Goal: Information Seeking & Learning: Learn about a topic

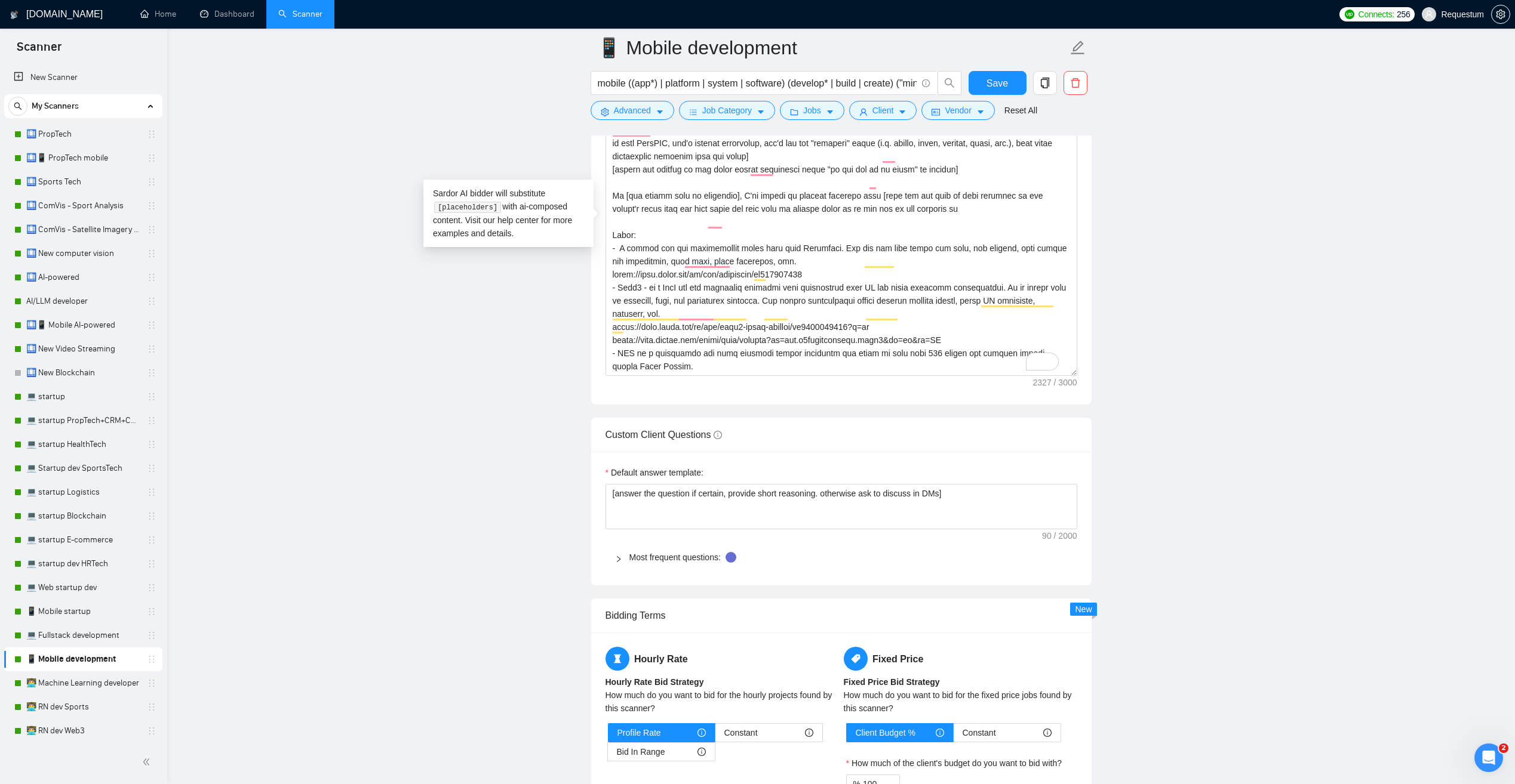
scroll to position [184, 0]
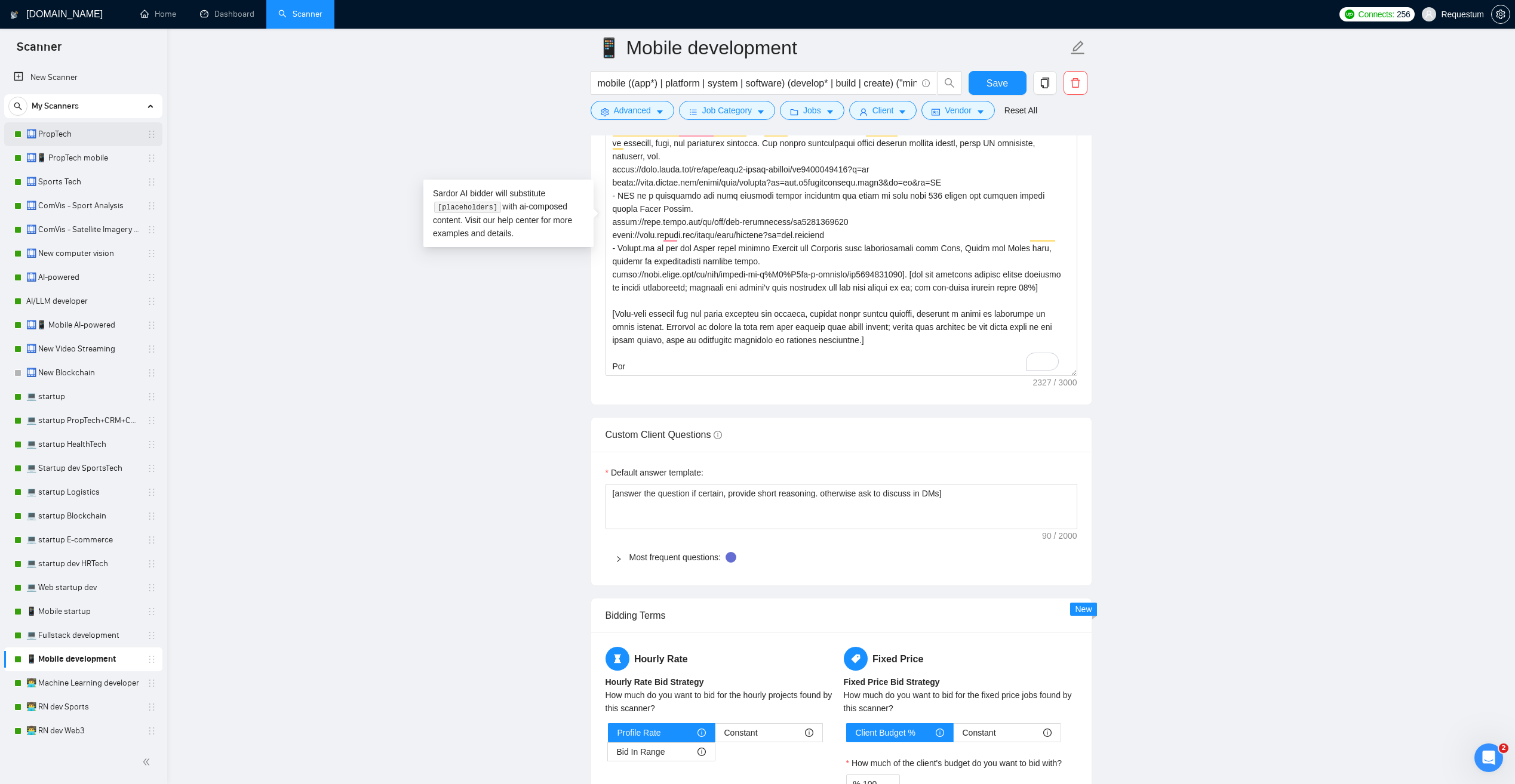
click at [91, 139] on link "🛄 PropTech" at bounding box center [83, 134] width 113 height 24
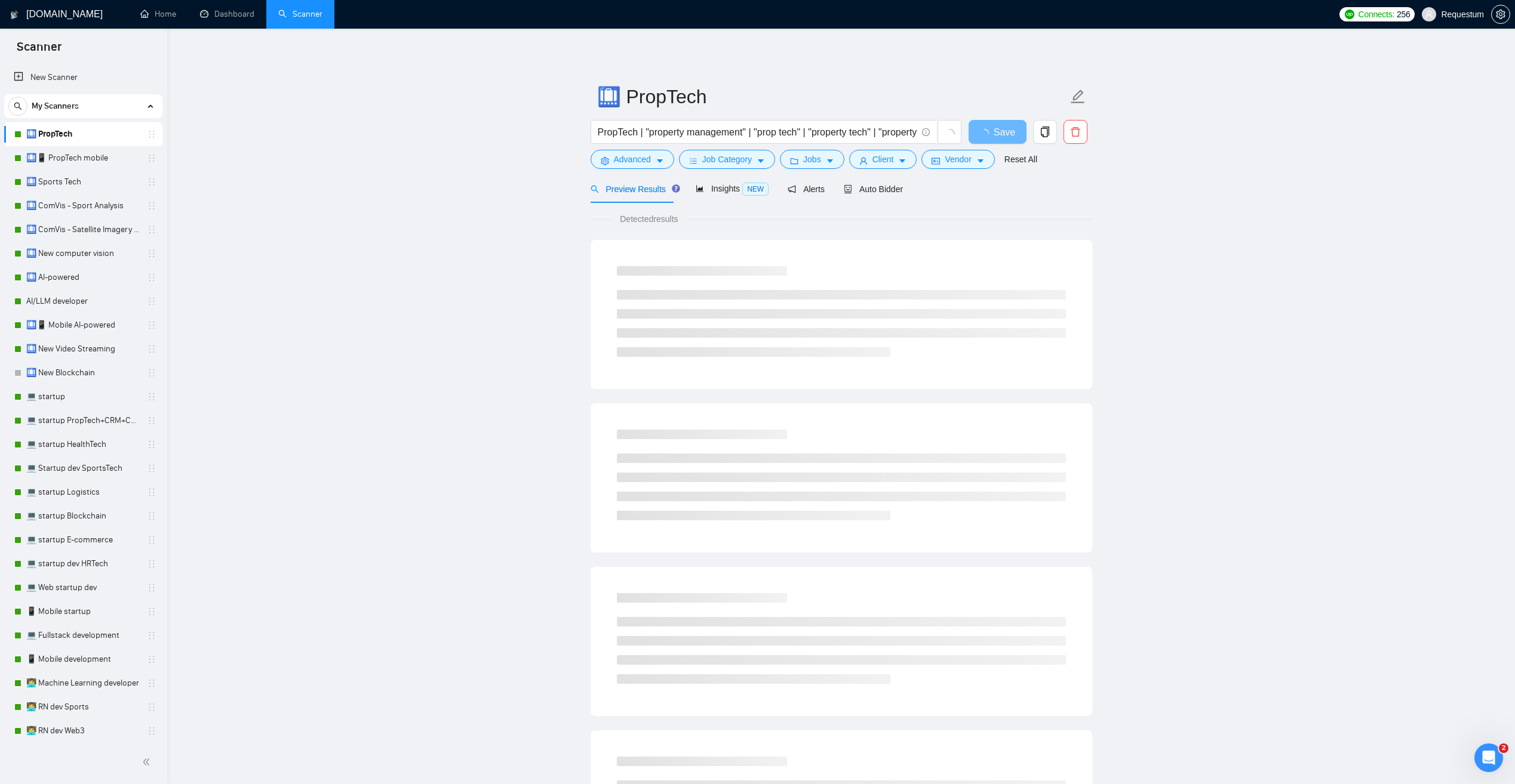
click at [95, 107] on div "My Scanners" at bounding box center [83, 106] width 150 height 24
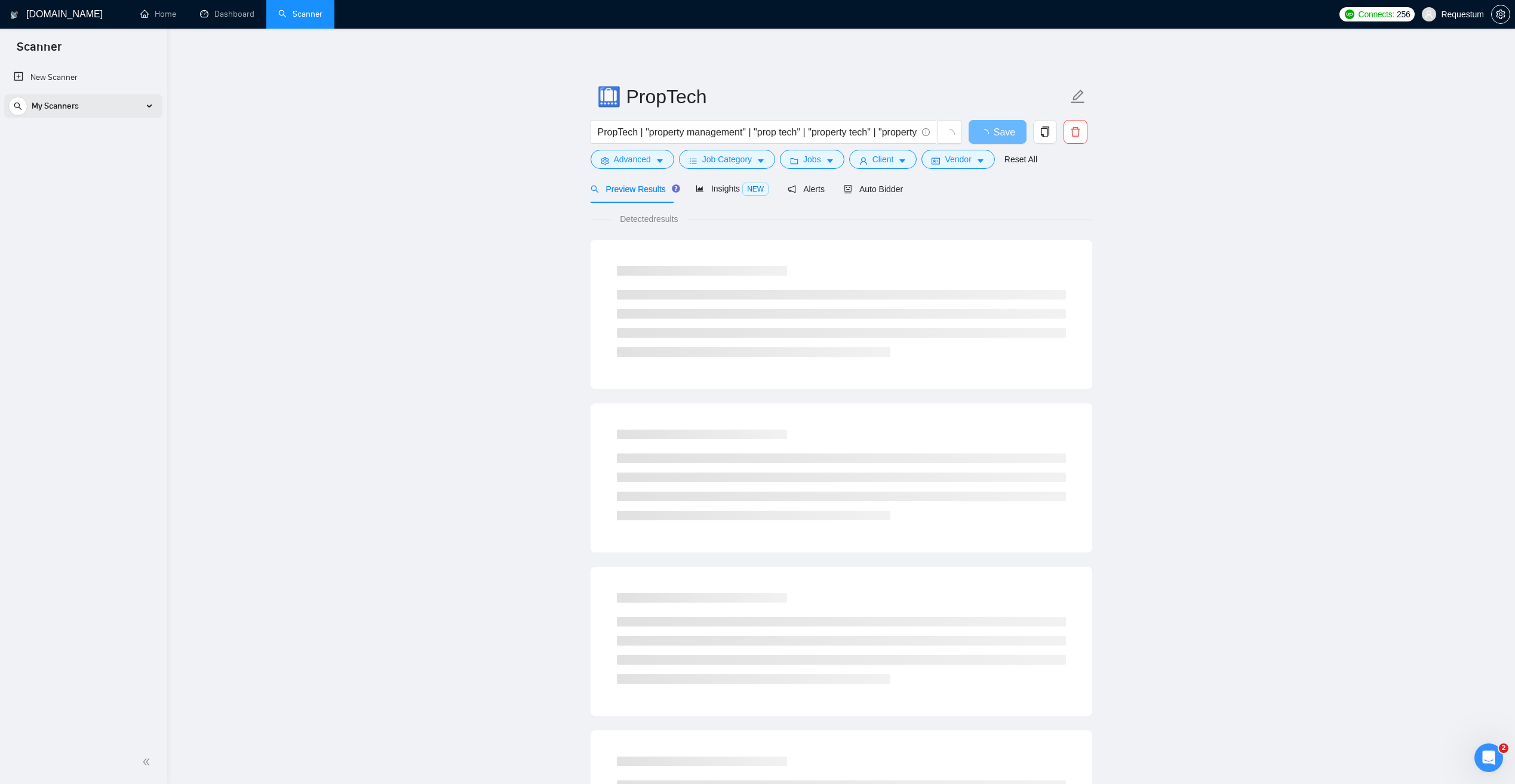
click at [95, 107] on div "My Scanners" at bounding box center [83, 106] width 150 height 24
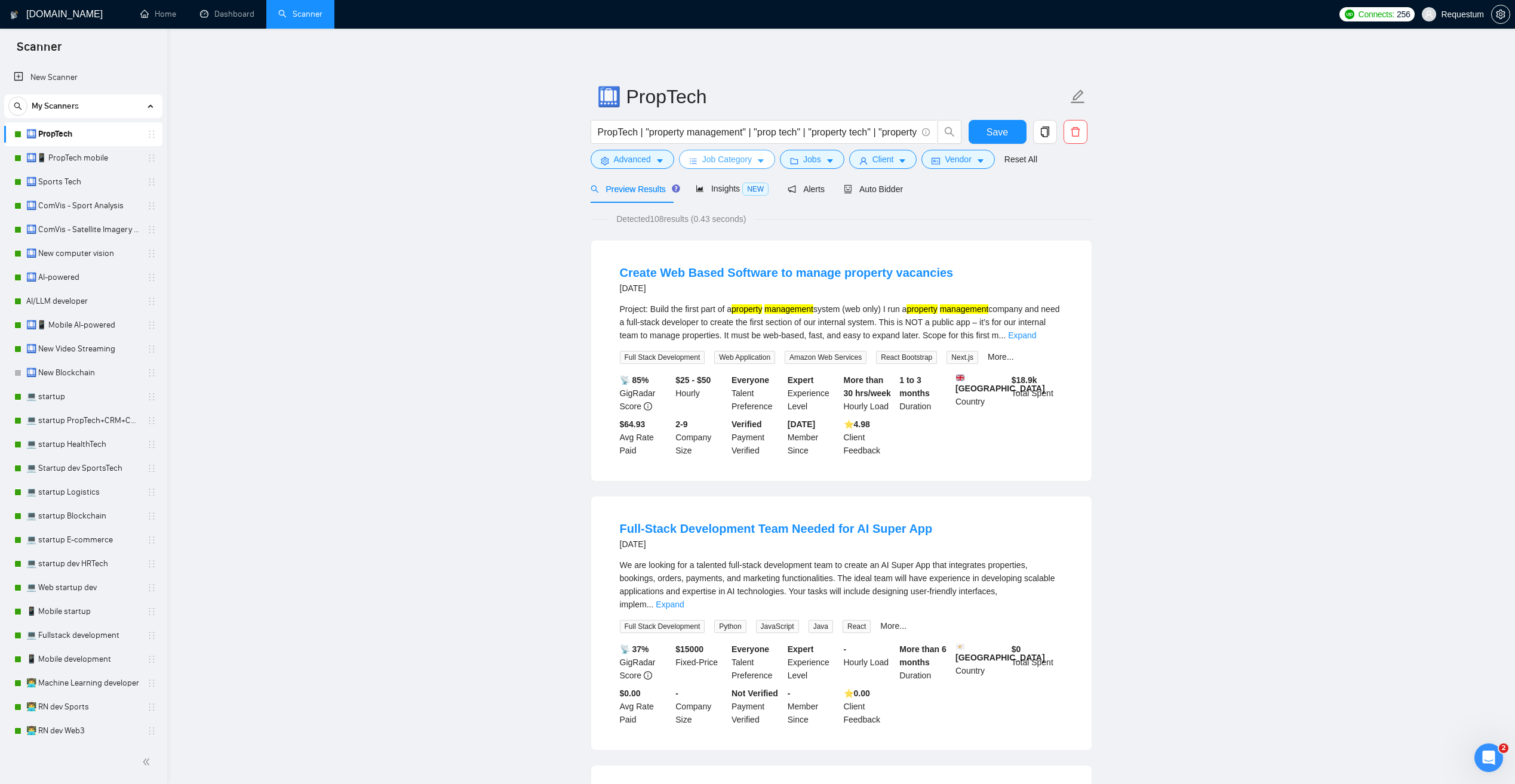
click at [758, 160] on icon "caret-down" at bounding box center [760, 162] width 6 height 4
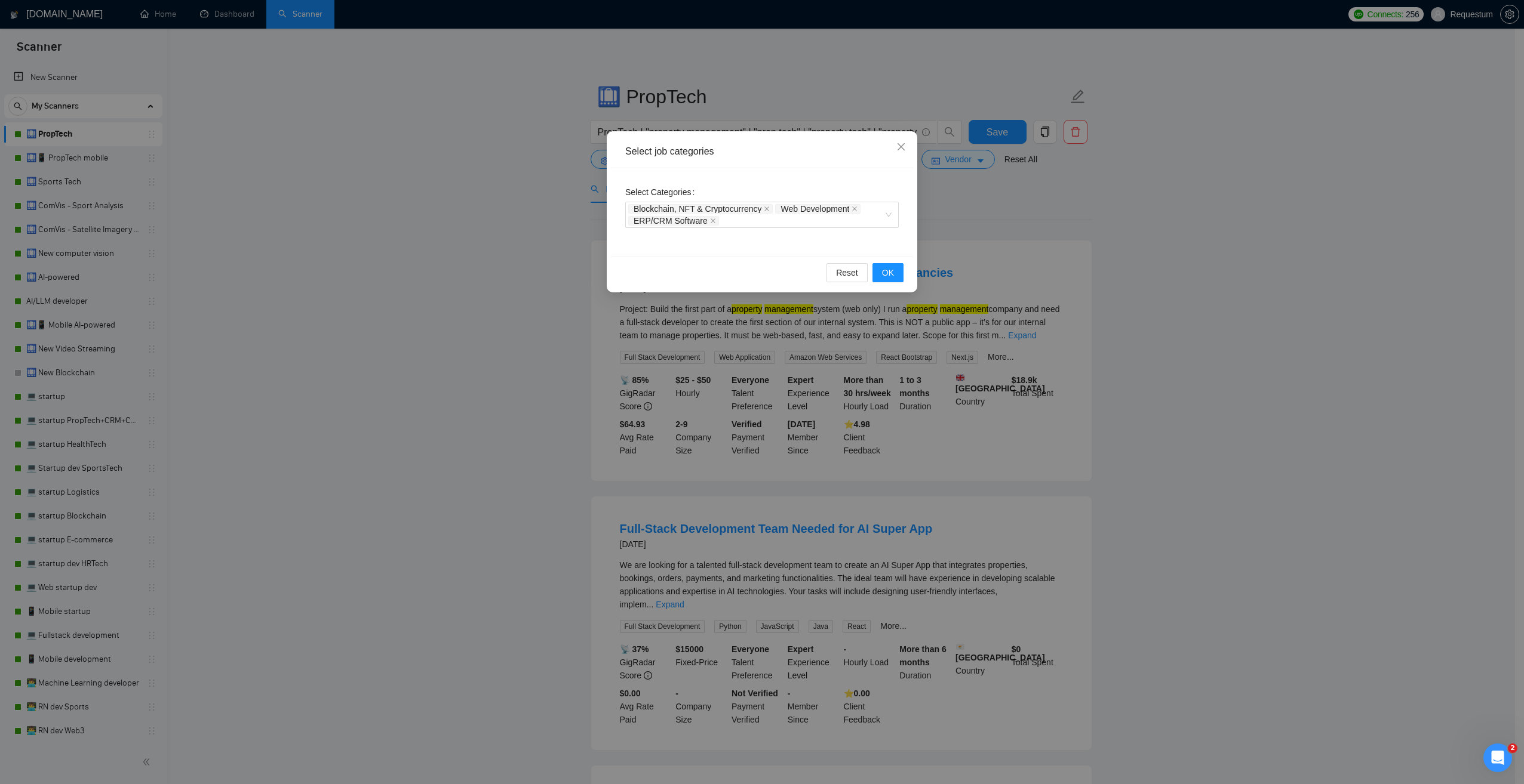
click at [475, 278] on div "Select job categories Select Categories Blockchain, NFT & Cryptocurrency Web De…" at bounding box center [762, 392] width 1524 height 784
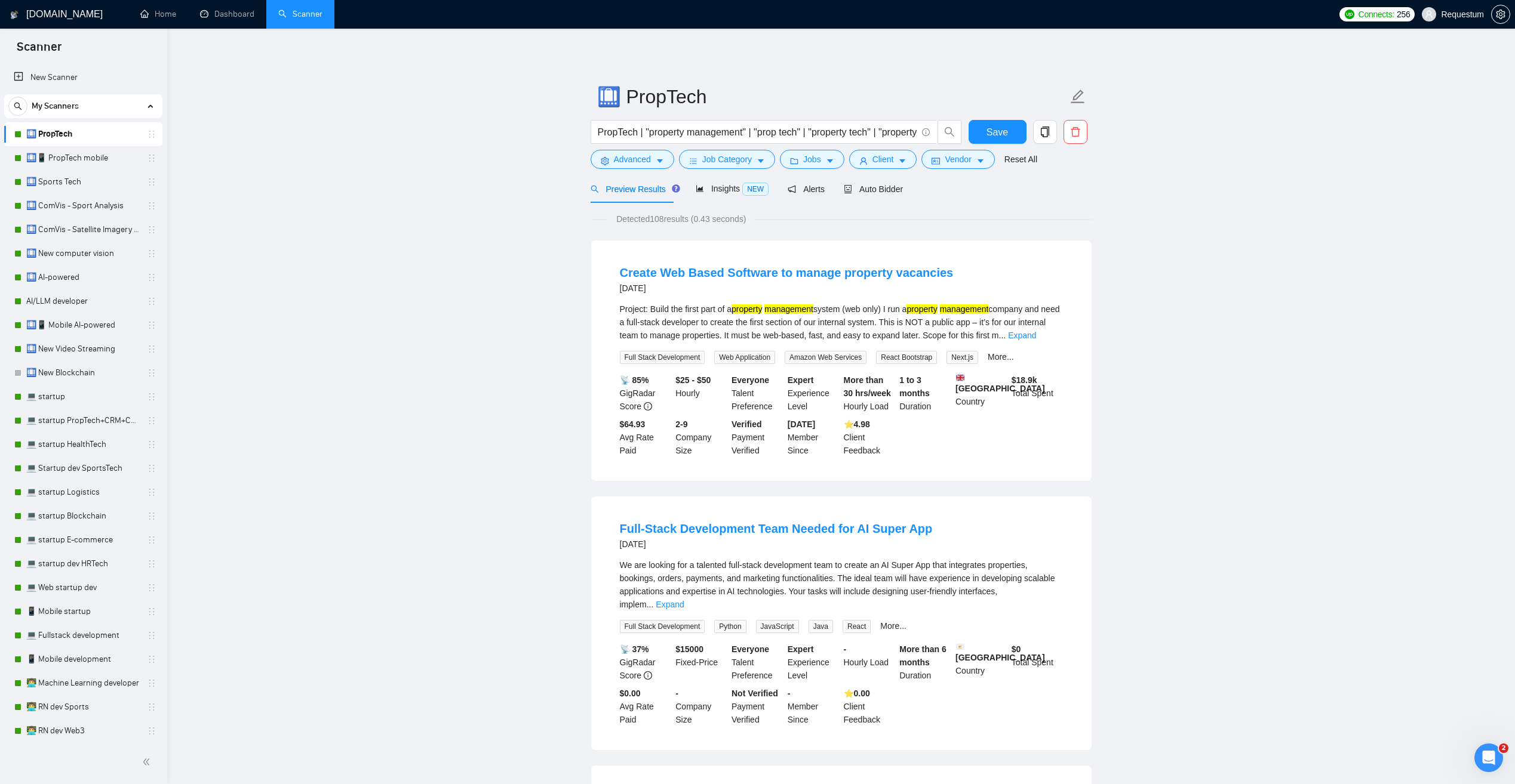
click at [751, 159] on button "Job Category" at bounding box center [727, 159] width 96 height 19
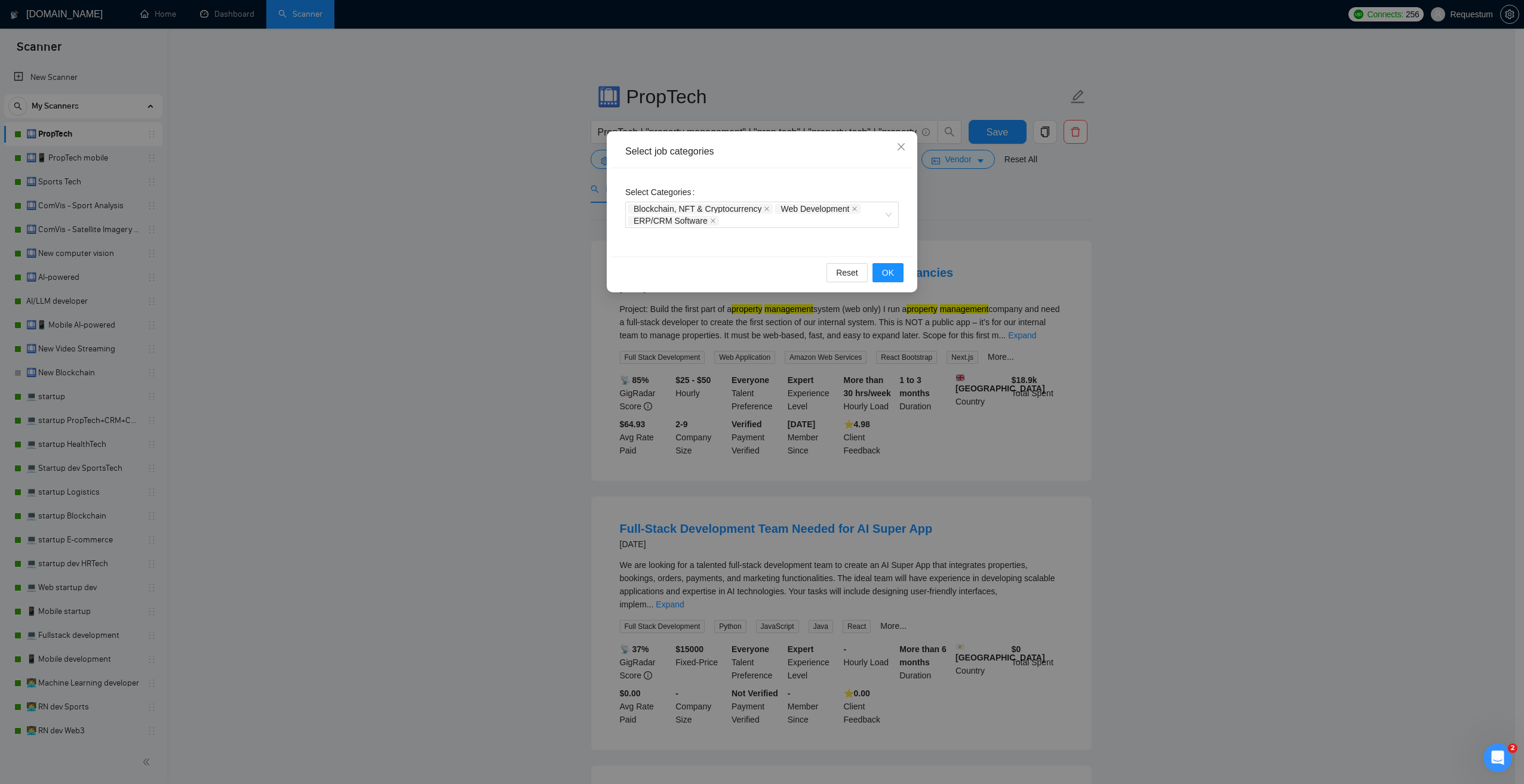
drag, startPoint x: 429, startPoint y: 298, endPoint x: 431, endPoint y: 291, distance: 7.3
click at [428, 298] on div "Select job categories Select Categories Blockchain, NFT & Cryptocurrency Web De…" at bounding box center [762, 392] width 1524 height 784
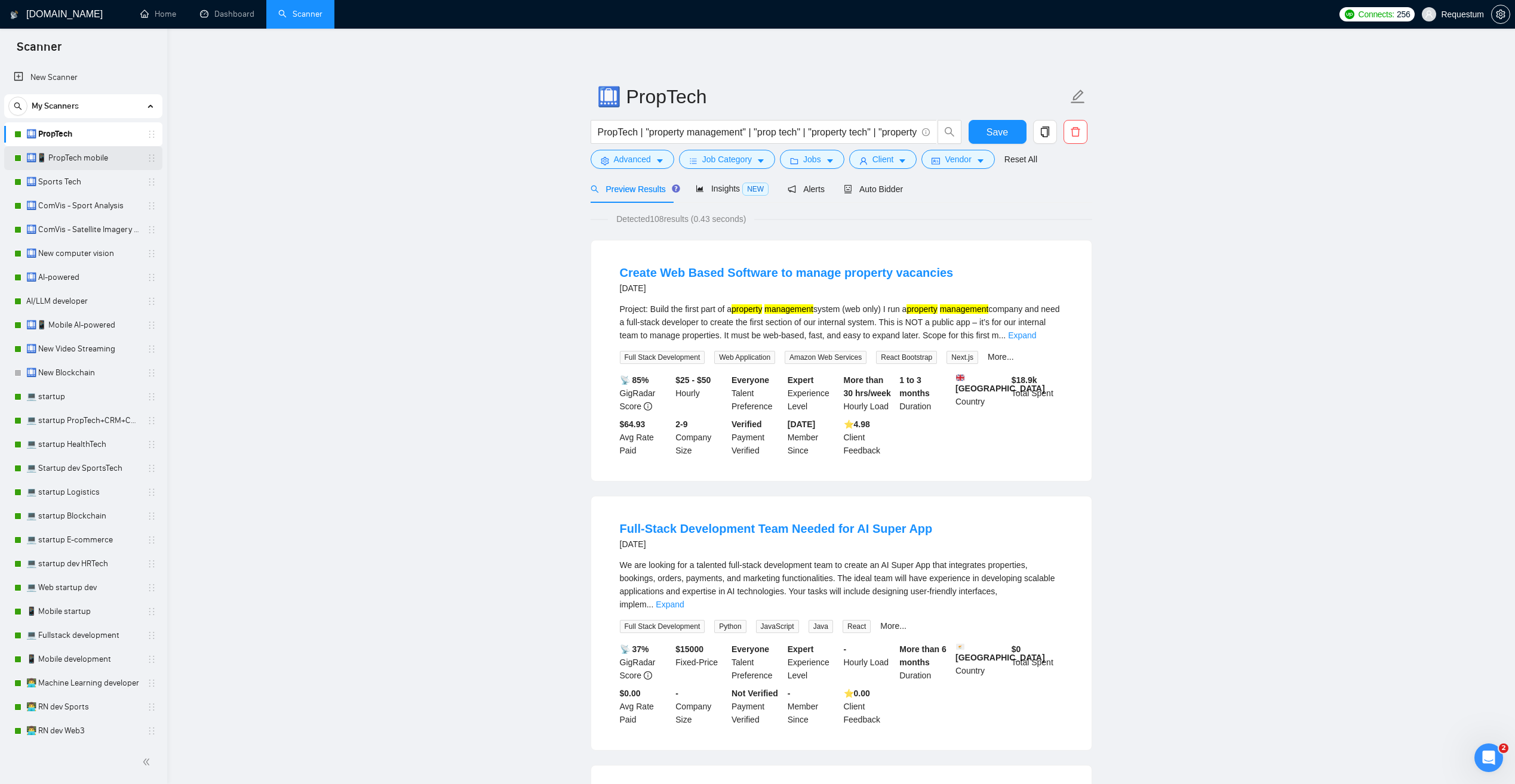
click at [105, 160] on link "🛄📱 PropTech mobile" at bounding box center [83, 158] width 113 height 24
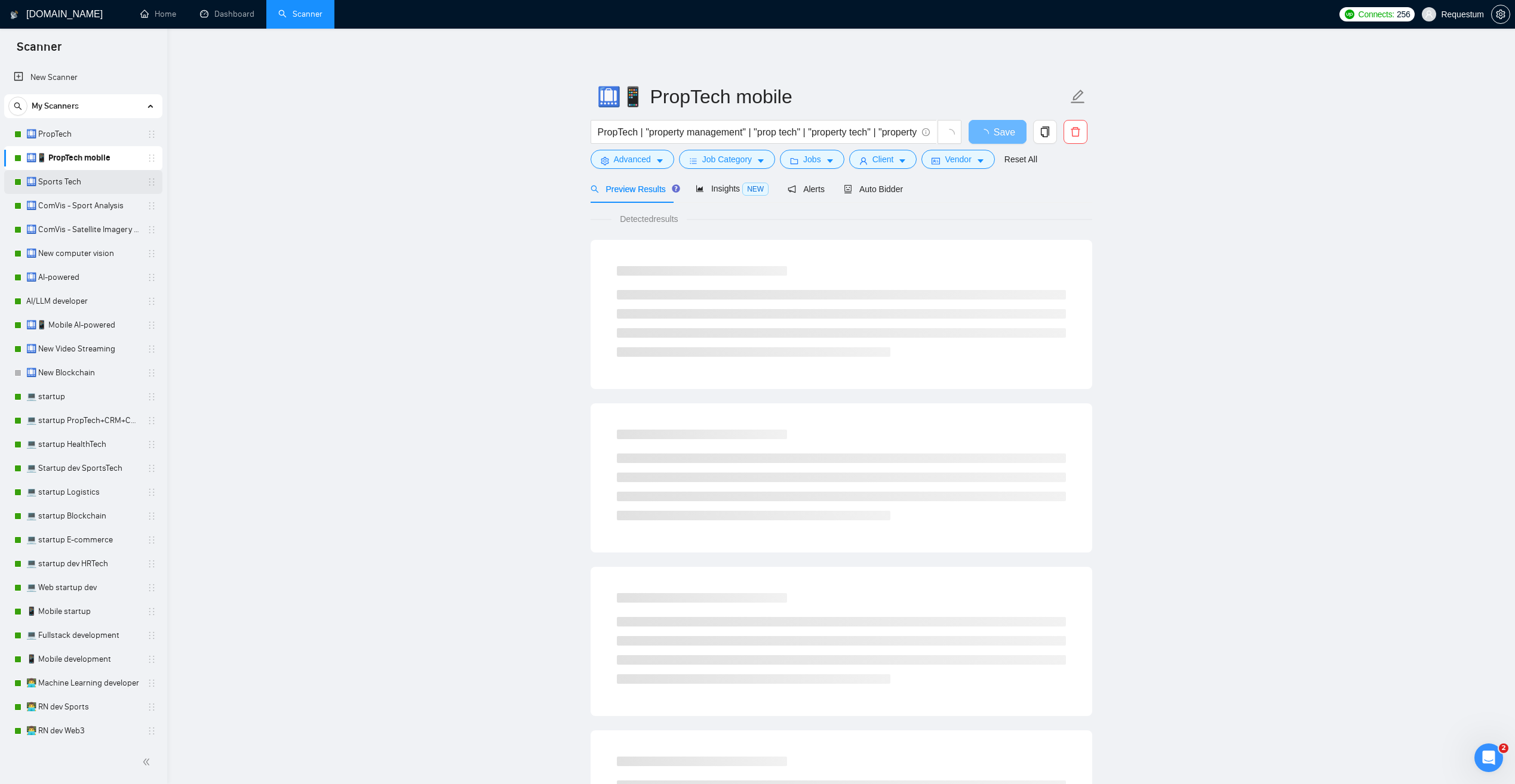
click at [105, 177] on link "🛄 Sports Tech" at bounding box center [83, 182] width 113 height 24
click at [447, 230] on main "🛄 Sports Tech Sport | sportstech | Sportech | "sports tech" | "sport tech" | sp…" at bounding box center [841, 546] width 1310 height 996
click at [748, 158] on span "Job Category" at bounding box center [728, 159] width 50 height 13
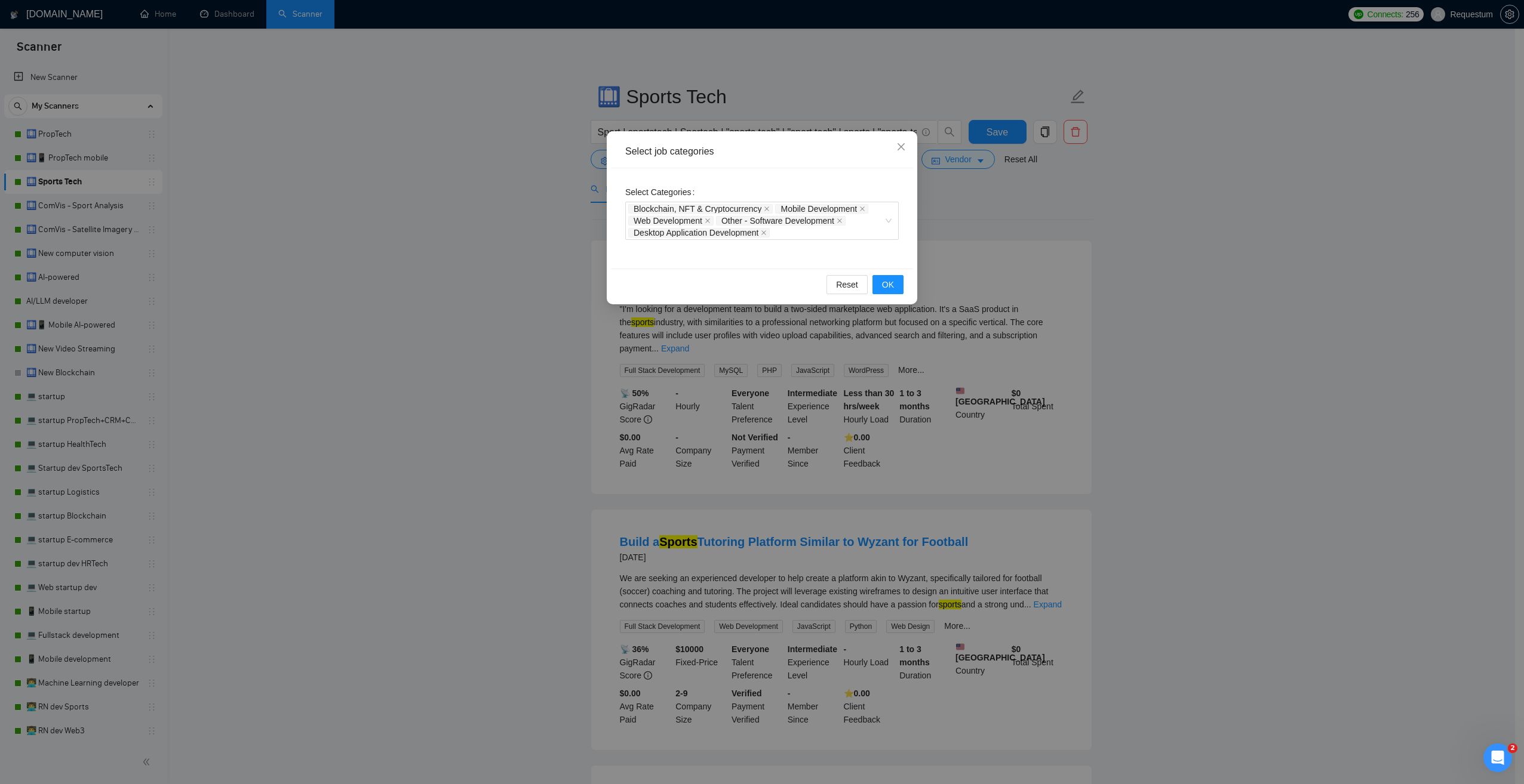
click at [486, 259] on div "Select job categories Select Categories Blockchain, NFT & Cryptocurrency Mobile…" at bounding box center [762, 392] width 1524 height 784
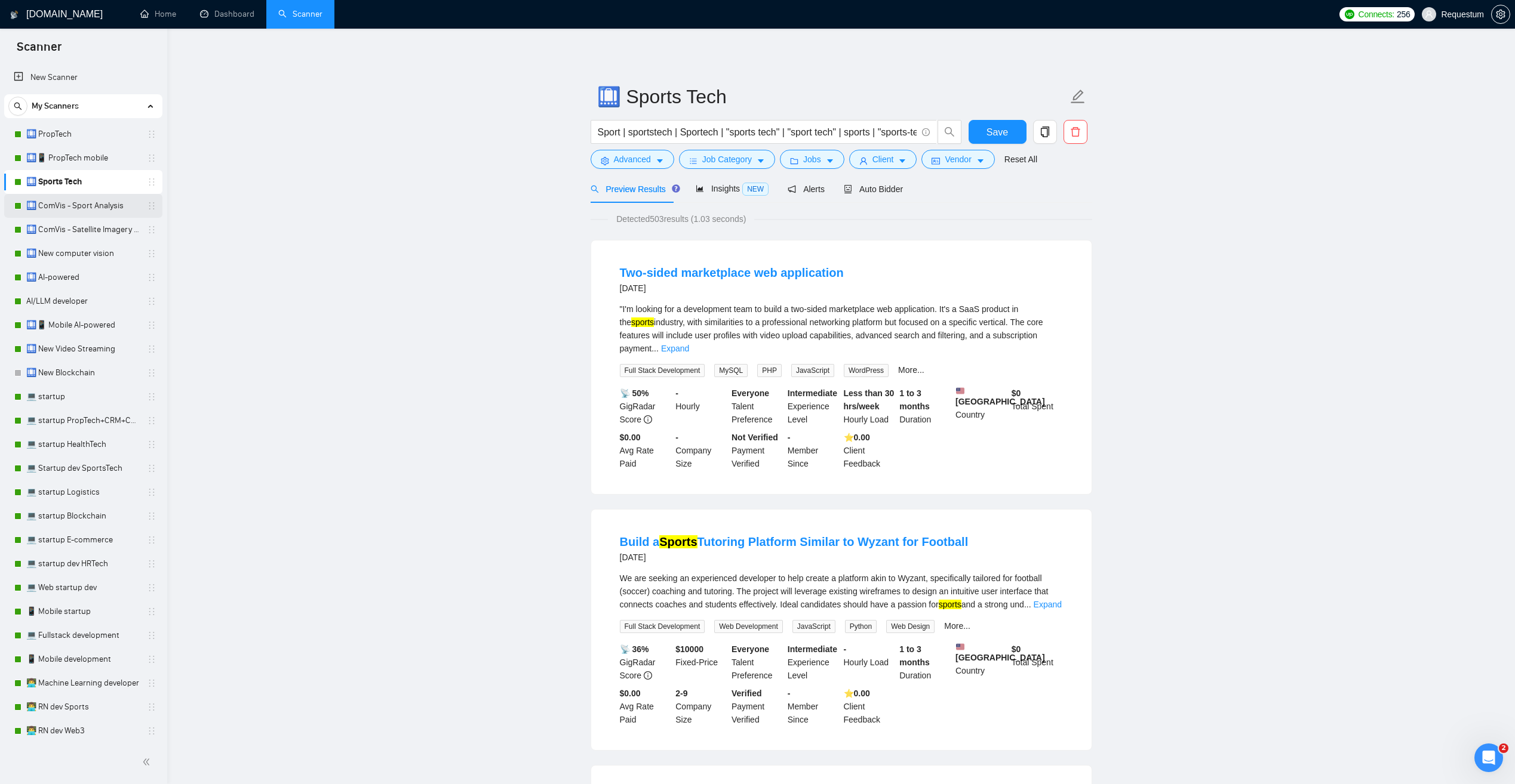
click at [89, 210] on link "🛄 ComVis - Sport Analysis" at bounding box center [83, 206] width 113 height 24
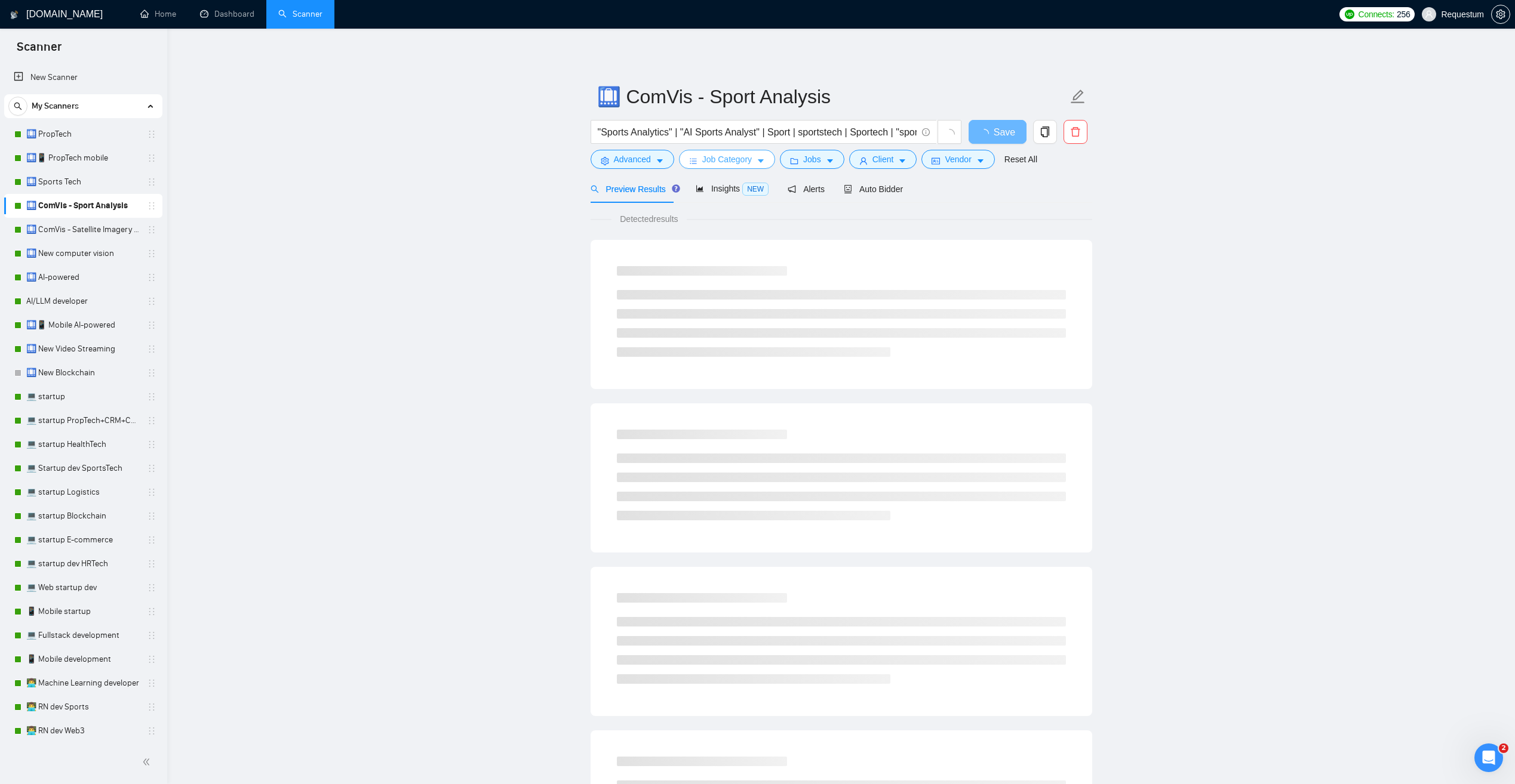
click at [758, 159] on icon "caret-down" at bounding box center [760, 161] width 8 height 8
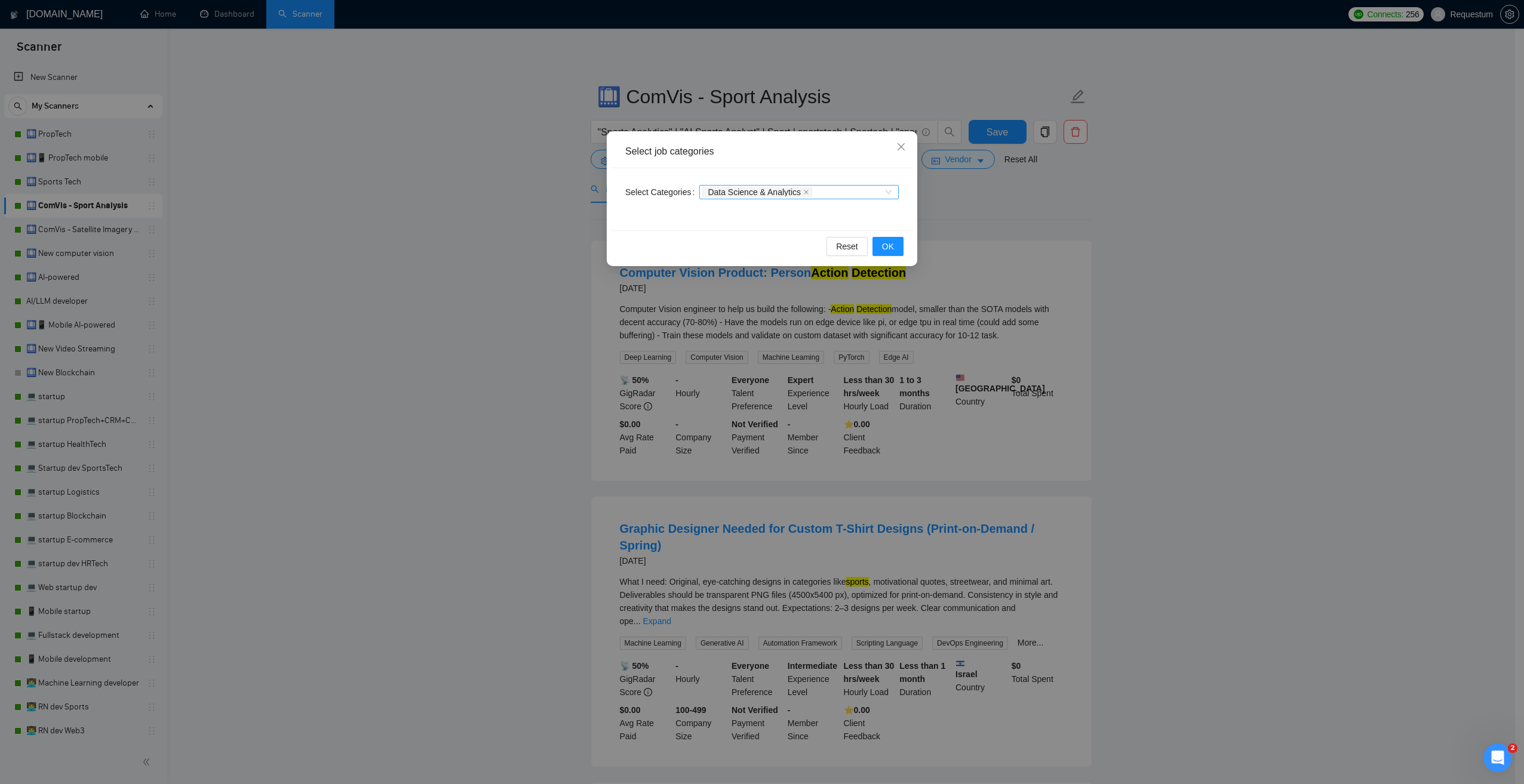
click at [885, 189] on div "Data Science & Analytics" at bounding box center [799, 192] width 200 height 14
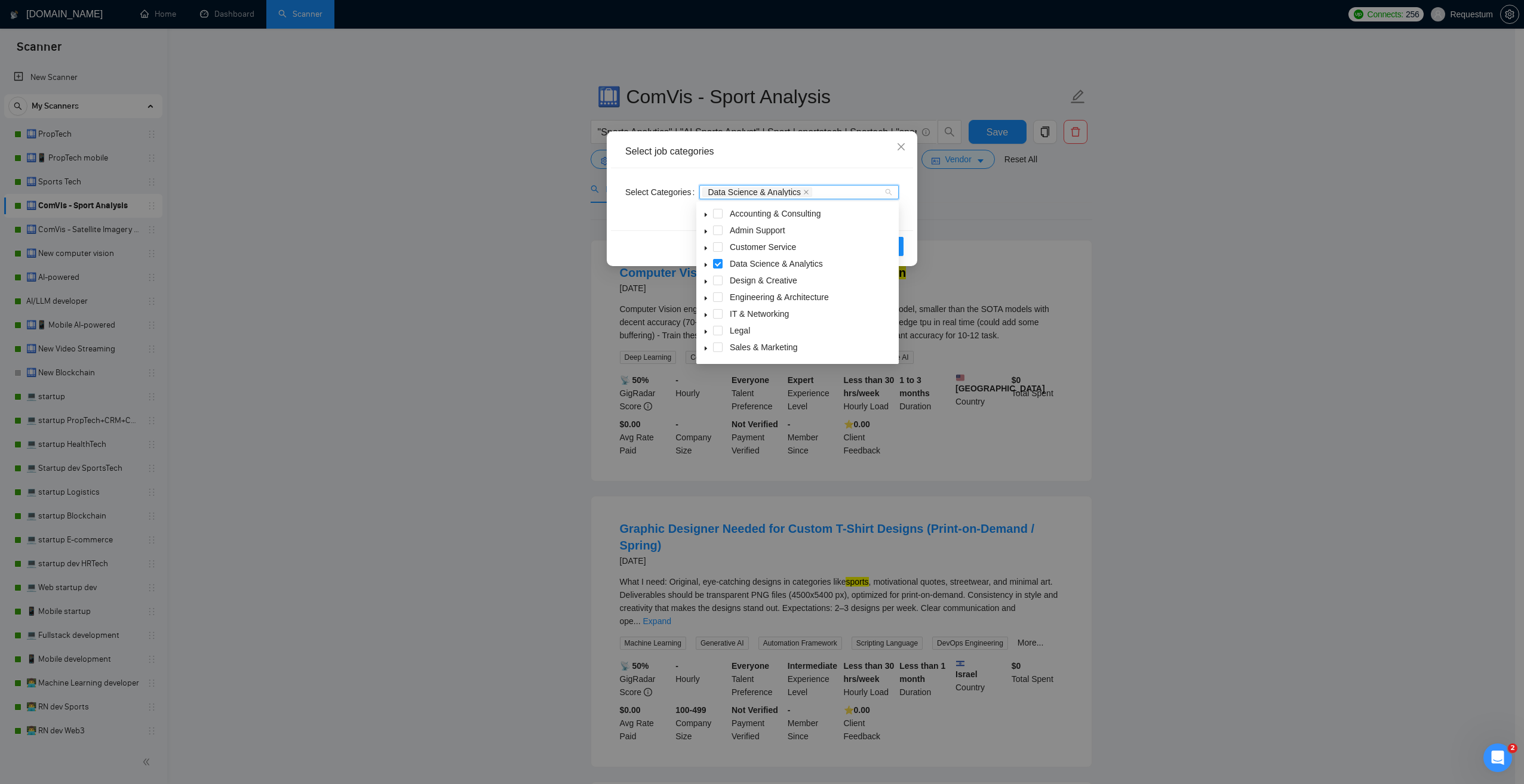
click at [708, 262] on span "caret-down" at bounding box center [706, 265] width 6 height 6
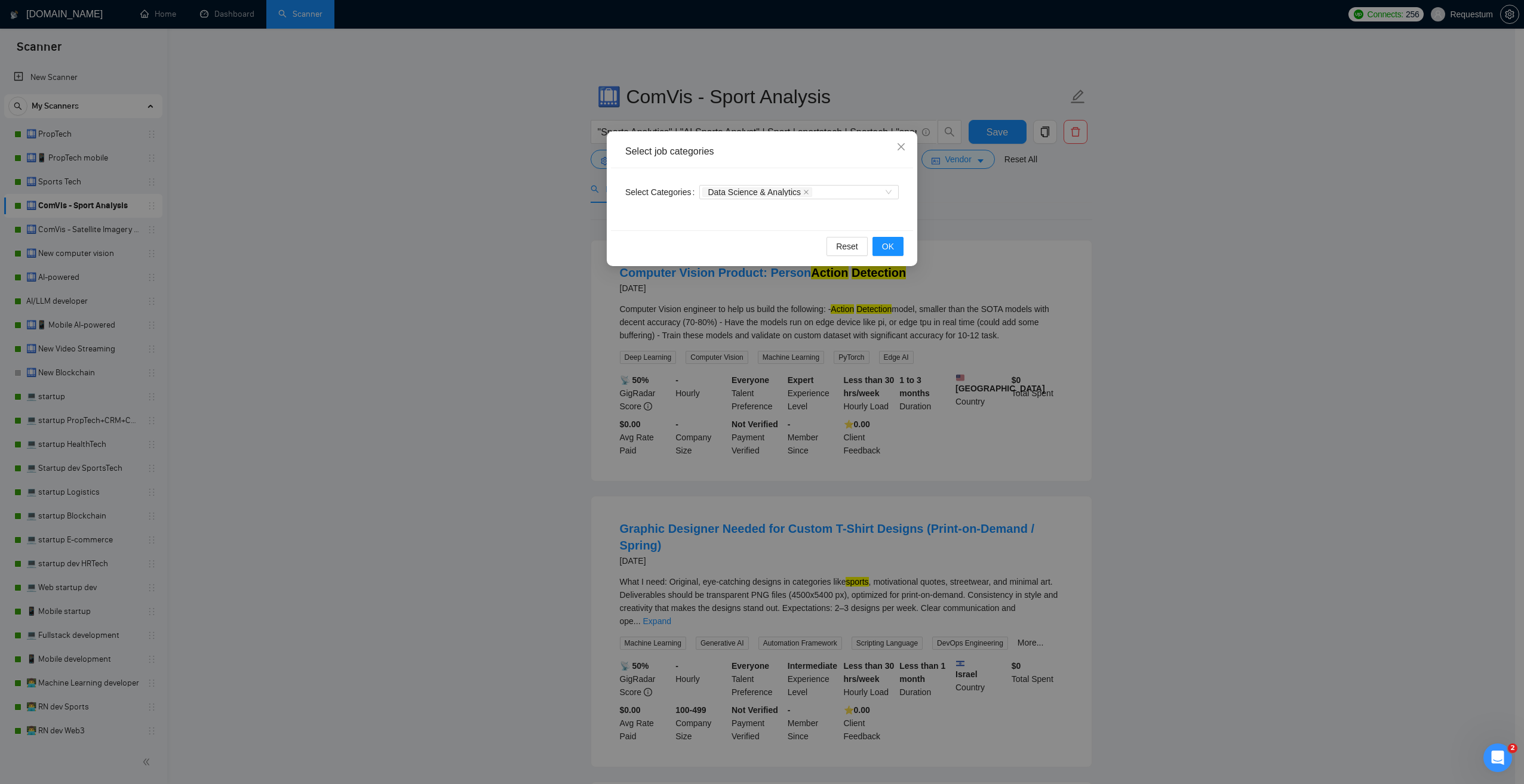
click at [419, 316] on div "Select job categories Select Categories Data Science & Analytics Reset OK" at bounding box center [762, 392] width 1524 height 784
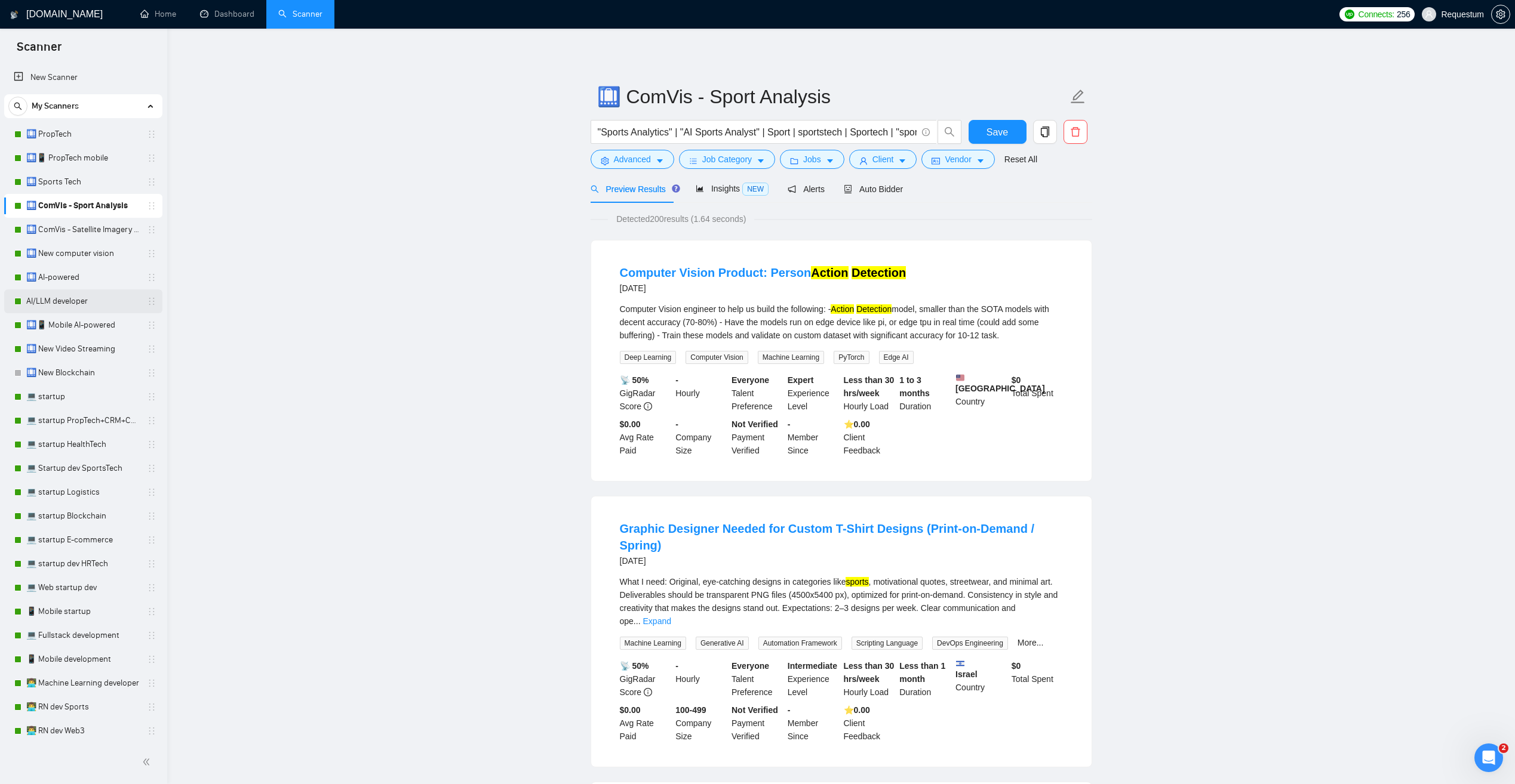
click at [93, 298] on link "AI/LLM developer" at bounding box center [83, 301] width 113 height 24
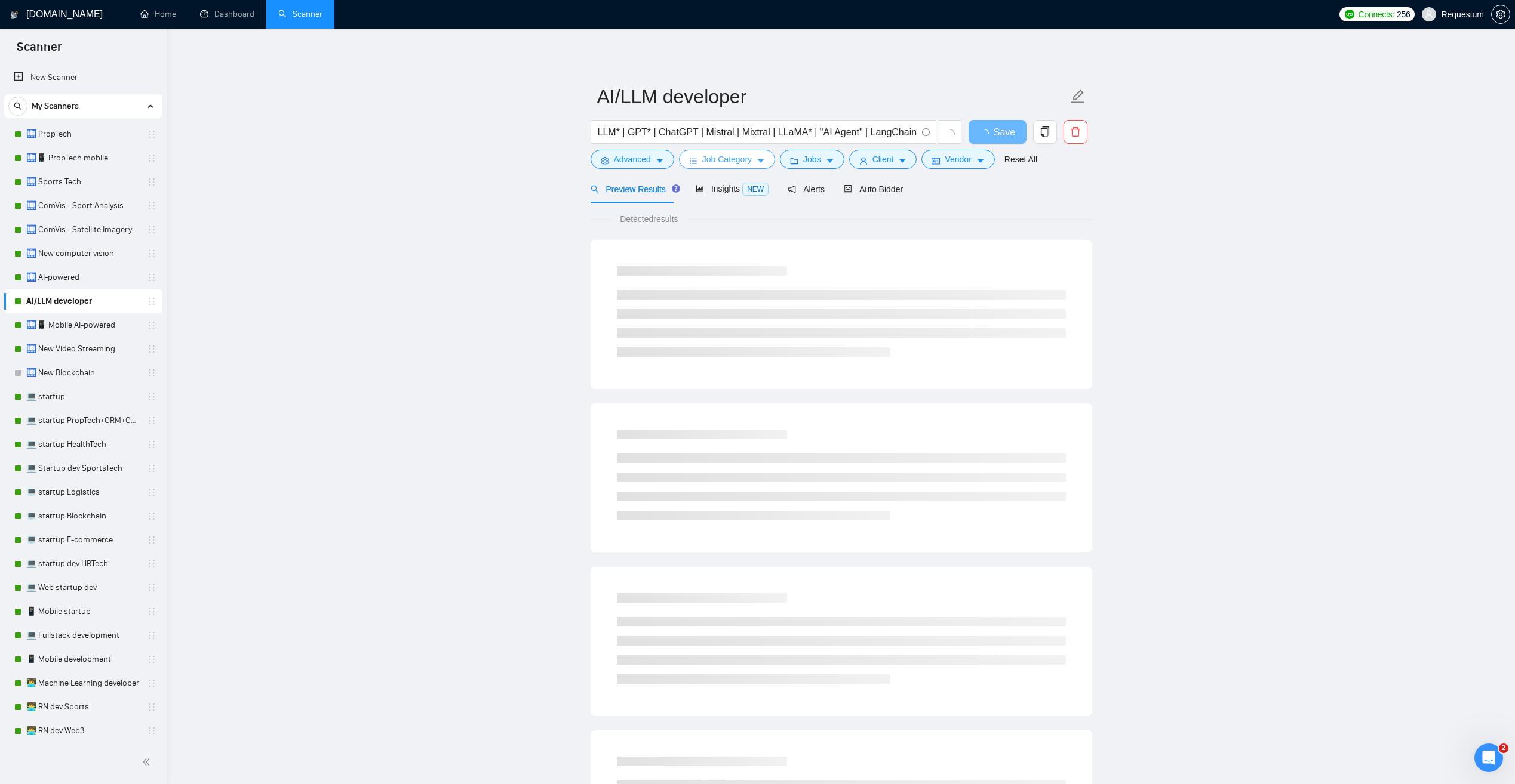
click at [730, 161] on span "Job Category" at bounding box center [728, 159] width 50 height 13
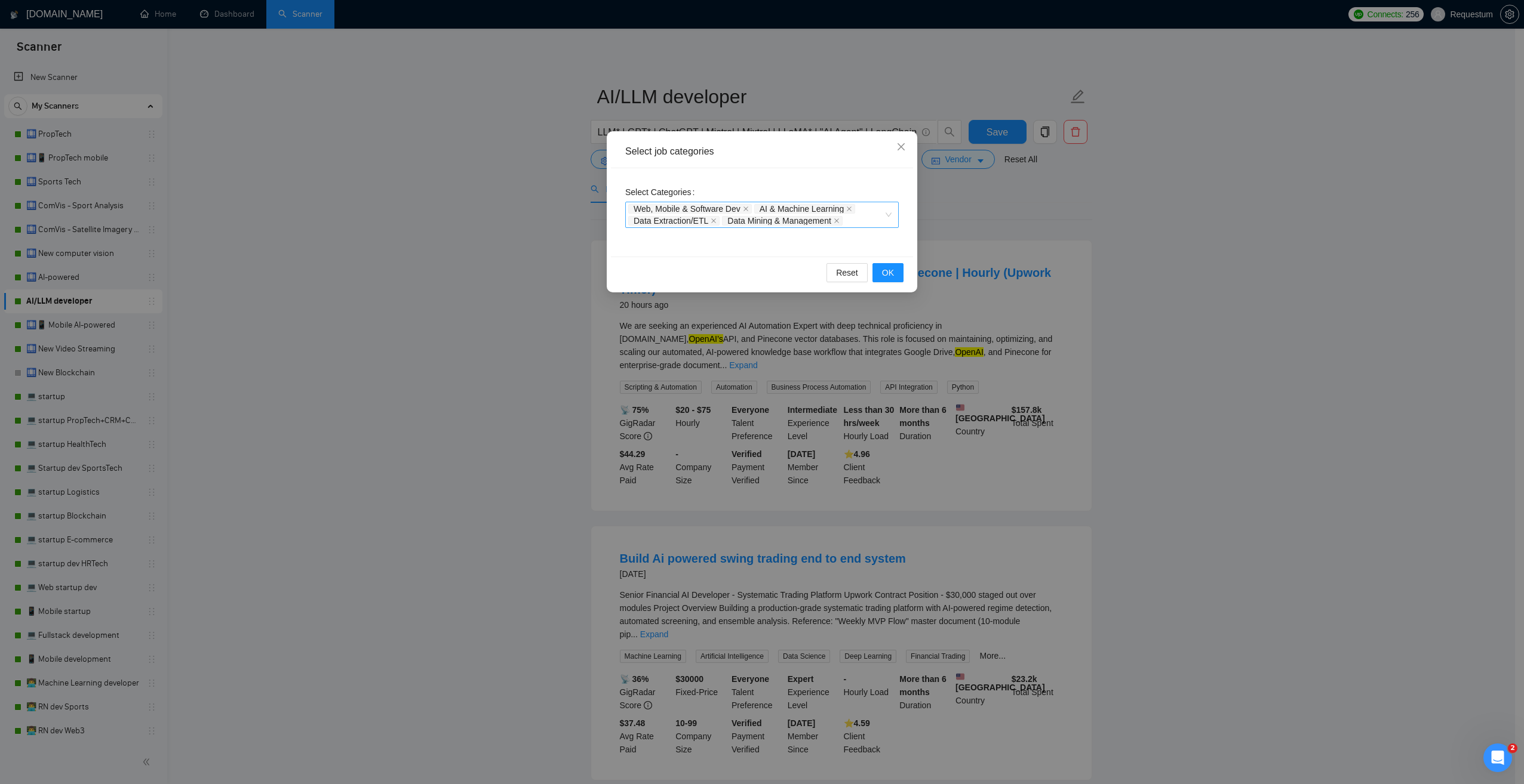
click at [889, 216] on div "Web, Mobile & Software Dev AI & Machine Learning Data Extraction/ETL Data Minin…" at bounding box center [762, 215] width 273 height 26
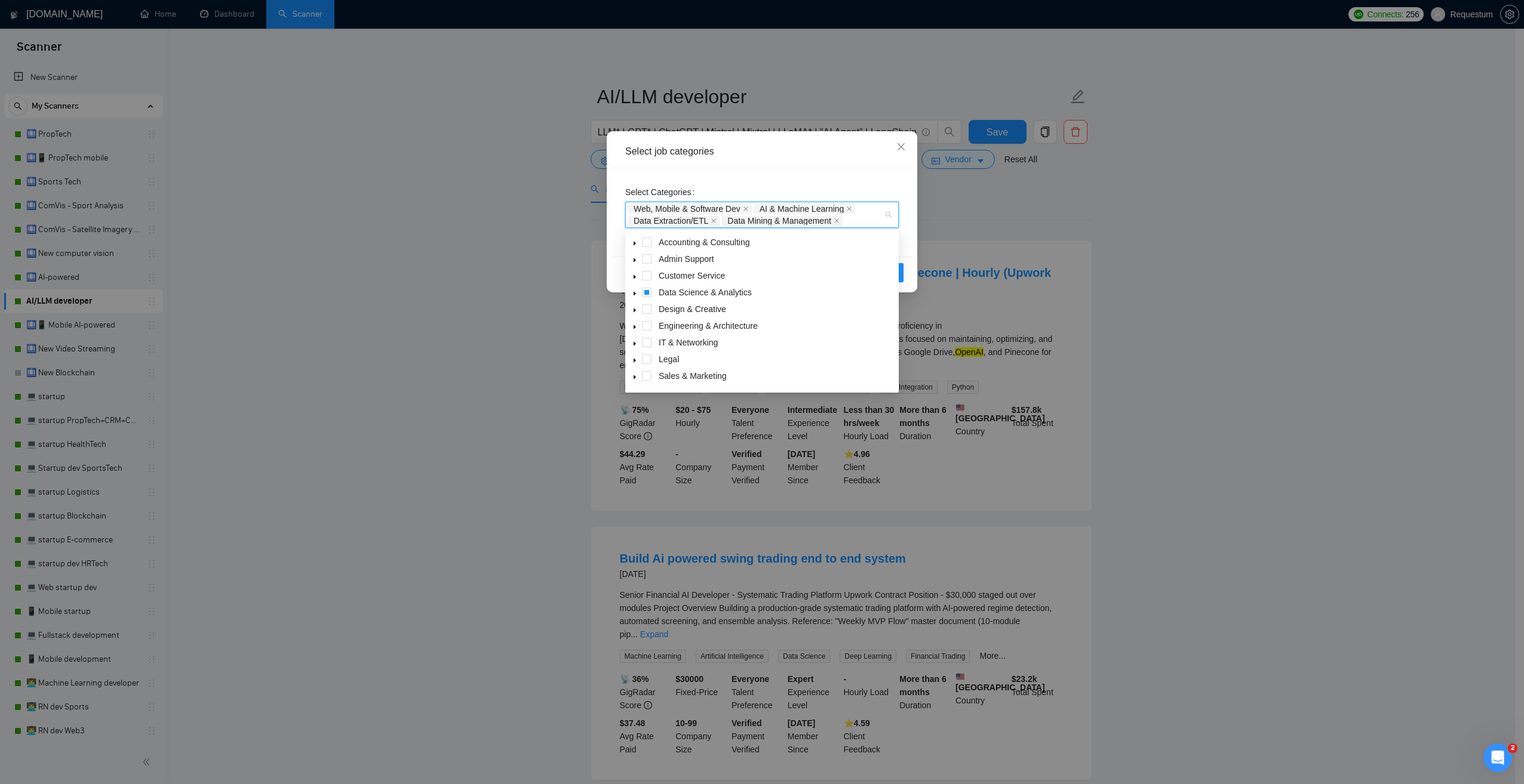
click at [636, 294] on icon "caret-down" at bounding box center [635, 294] width 6 height 6
click at [638, 295] on span at bounding box center [634, 292] width 14 height 14
click at [631, 293] on span at bounding box center [634, 292] width 14 height 14
click at [635, 291] on icon "caret-down" at bounding box center [635, 294] width 6 height 6
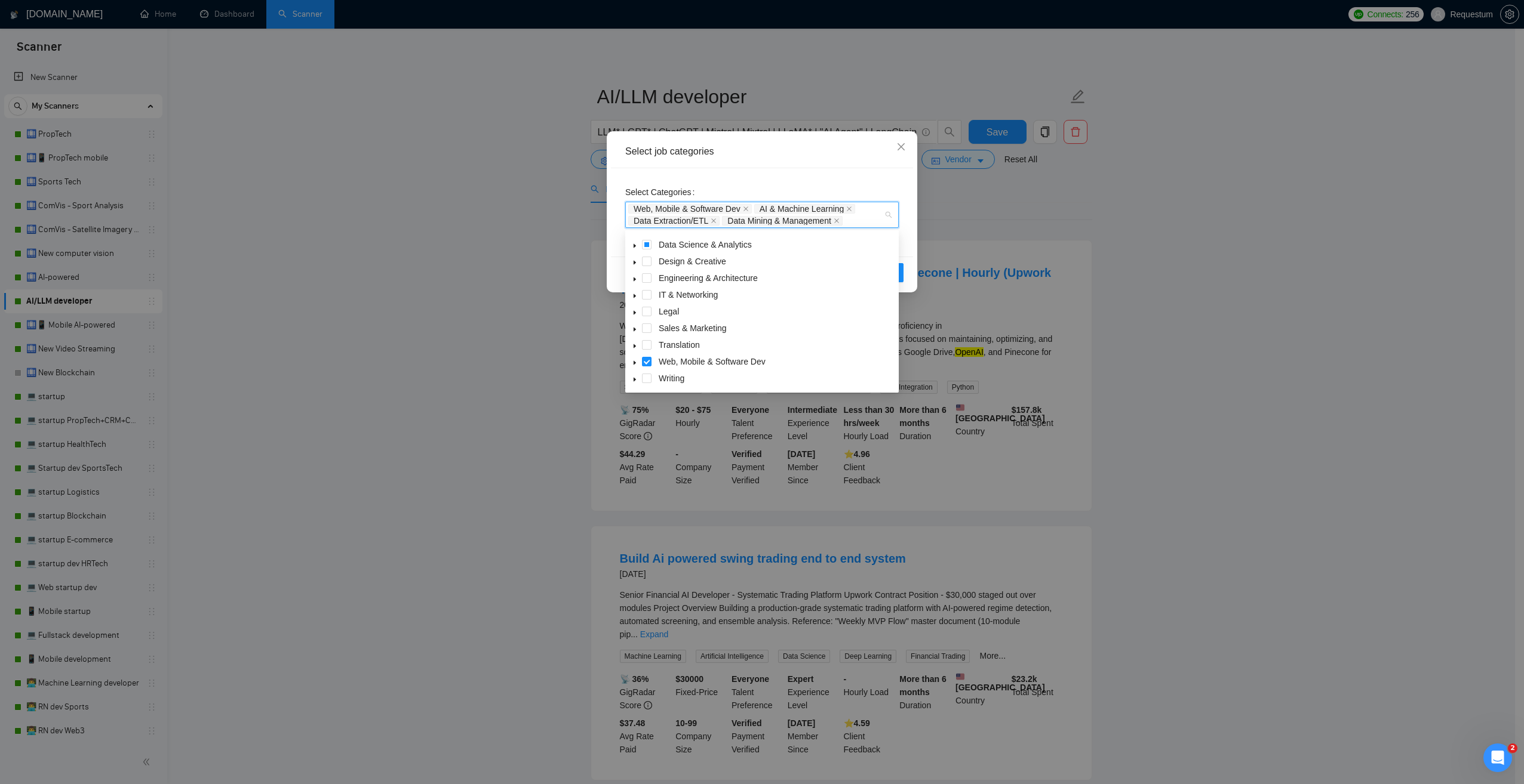
click at [636, 361] on icon "caret-down" at bounding box center [635, 363] width 6 height 6
click at [634, 282] on icon "caret-down" at bounding box center [635, 281] width 4 height 2
click at [507, 330] on div "Select job categories Select Categories Web, Mobile & Software Dev AI & Machine…" at bounding box center [762, 392] width 1524 height 784
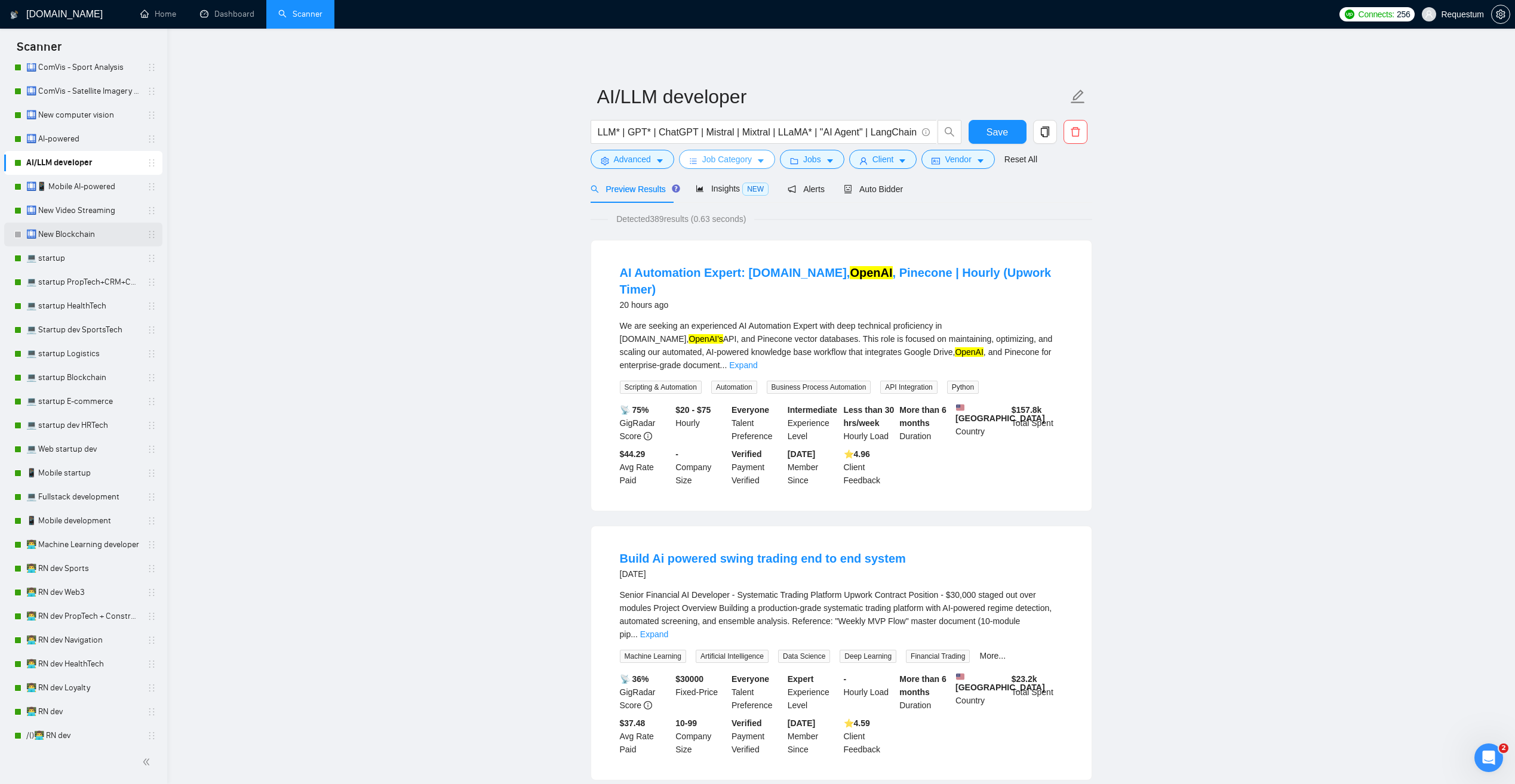
scroll to position [179, 0]
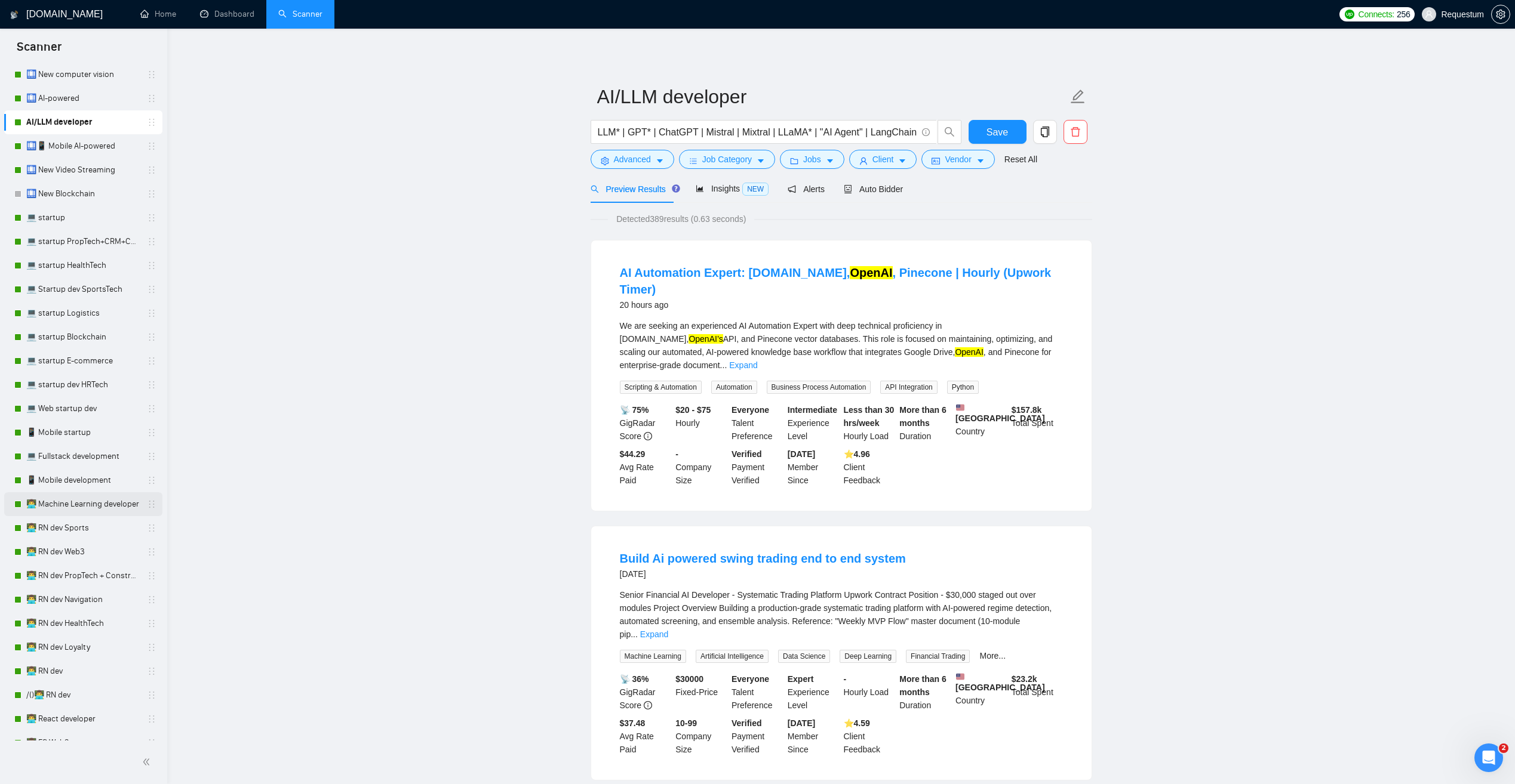
drag, startPoint x: 74, startPoint y: 507, endPoint x: 83, endPoint y: 504, distance: 9.5
click at [74, 507] on link "👨‍💻 Machine Learning developer" at bounding box center [83, 505] width 113 height 24
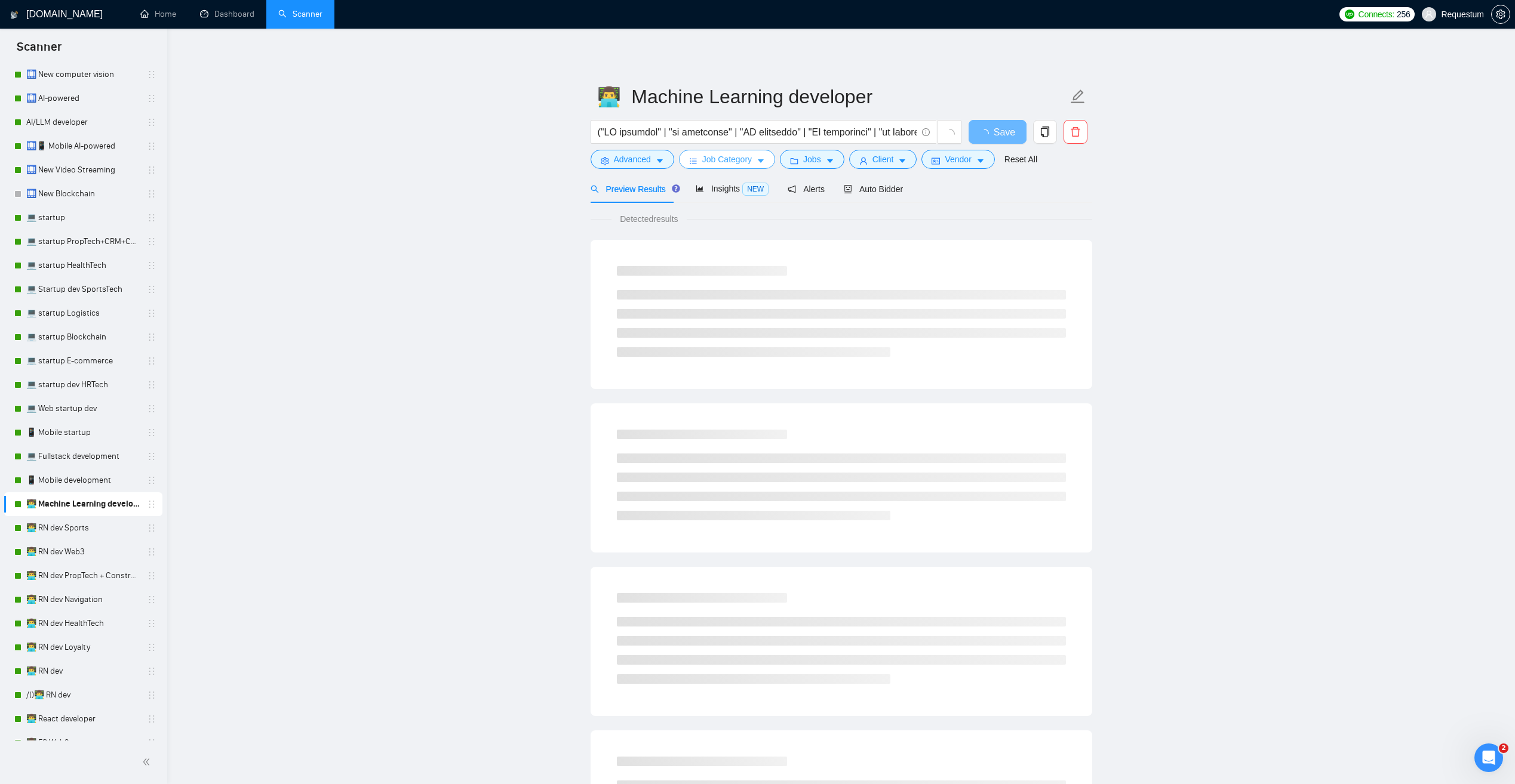
click at [748, 161] on span "Job Category" at bounding box center [728, 159] width 50 height 13
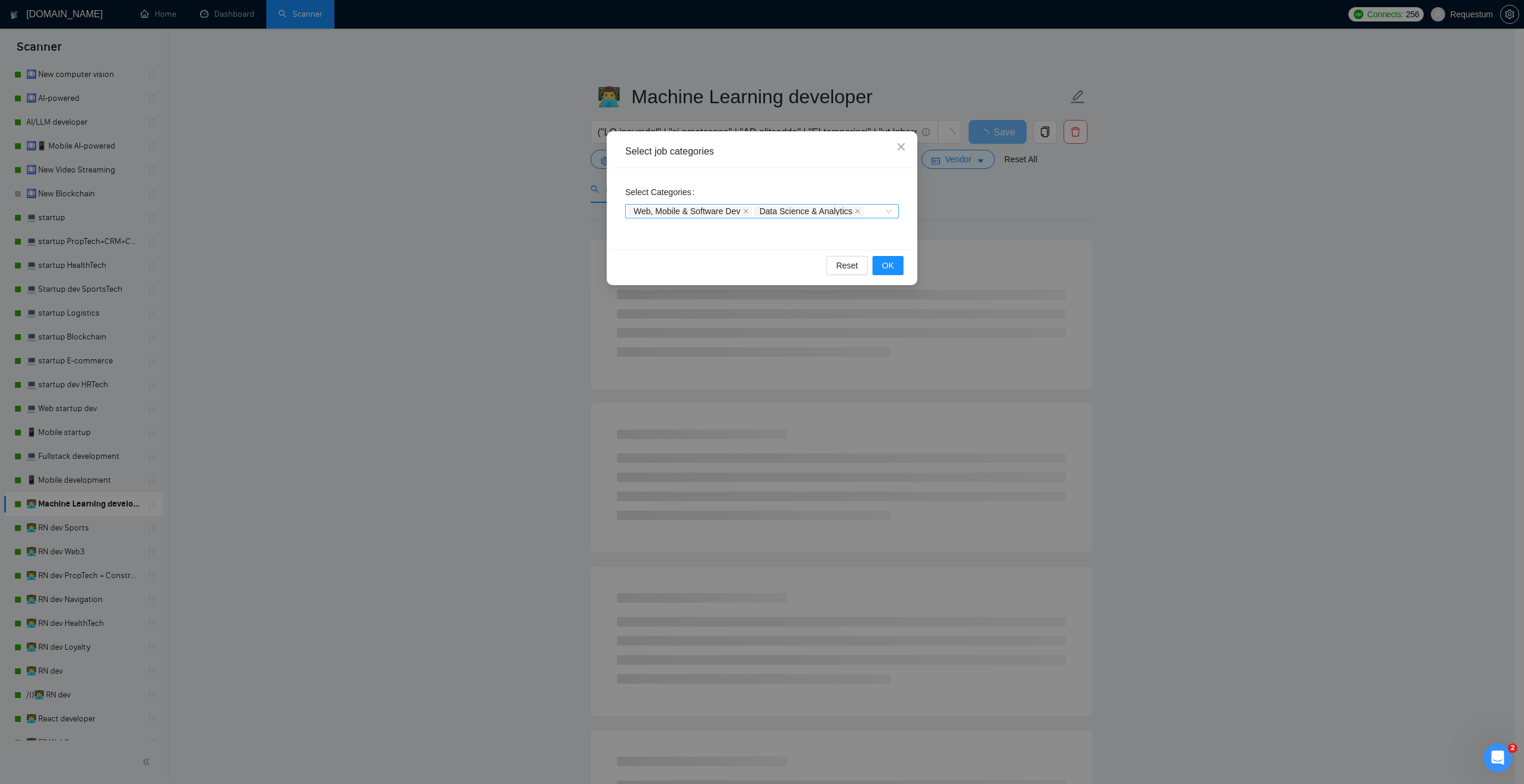
click at [889, 209] on div "Web, Mobile & Software Dev Data Science & Analytics" at bounding box center [762, 211] width 273 height 14
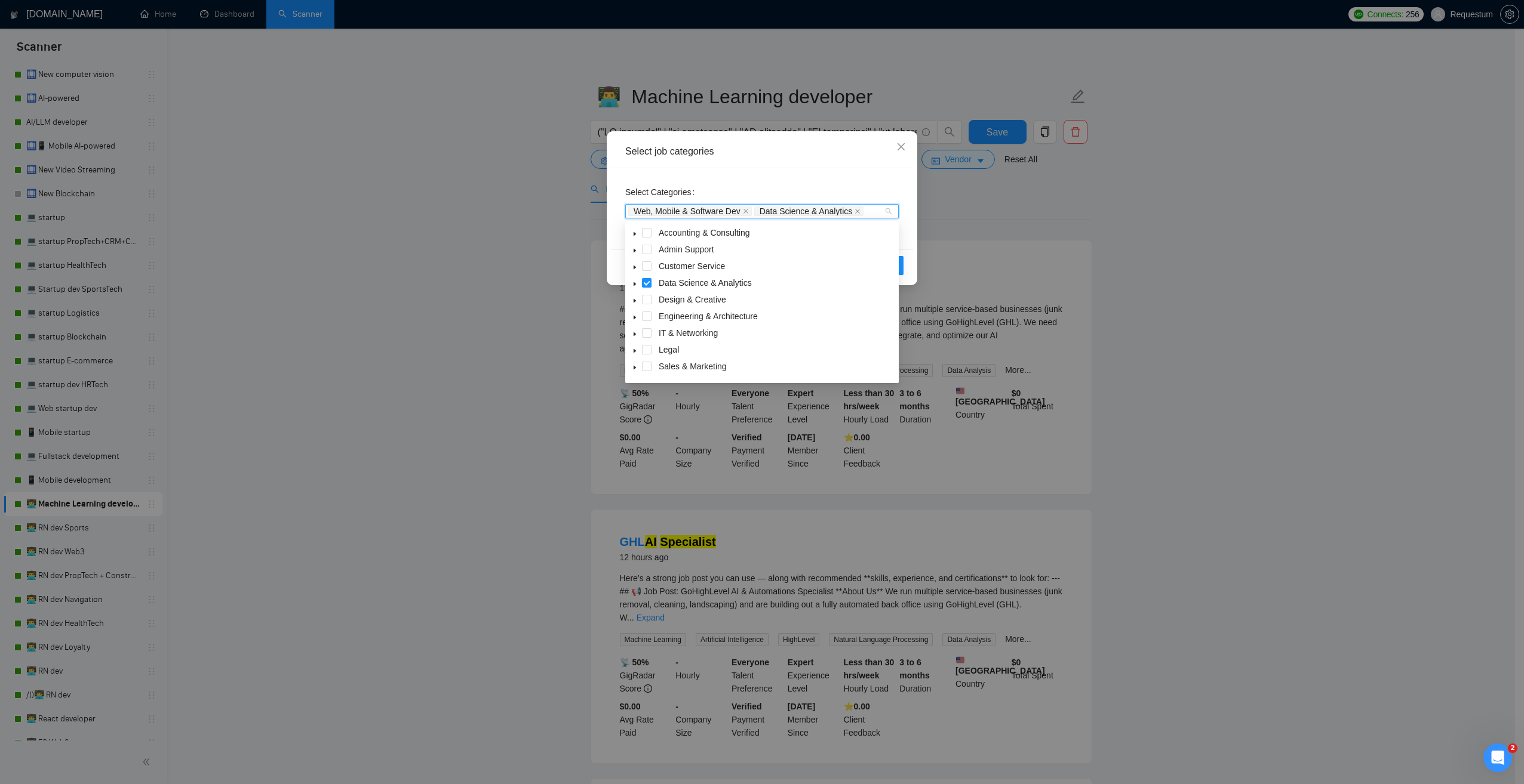
click at [636, 279] on span at bounding box center [634, 283] width 14 height 14
click at [445, 306] on div "Select job categories Select Categories Web, Mobile & Software Dev Data Science…" at bounding box center [762, 392] width 1524 height 784
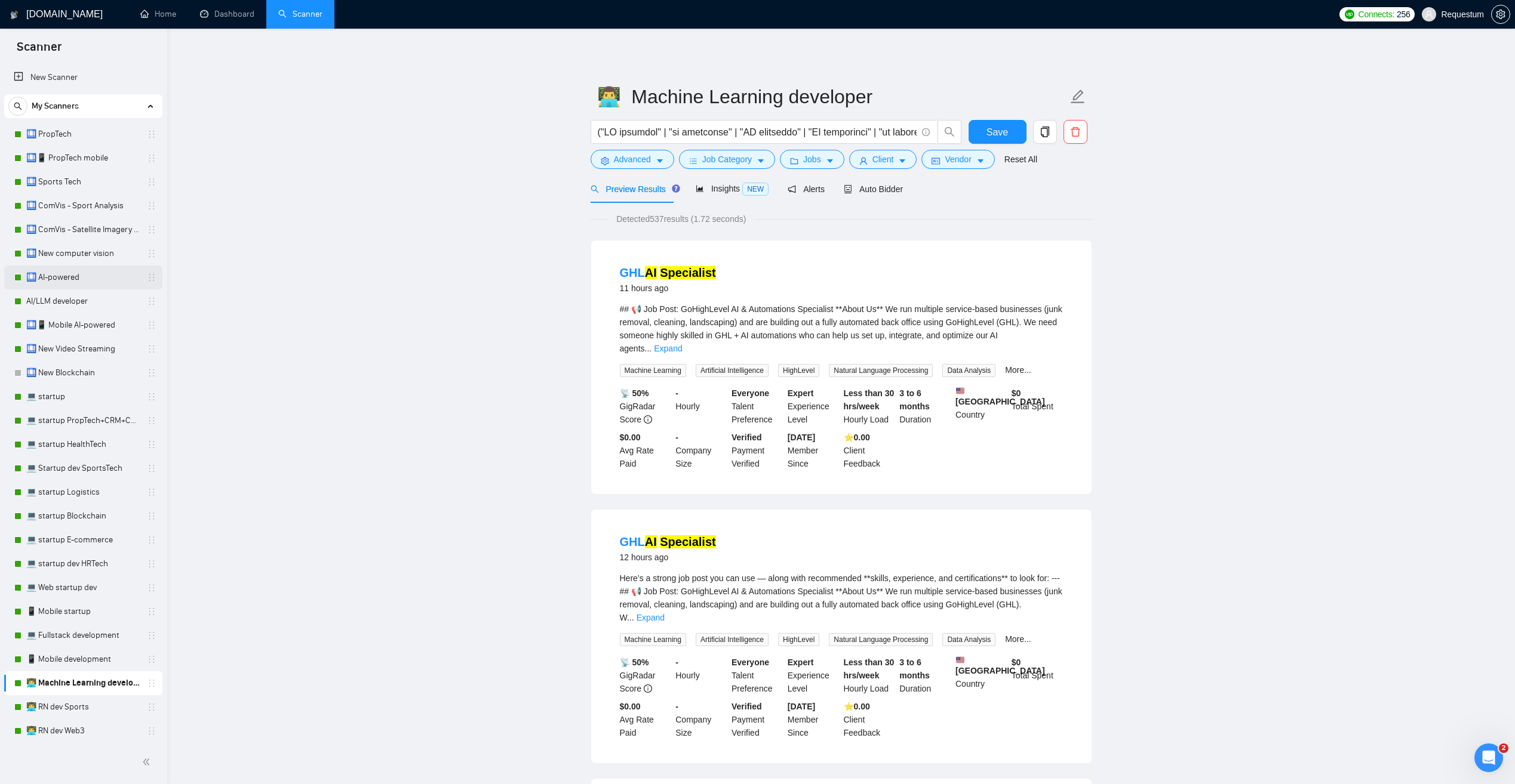
click at [92, 282] on link "🛄 AI-powered" at bounding box center [83, 277] width 113 height 24
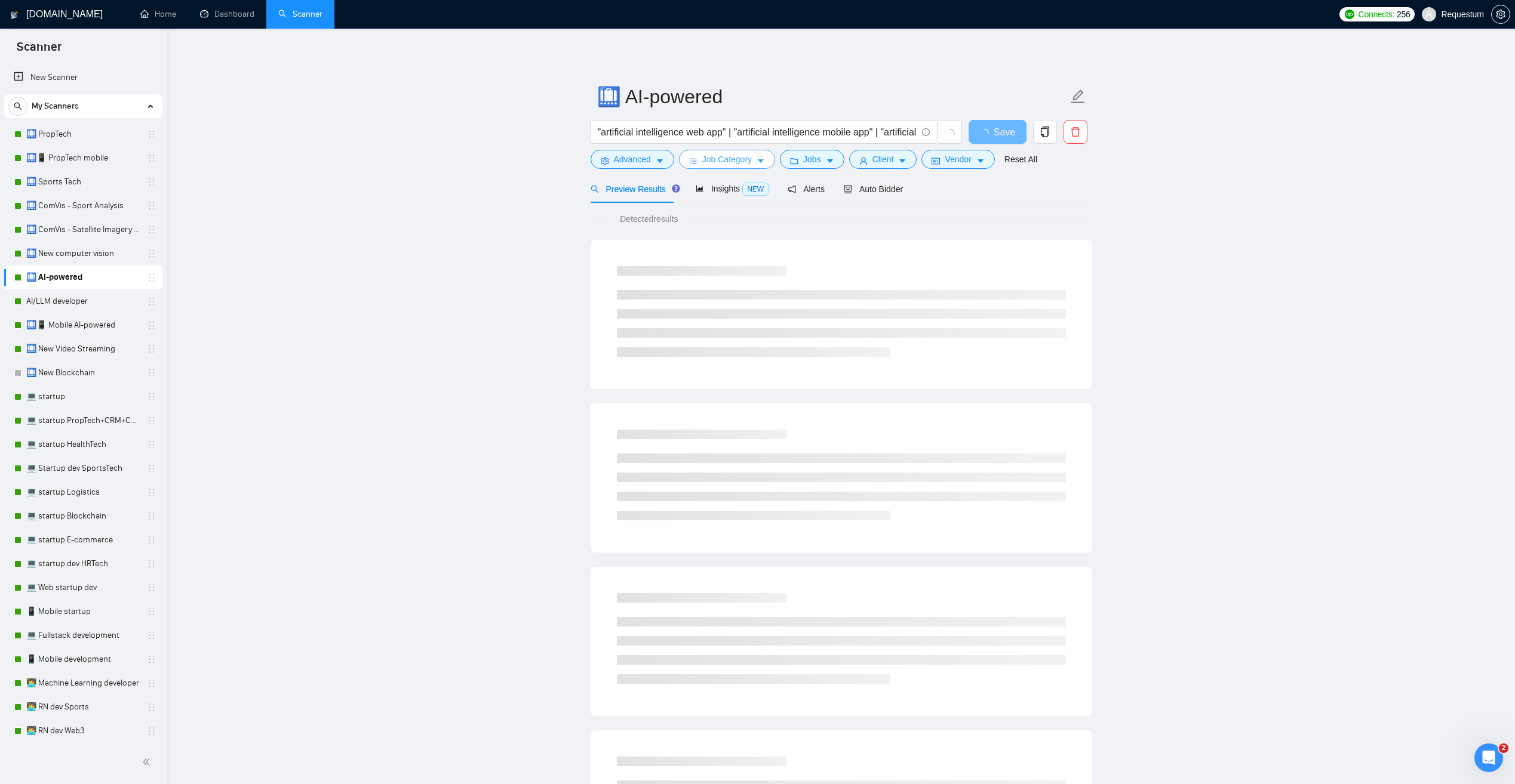
click at [730, 155] on span "Job Category" at bounding box center [728, 159] width 50 height 13
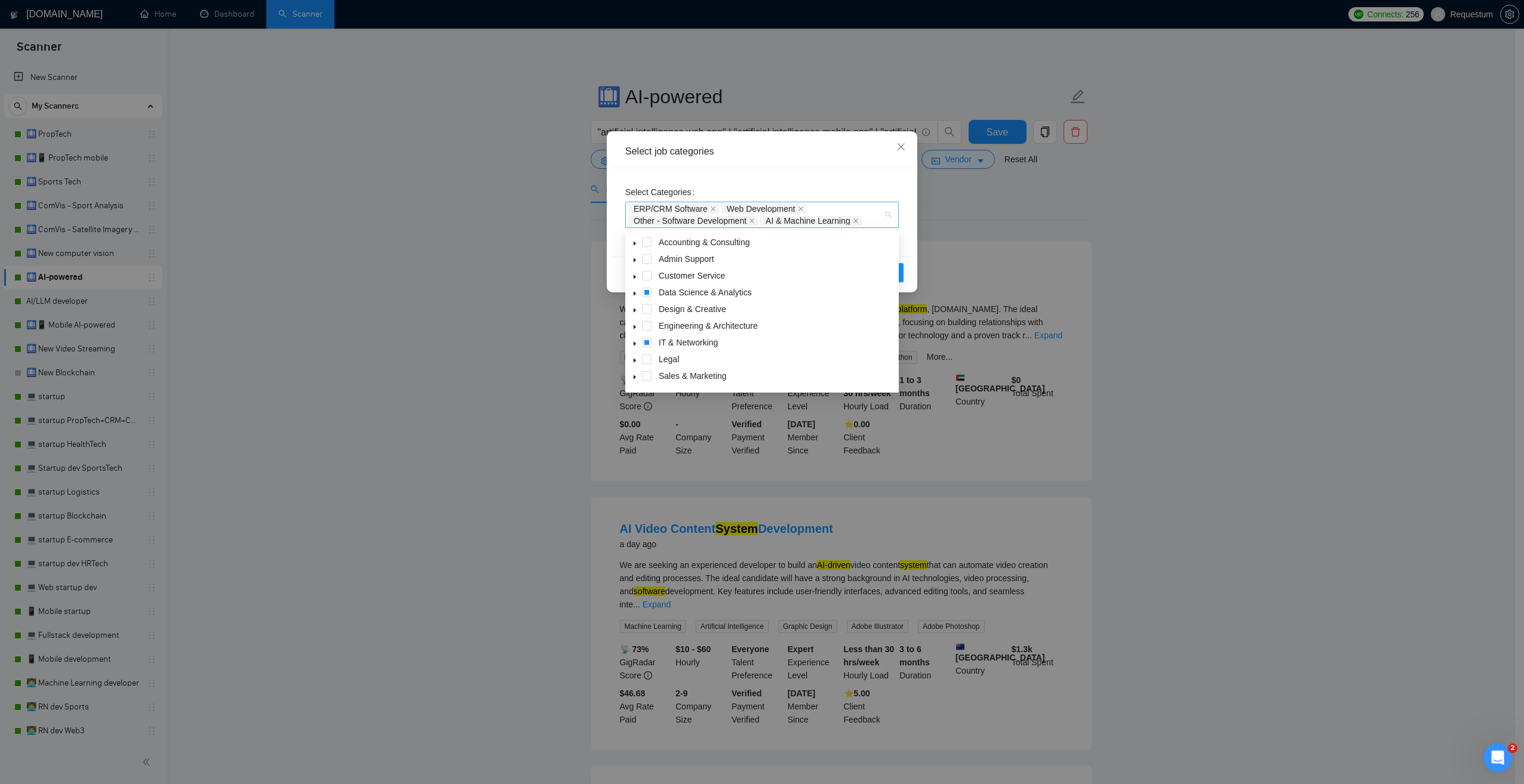
click at [889, 216] on div "ERP/CRM Software Web Development Other - Software Development AI & Machine Lear…" at bounding box center [762, 215] width 273 height 26
click at [634, 291] on icon "caret-down" at bounding box center [635, 294] width 6 height 6
click at [632, 343] on icon "caret-down" at bounding box center [635, 344] width 6 height 6
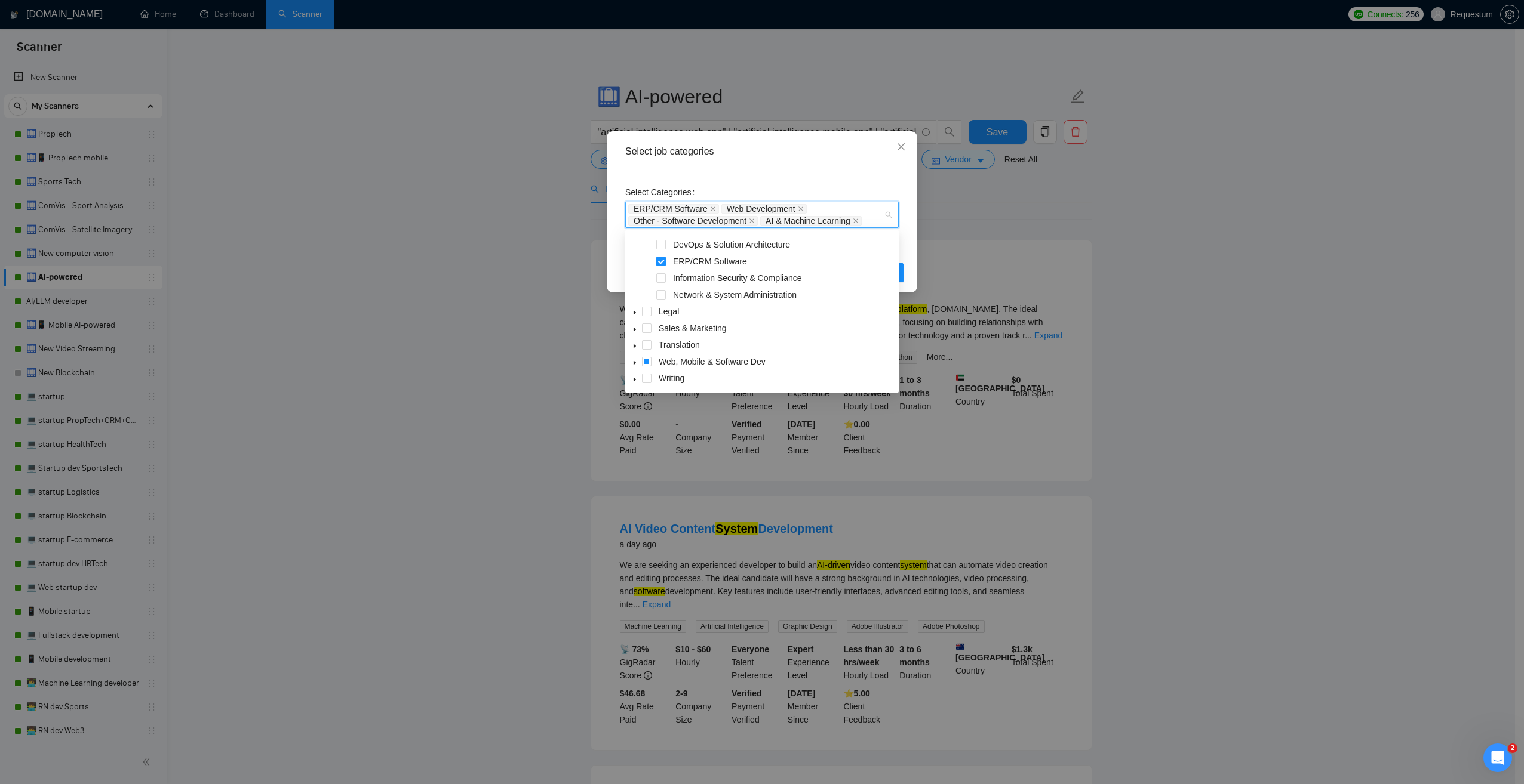
click at [632, 360] on span "caret-down" at bounding box center [635, 363] width 6 height 6
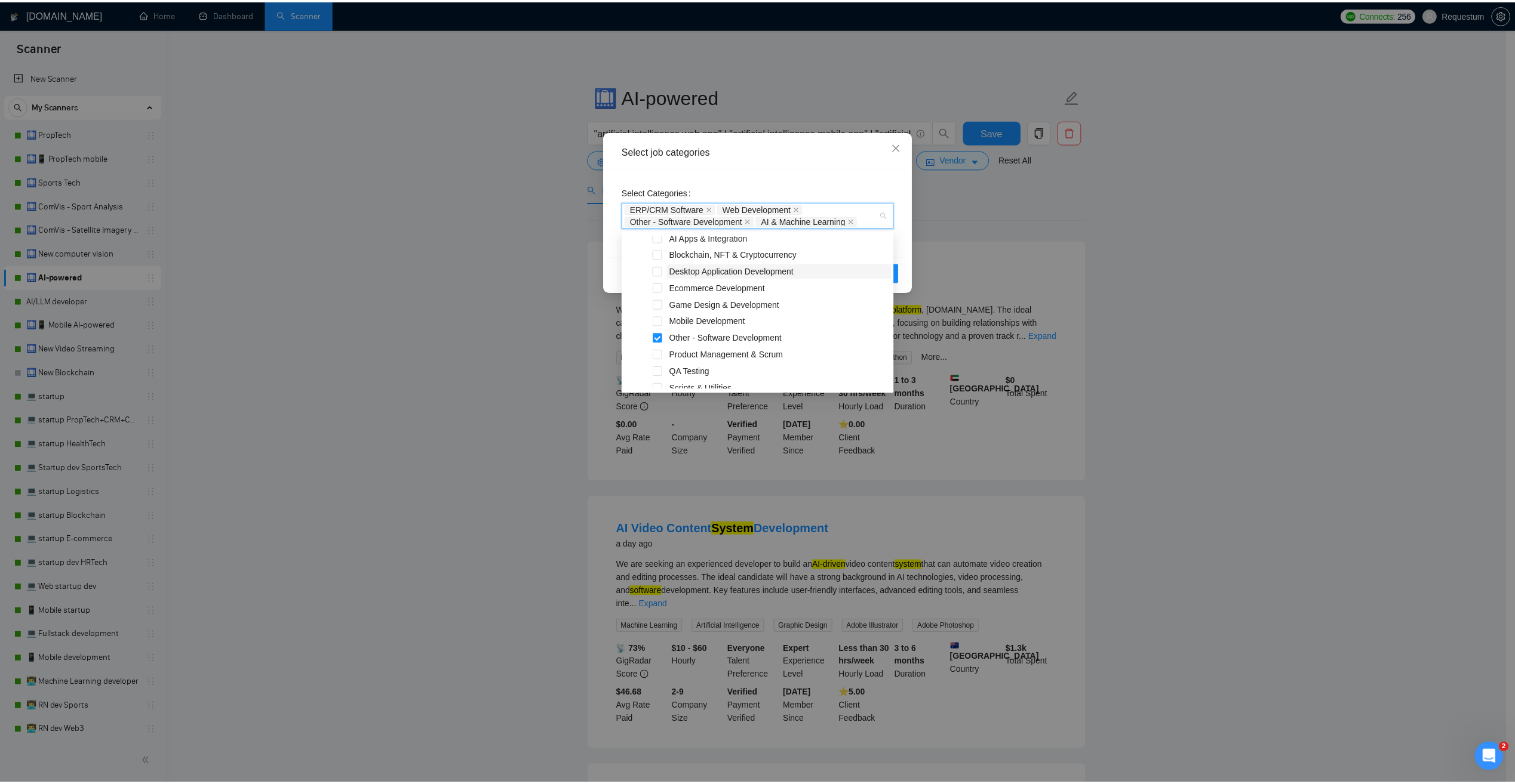
scroll to position [213, 0]
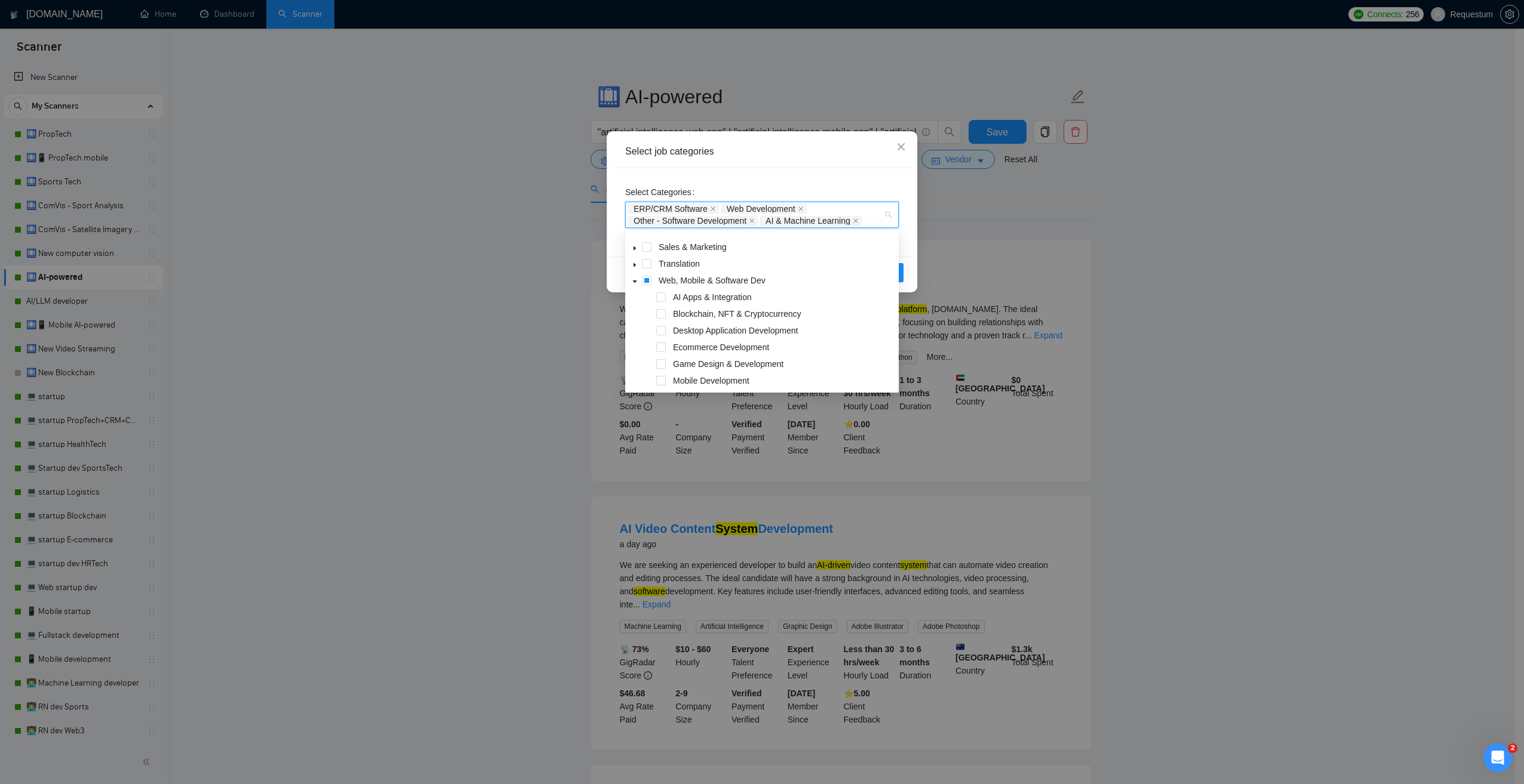
click at [477, 292] on div "Select job categories Select Categories ERP/CRM Software Web Development Other …" at bounding box center [762, 392] width 1524 height 784
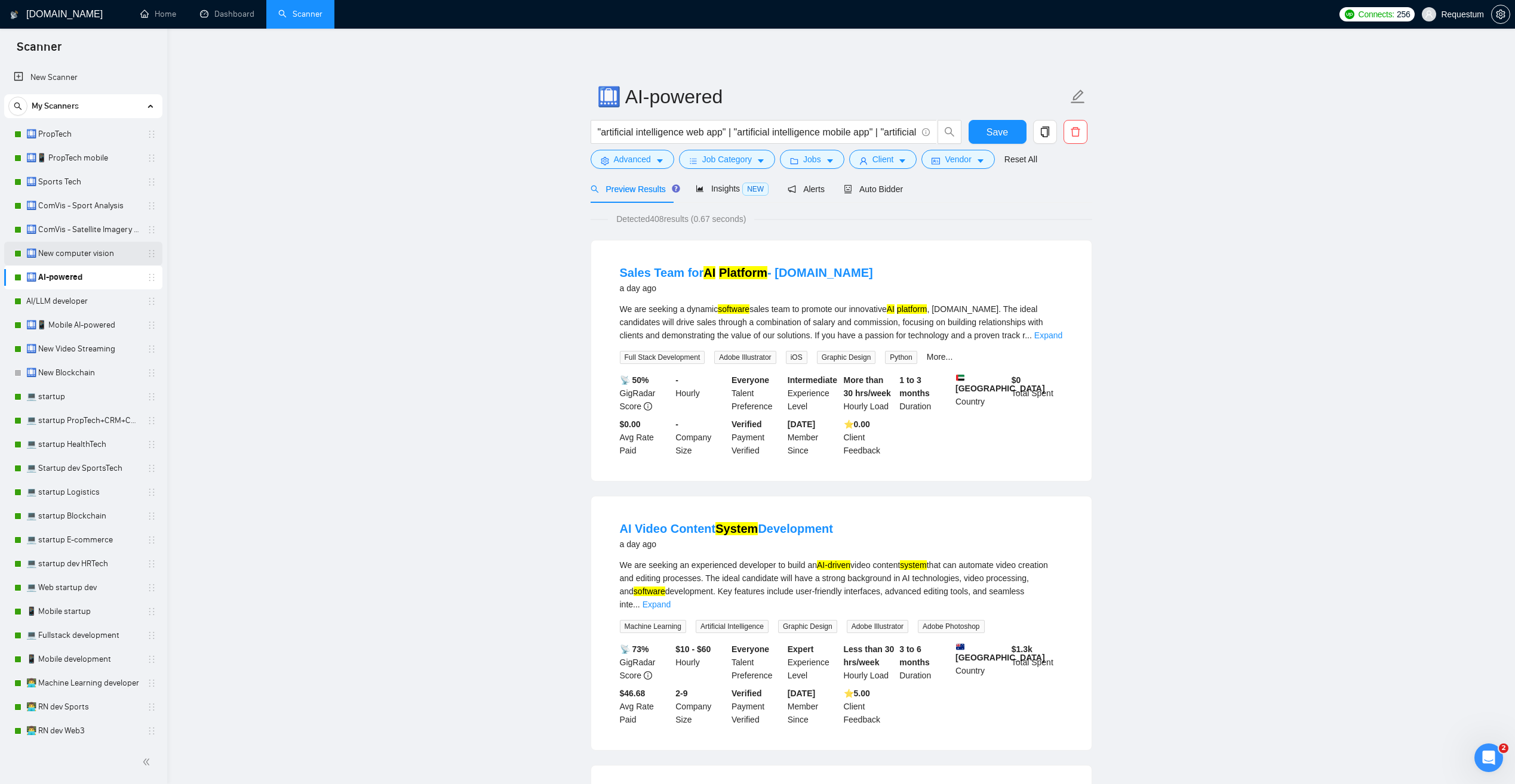
click at [59, 250] on link "🛄 New computer vision" at bounding box center [83, 253] width 113 height 24
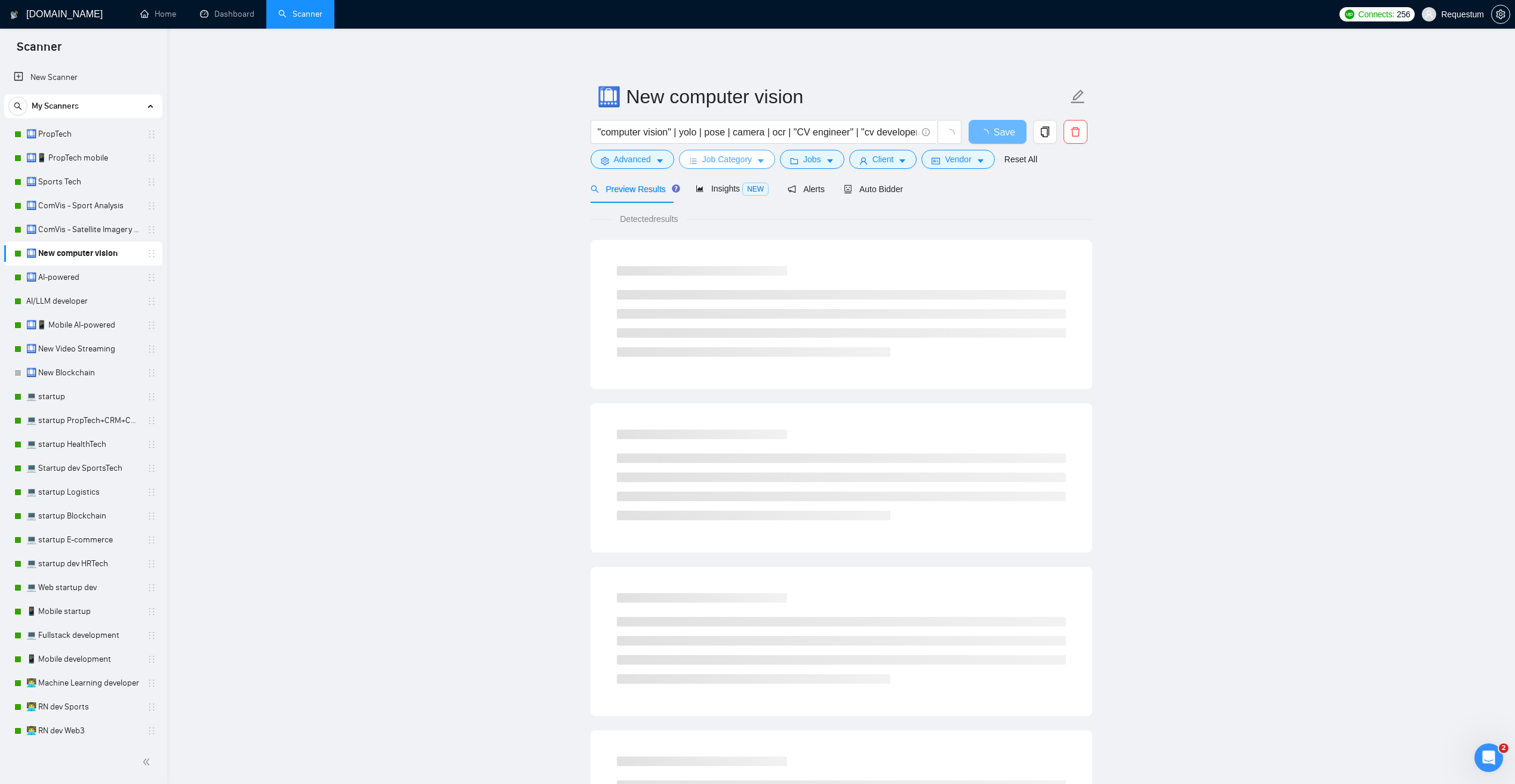
click at [733, 159] on span "Job Category" at bounding box center [728, 159] width 50 height 13
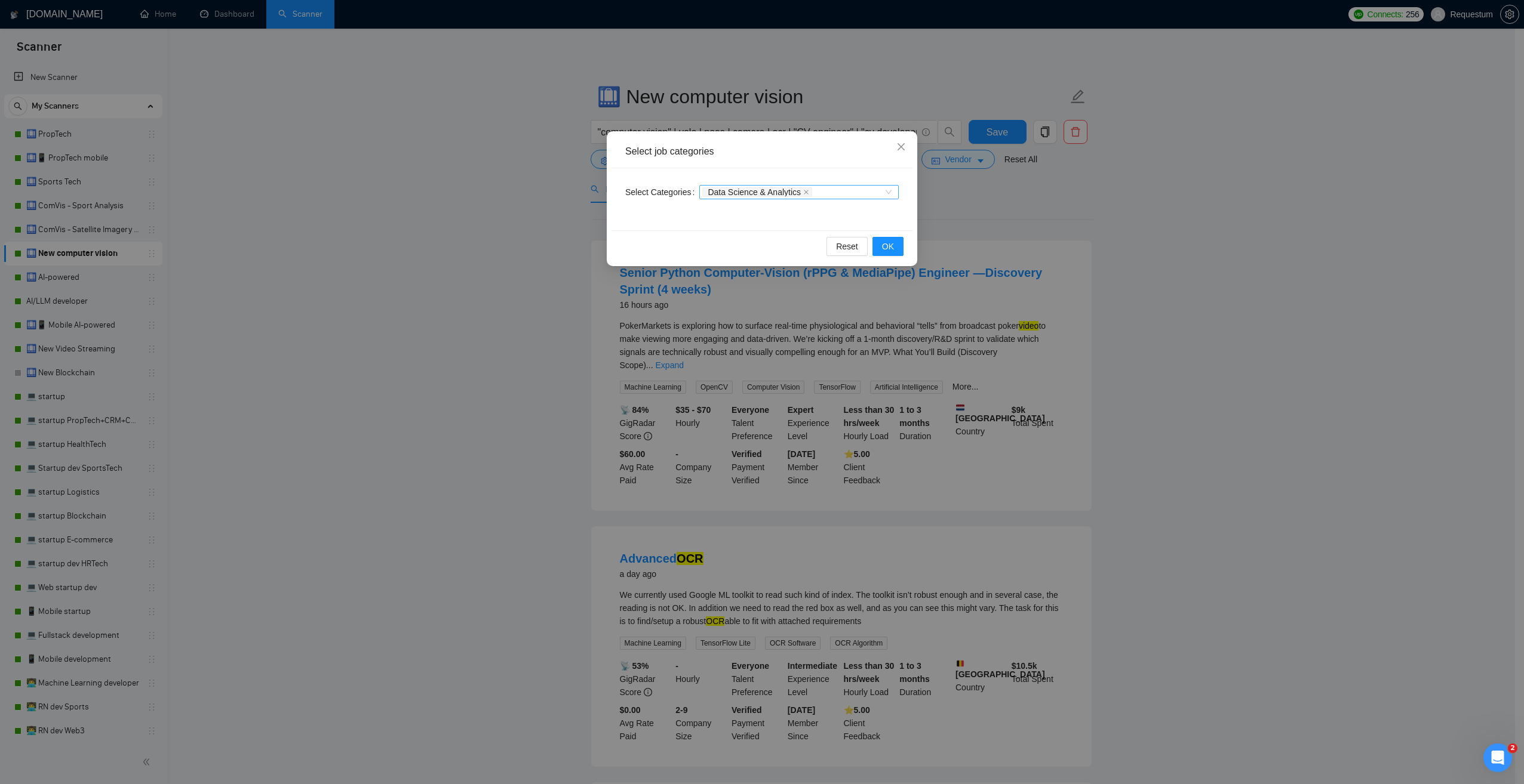
click at [885, 192] on div "Data Science & Analytics" at bounding box center [799, 192] width 200 height 14
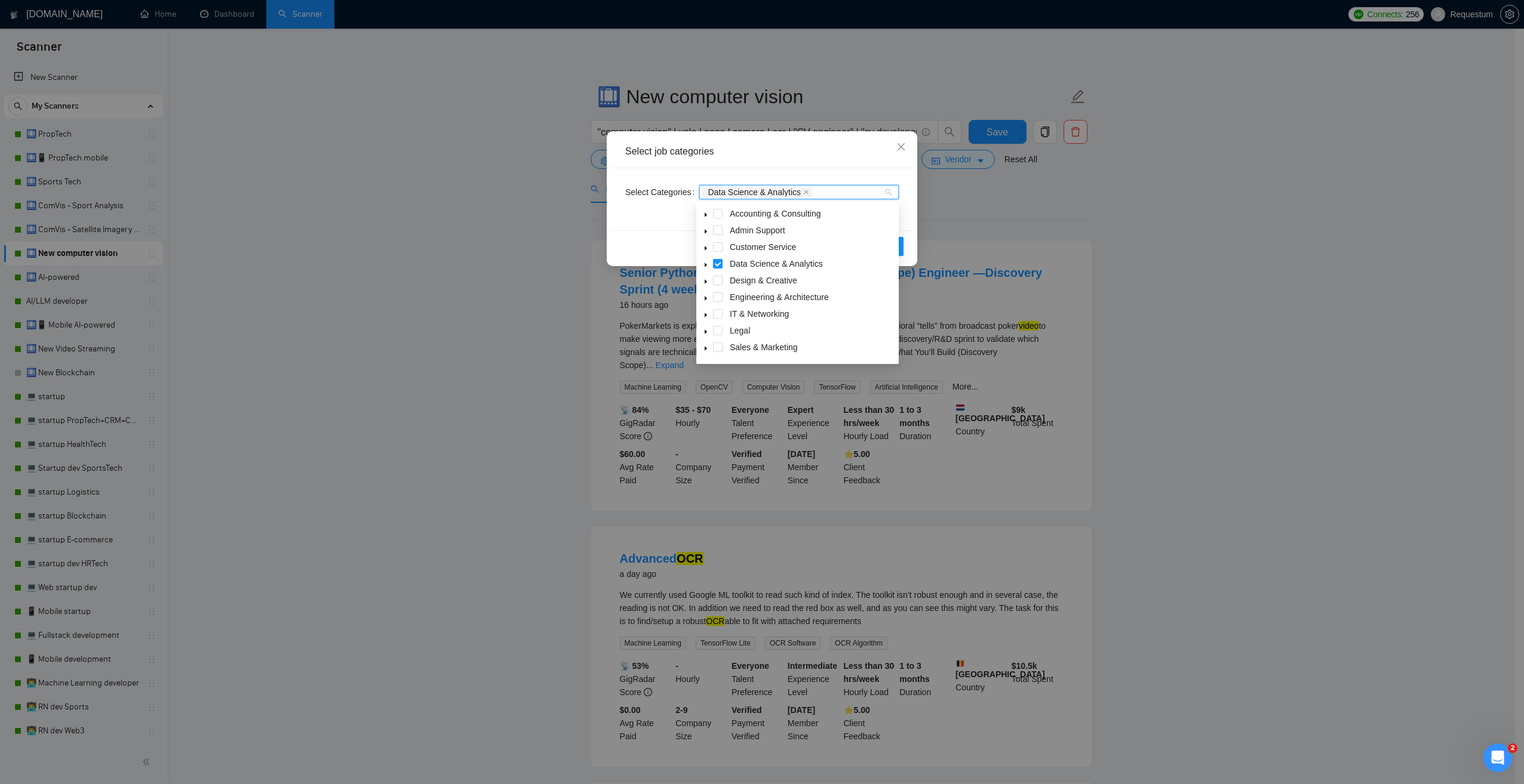
click at [706, 262] on icon "caret-down" at bounding box center [706, 265] width 6 height 6
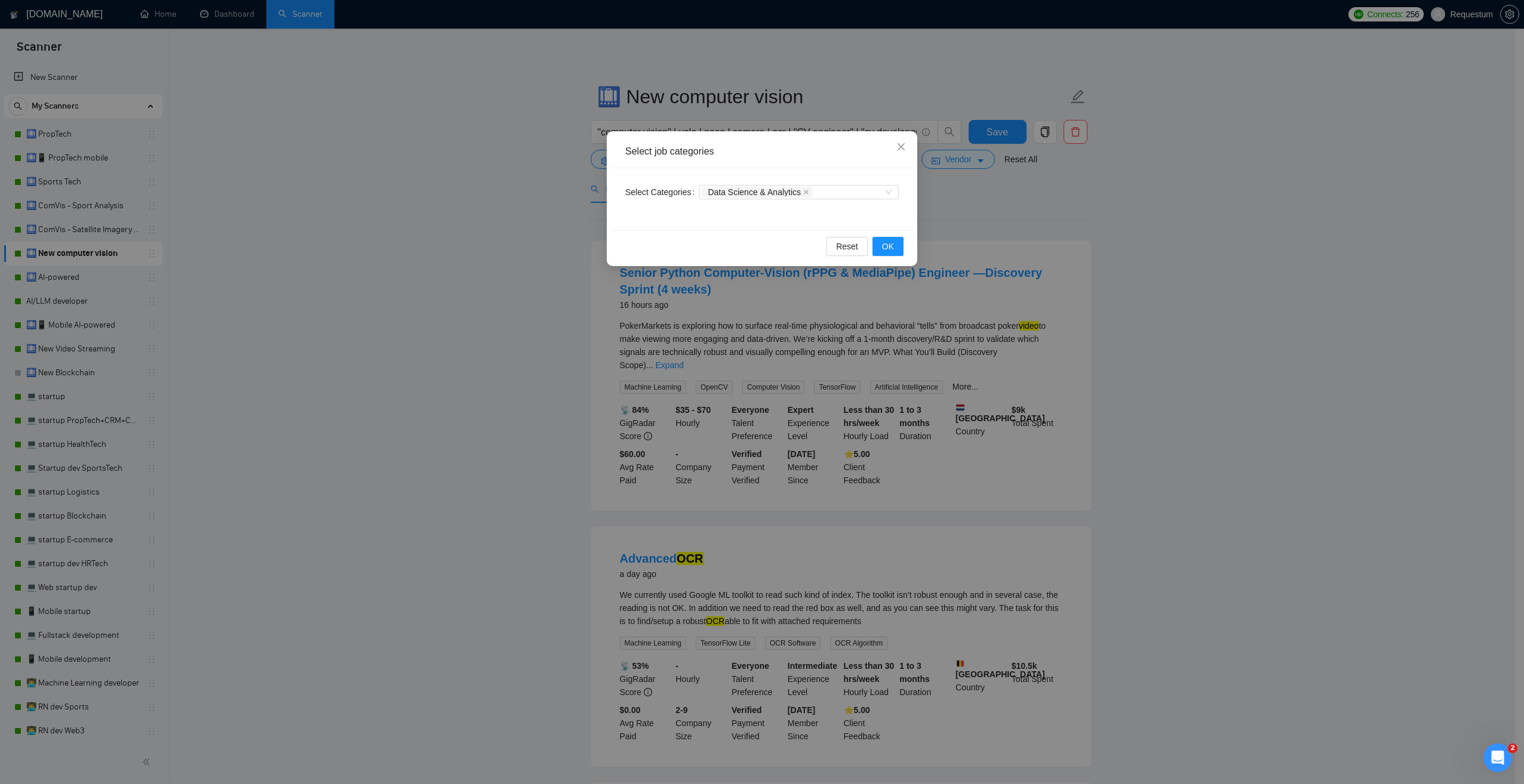
click at [449, 286] on div "Select job categories Select Categories Data Science & Analytics Reset OK" at bounding box center [762, 392] width 1524 height 784
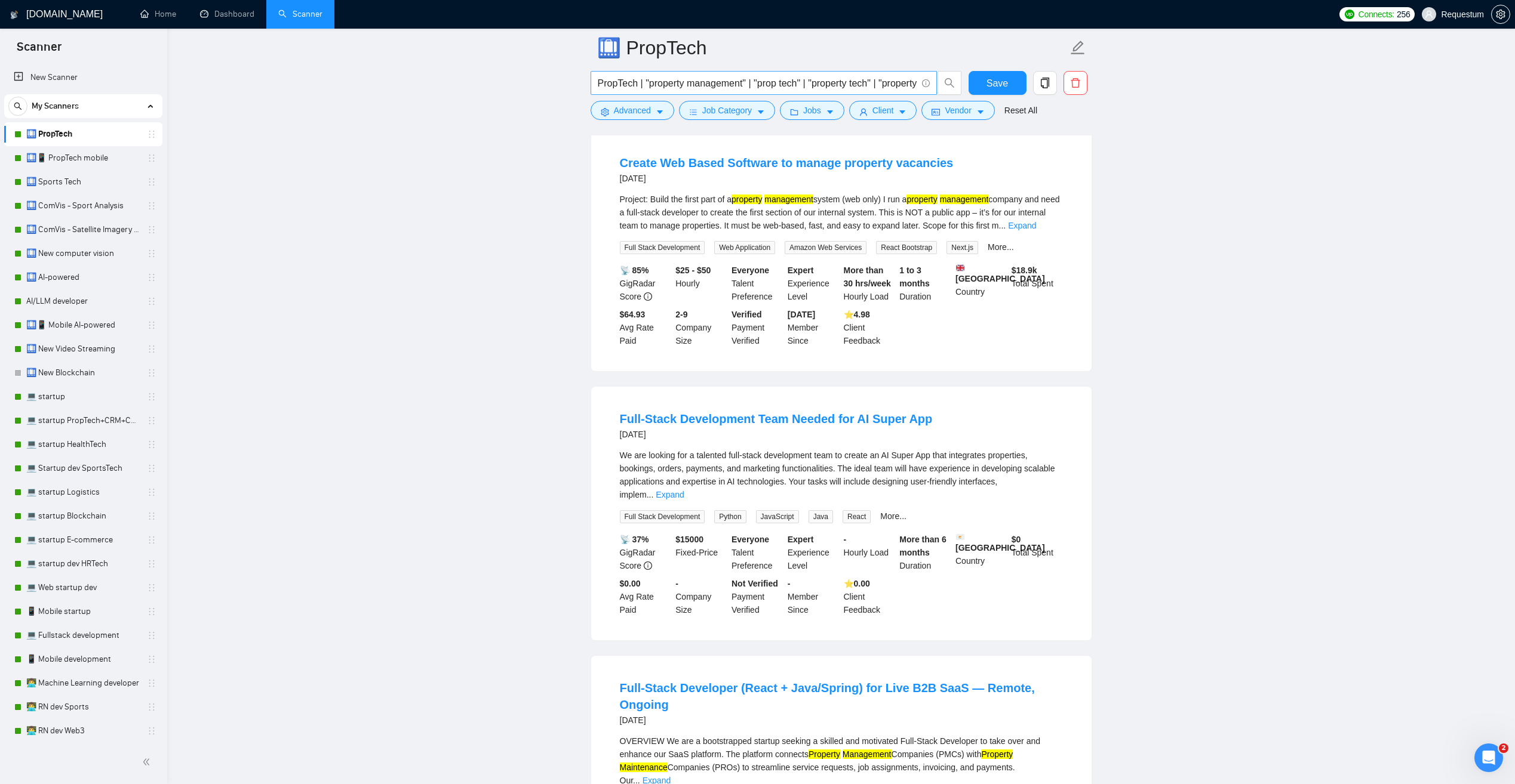
click at [897, 84] on input "PropTech | "property management" | "prop tech" | "property tech" | "property ma…" at bounding box center [757, 82] width 319 height 15
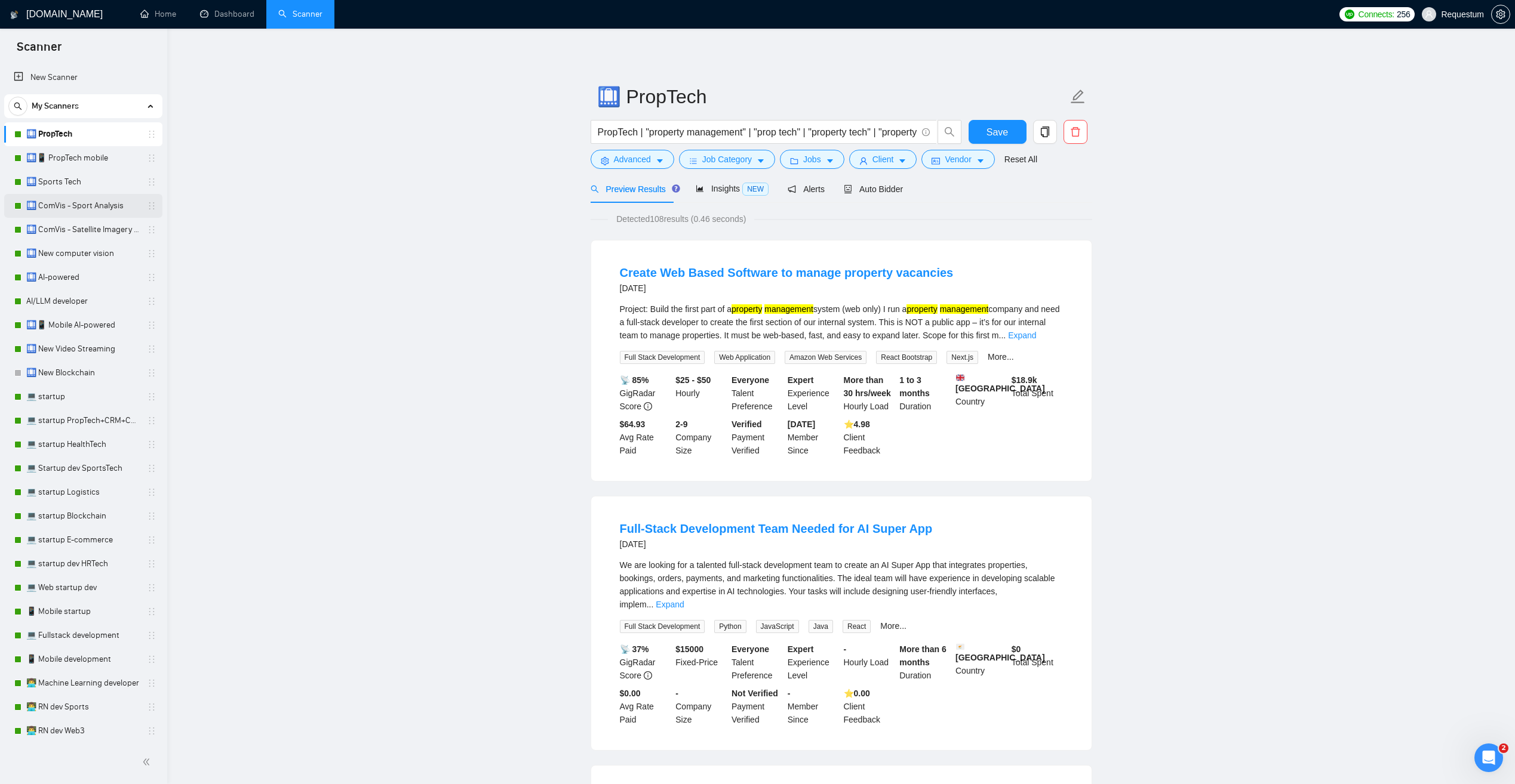
click at [105, 210] on link "🛄 ComVis - Sport Analysis" at bounding box center [83, 206] width 113 height 24
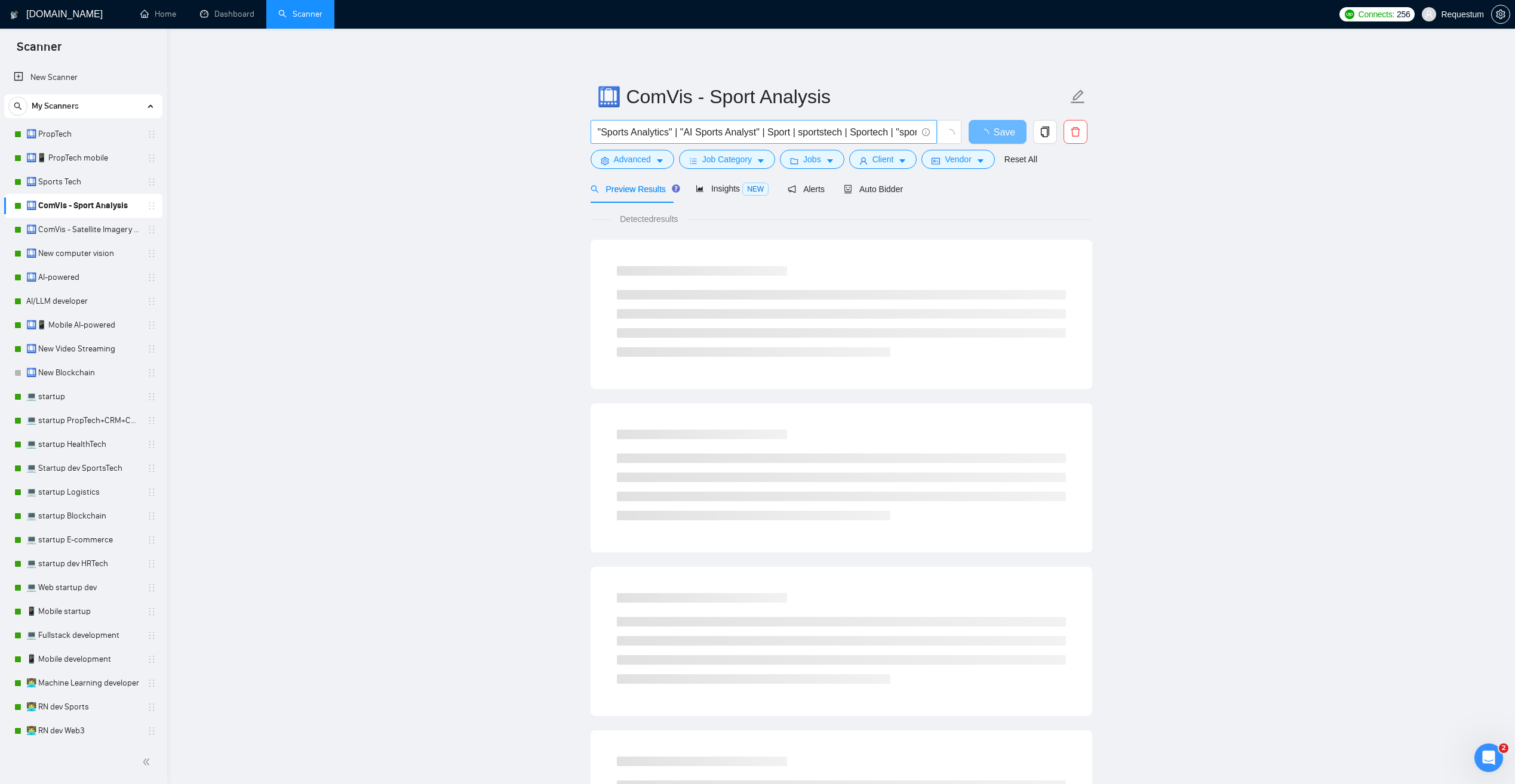
click at [751, 132] on input ""Sports Analytics" | "AI Sports Analyst" | Sport | sportstech | Sportech | "spo…" at bounding box center [757, 132] width 319 height 15
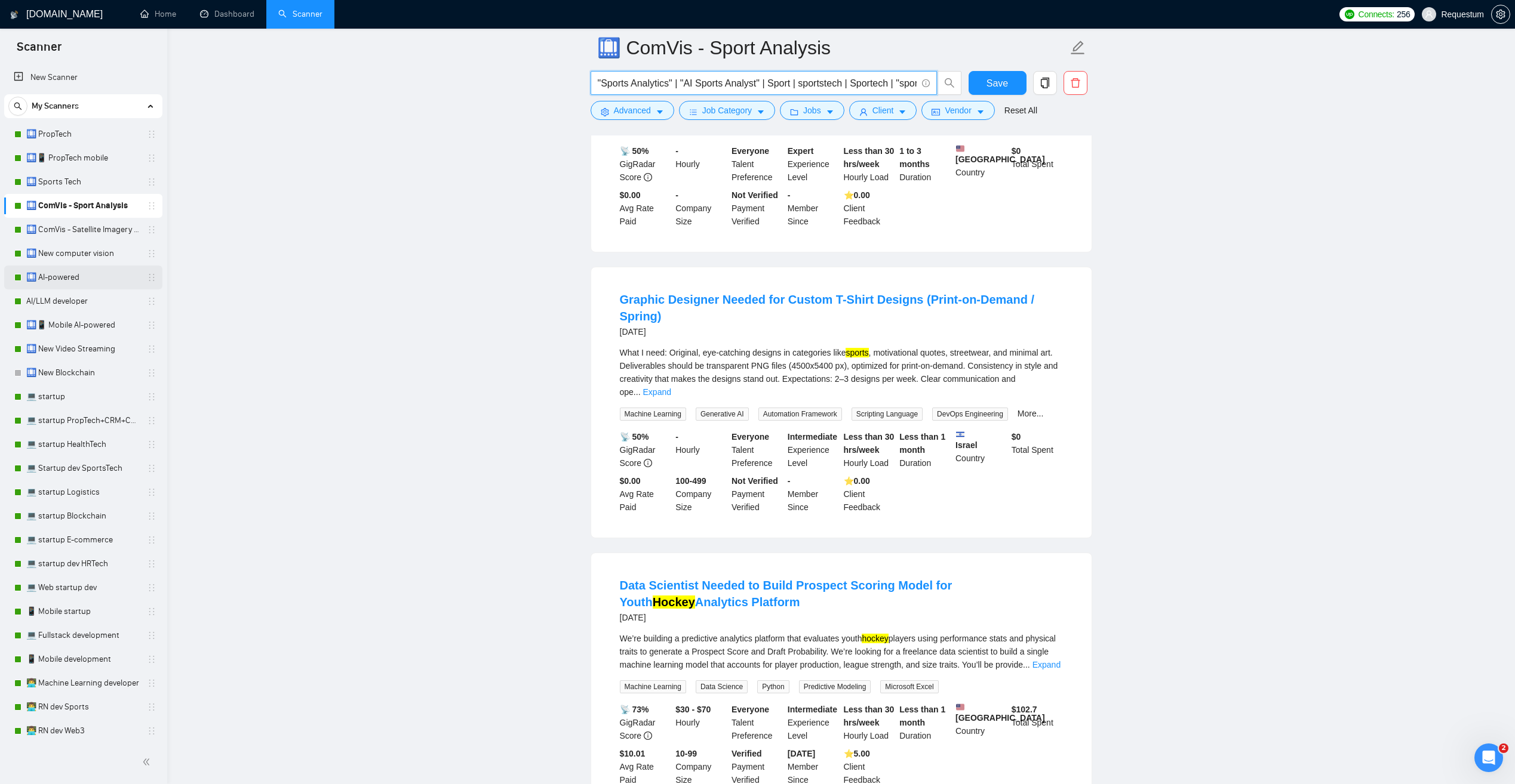
click at [93, 272] on link "🛄 AI-powered" at bounding box center [83, 277] width 113 height 24
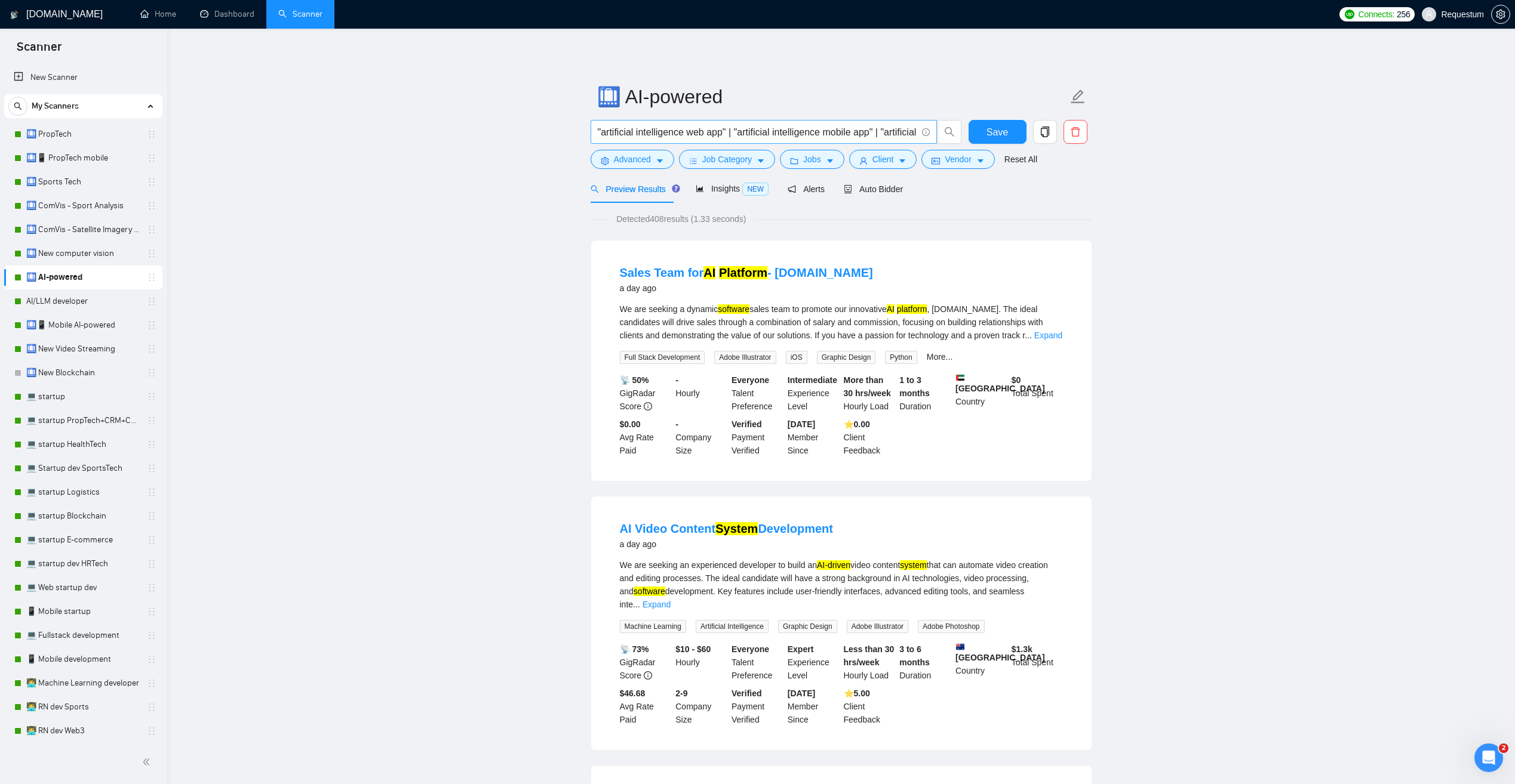
click at [774, 132] on input ""artificial intelligence web app" | "artificial intelligence mobile app" | "art…" at bounding box center [757, 132] width 319 height 15
click at [89, 309] on link "AI/LLM developer" at bounding box center [83, 301] width 113 height 24
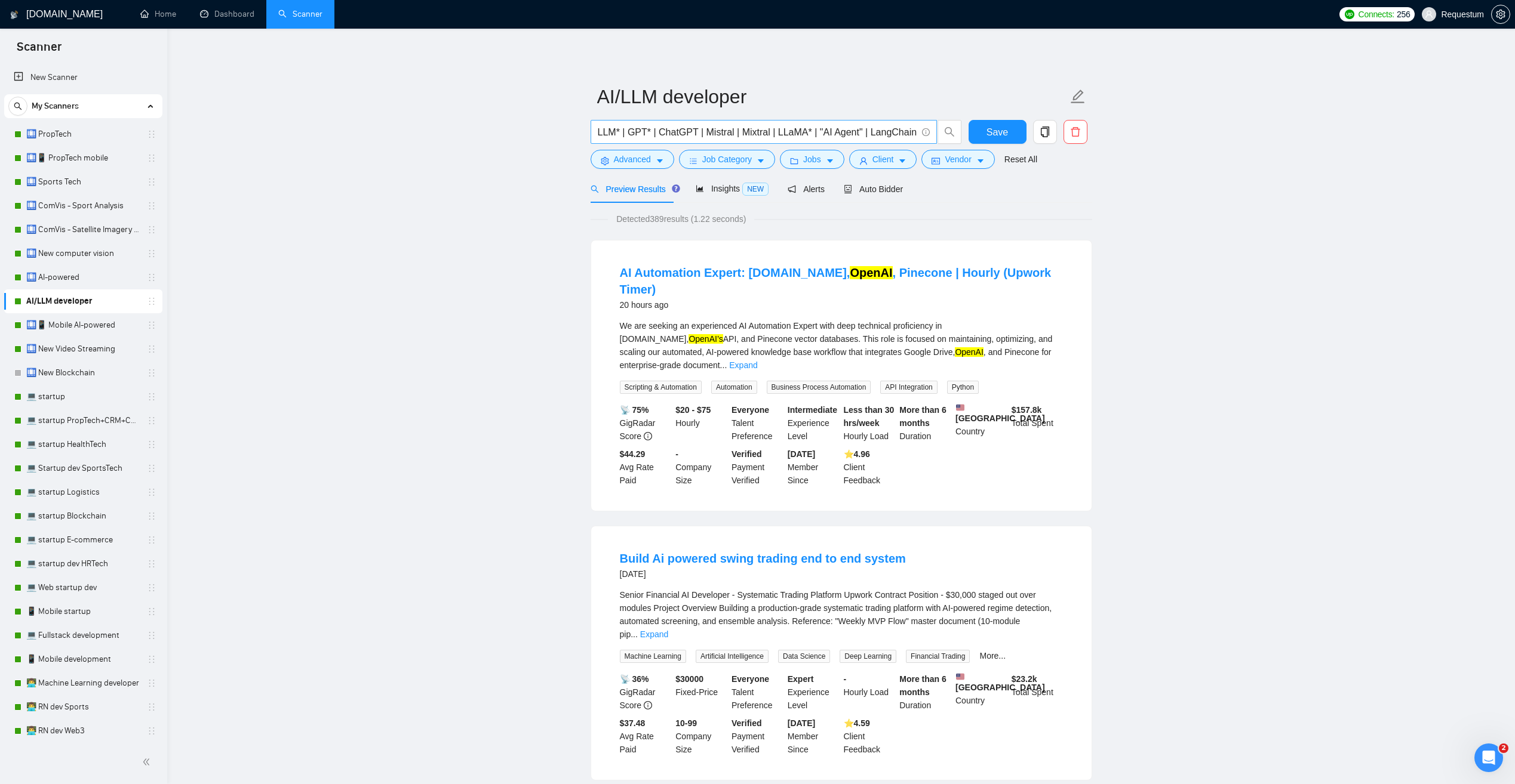
click at [694, 132] on input "LLM* | GPT* | ChatGPT | Mistral | Mixtral | LLaMA* | "AI Agent" | LangChain* | …" at bounding box center [757, 132] width 319 height 15
click at [661, 162] on icon "caret-down" at bounding box center [660, 161] width 8 height 8
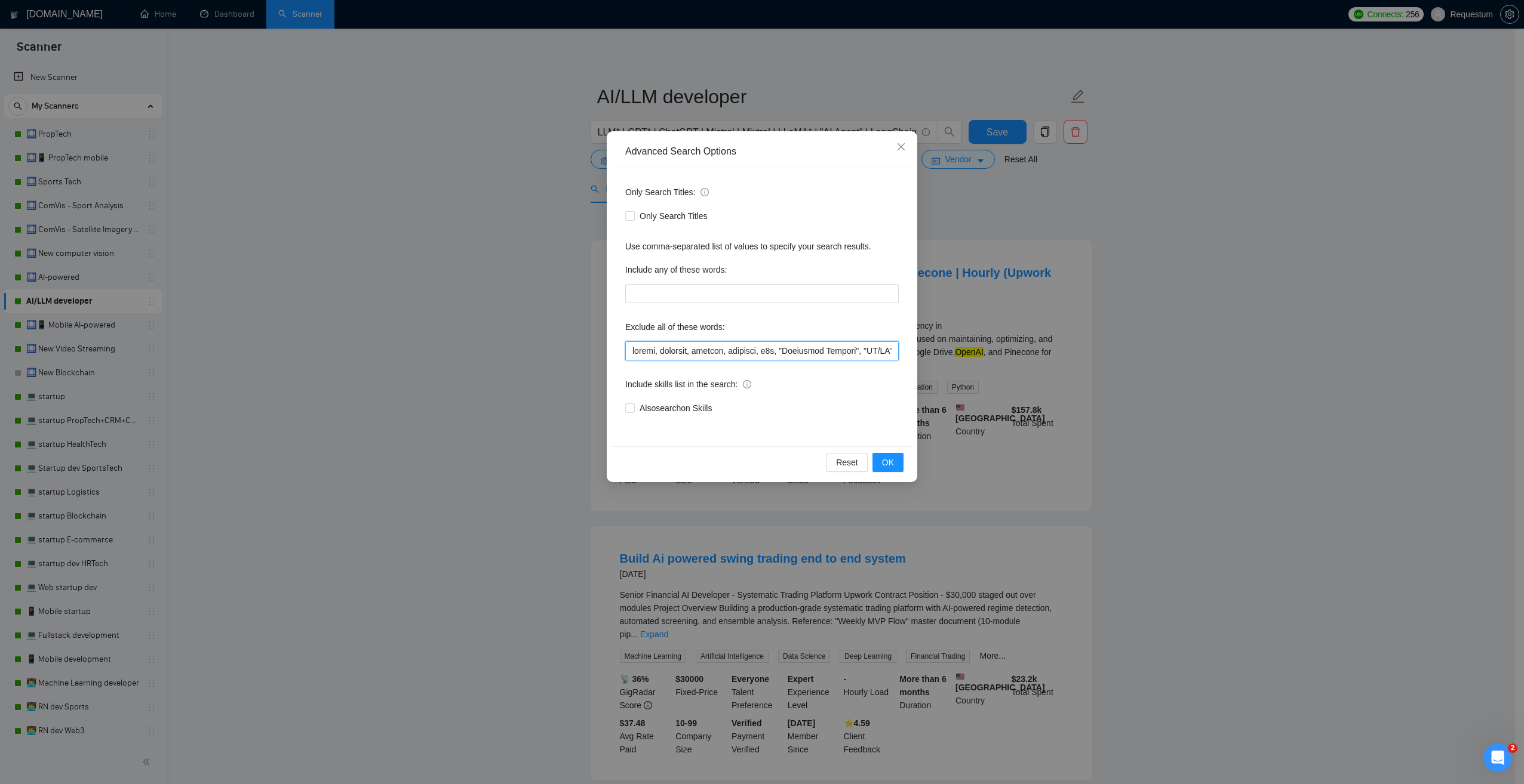
click at [645, 354] on input "text" at bounding box center [762, 351] width 273 height 19
click at [1176, 306] on div "Advanced Search Options Only Search Titles: Only Search Titles Use comma-separa…" at bounding box center [762, 392] width 1524 height 784
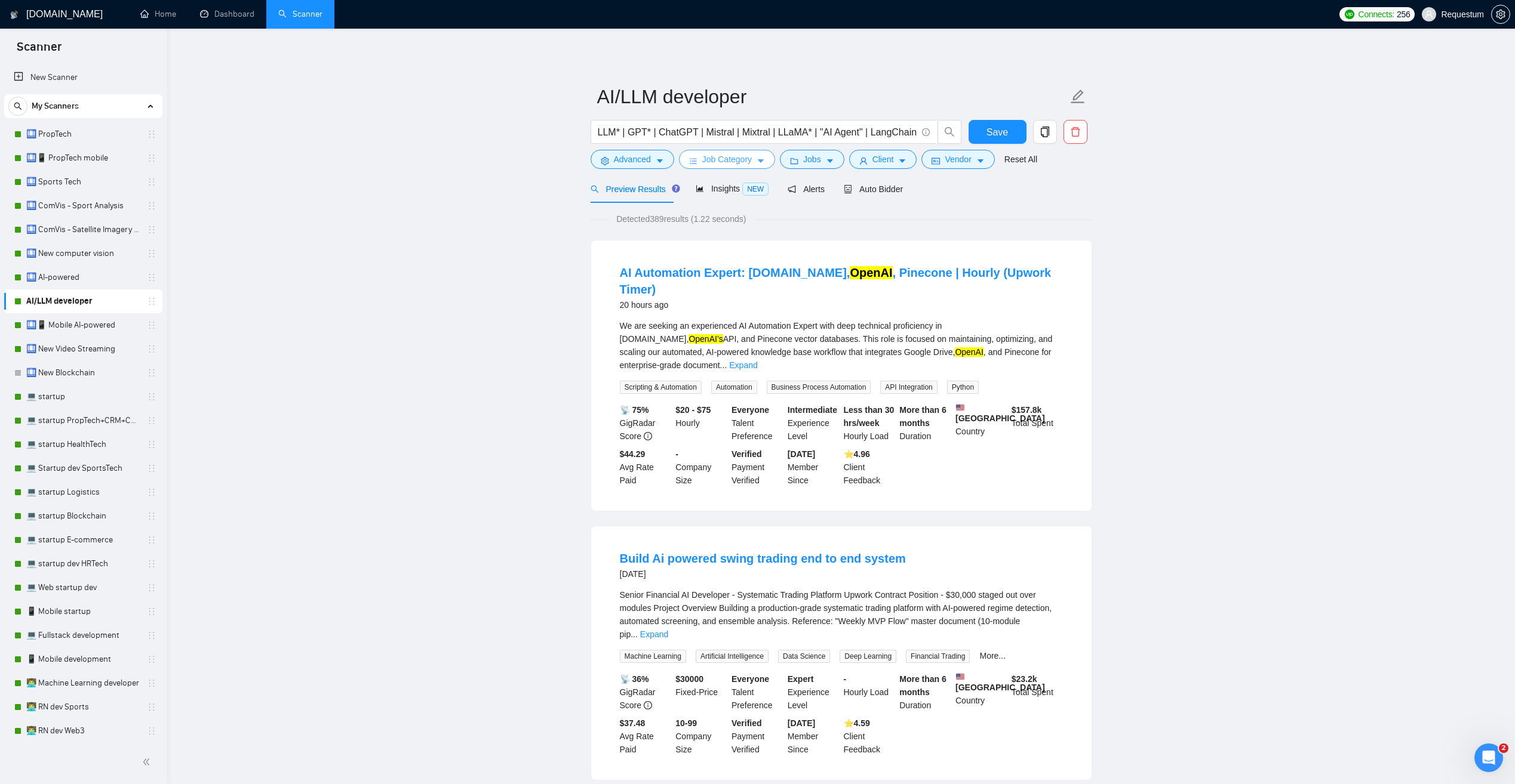
click at [737, 155] on span "Job Category" at bounding box center [728, 159] width 50 height 13
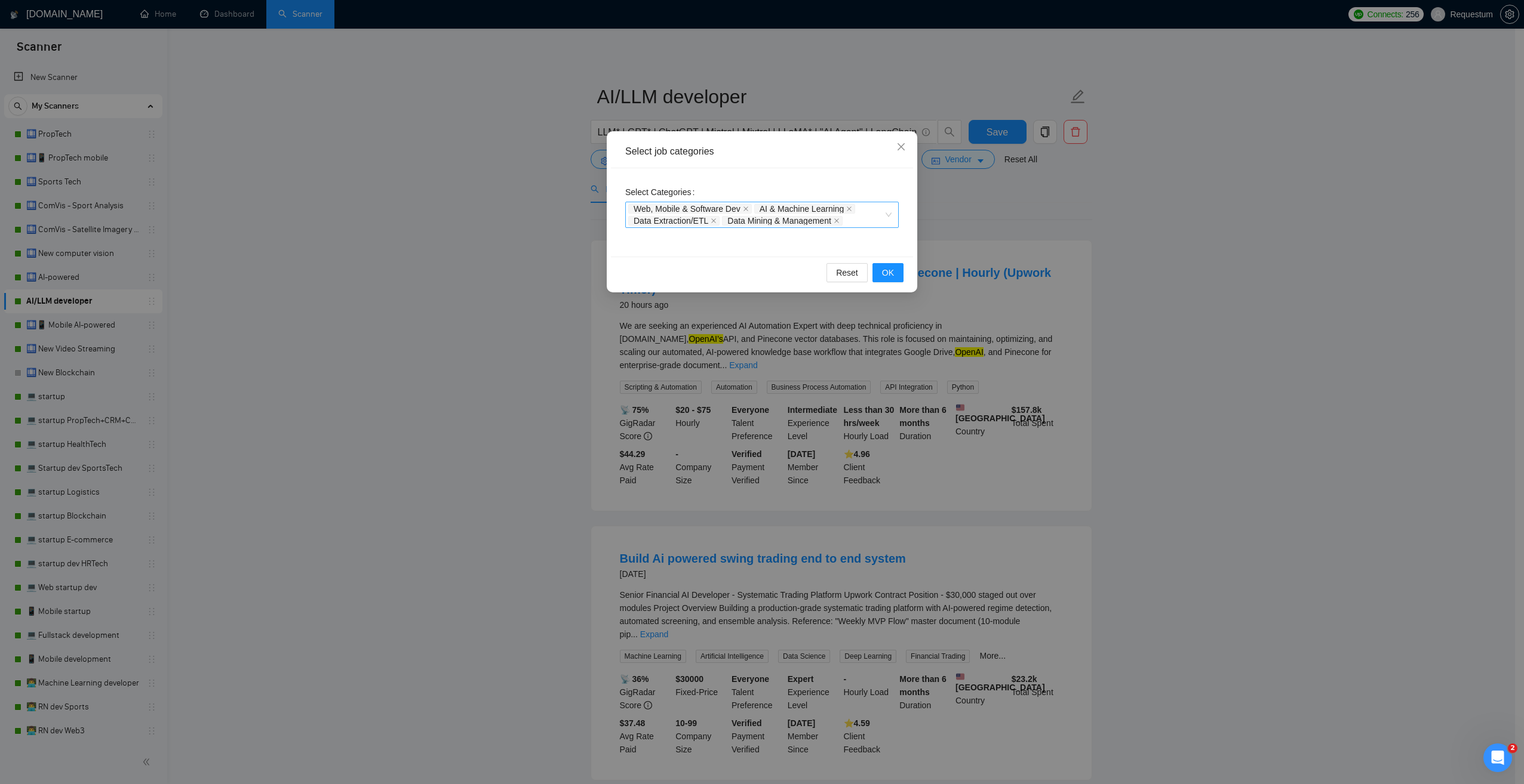
click at [890, 217] on div "Web, Mobile & Software Dev AI & Machine Learning Data Extraction/ETL Data Minin…" at bounding box center [762, 215] width 273 height 26
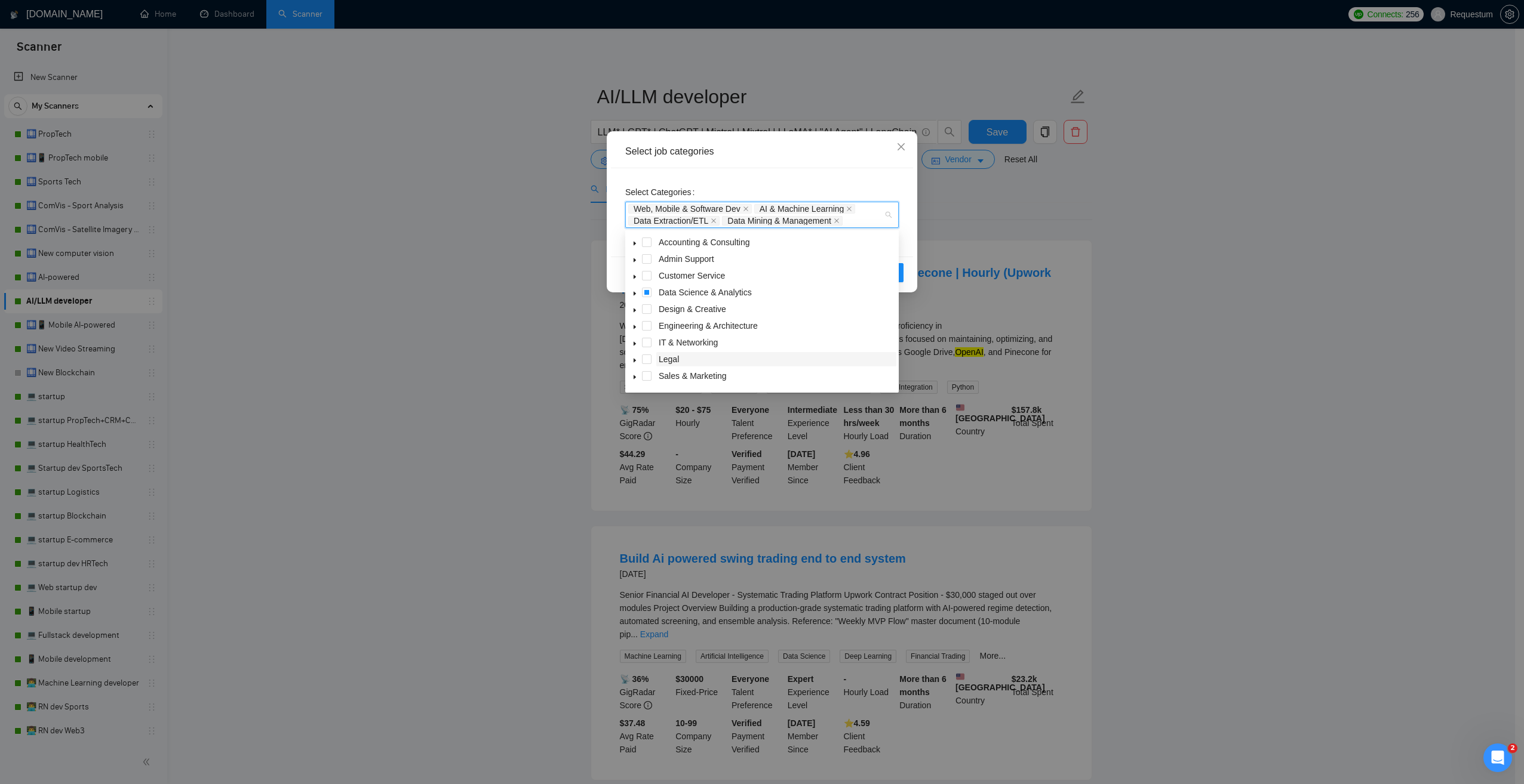
scroll to position [48, 0]
click at [636, 364] on icon "caret-down" at bounding box center [635, 363] width 6 height 6
click at [636, 280] on icon "caret-down" at bounding box center [635, 282] width 6 height 6
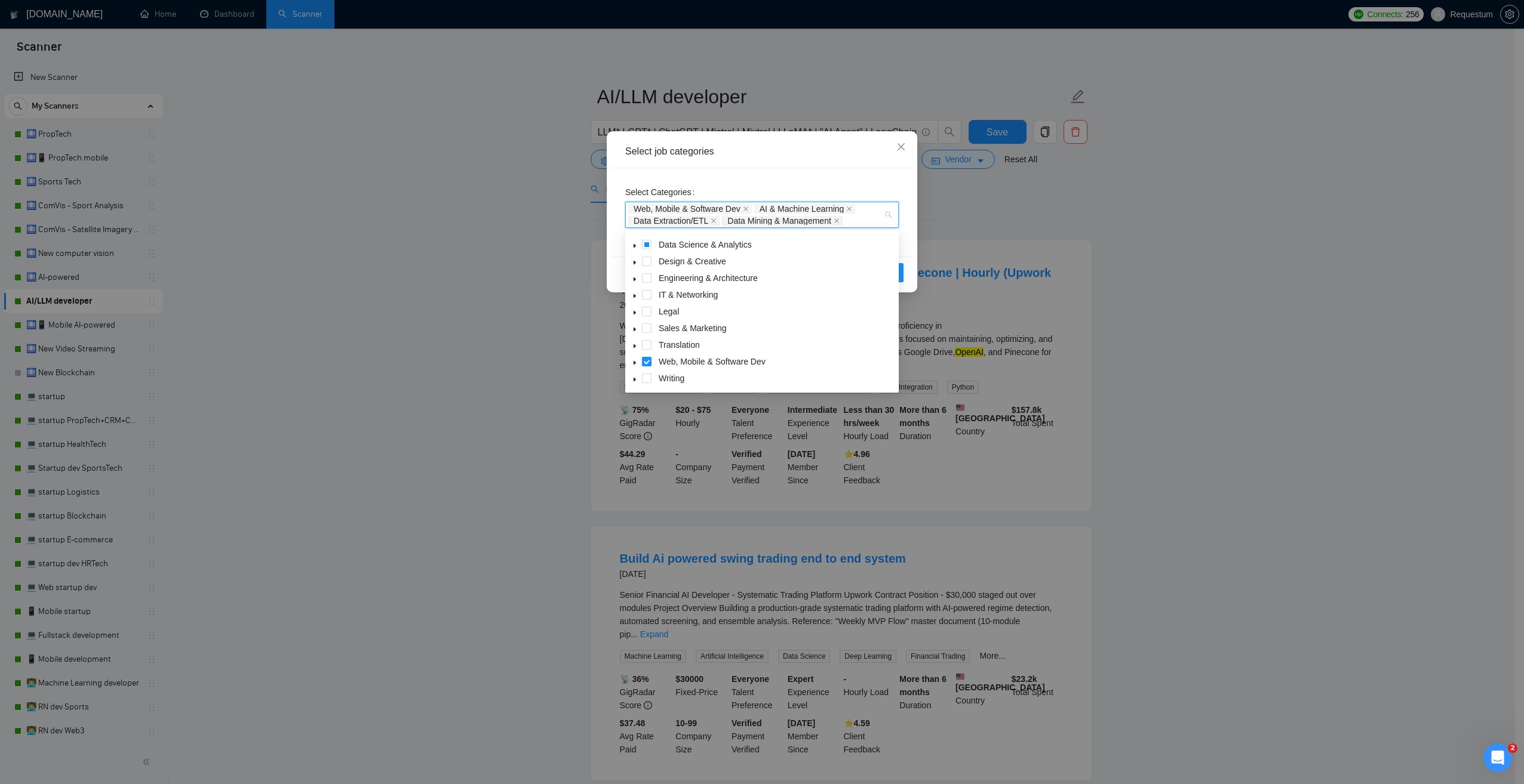
click at [638, 246] on span at bounding box center [634, 244] width 14 height 14
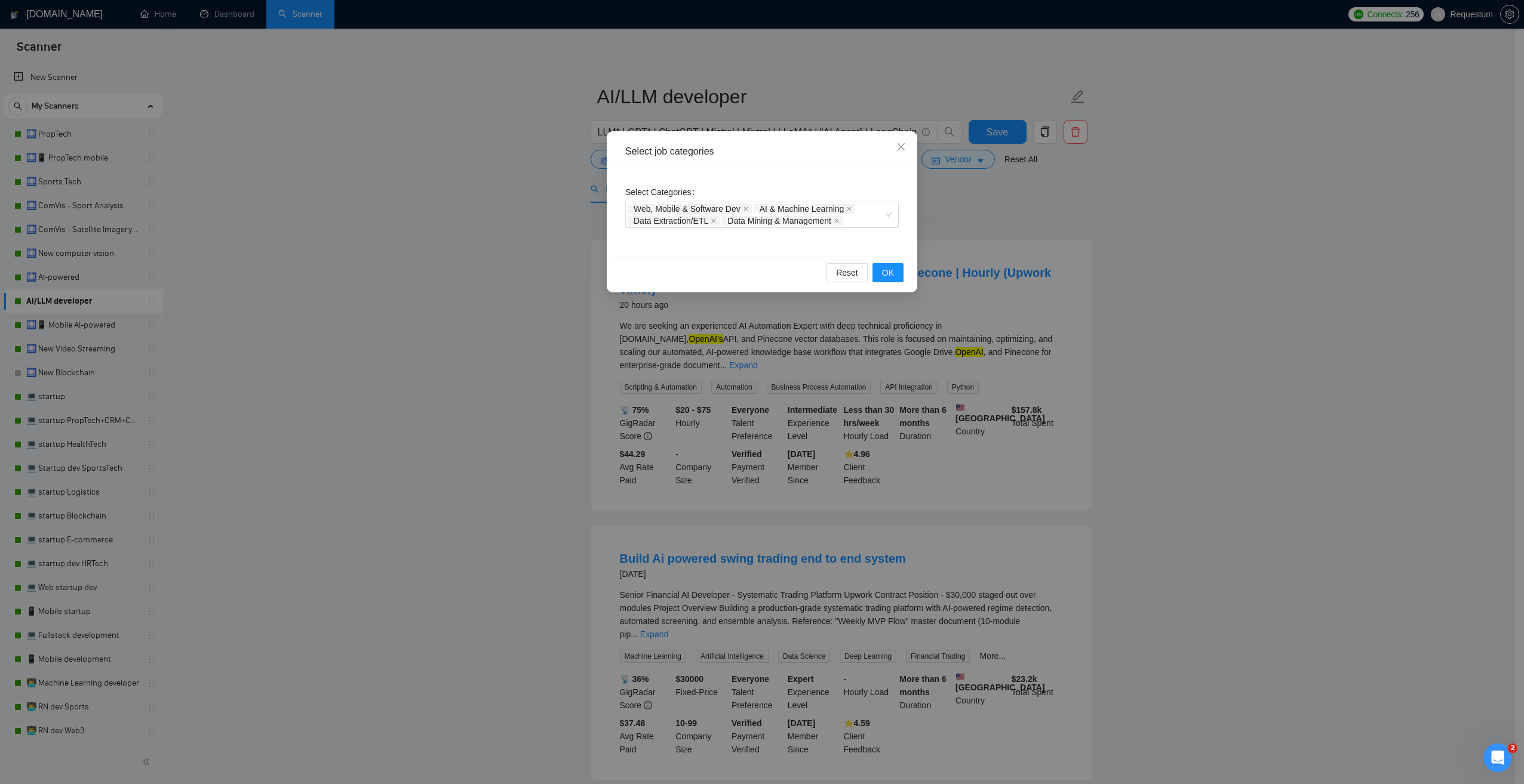
click at [1278, 226] on div "Select job categories Select Categories Web, Mobile & Software Dev AI & Machine…" at bounding box center [762, 392] width 1524 height 784
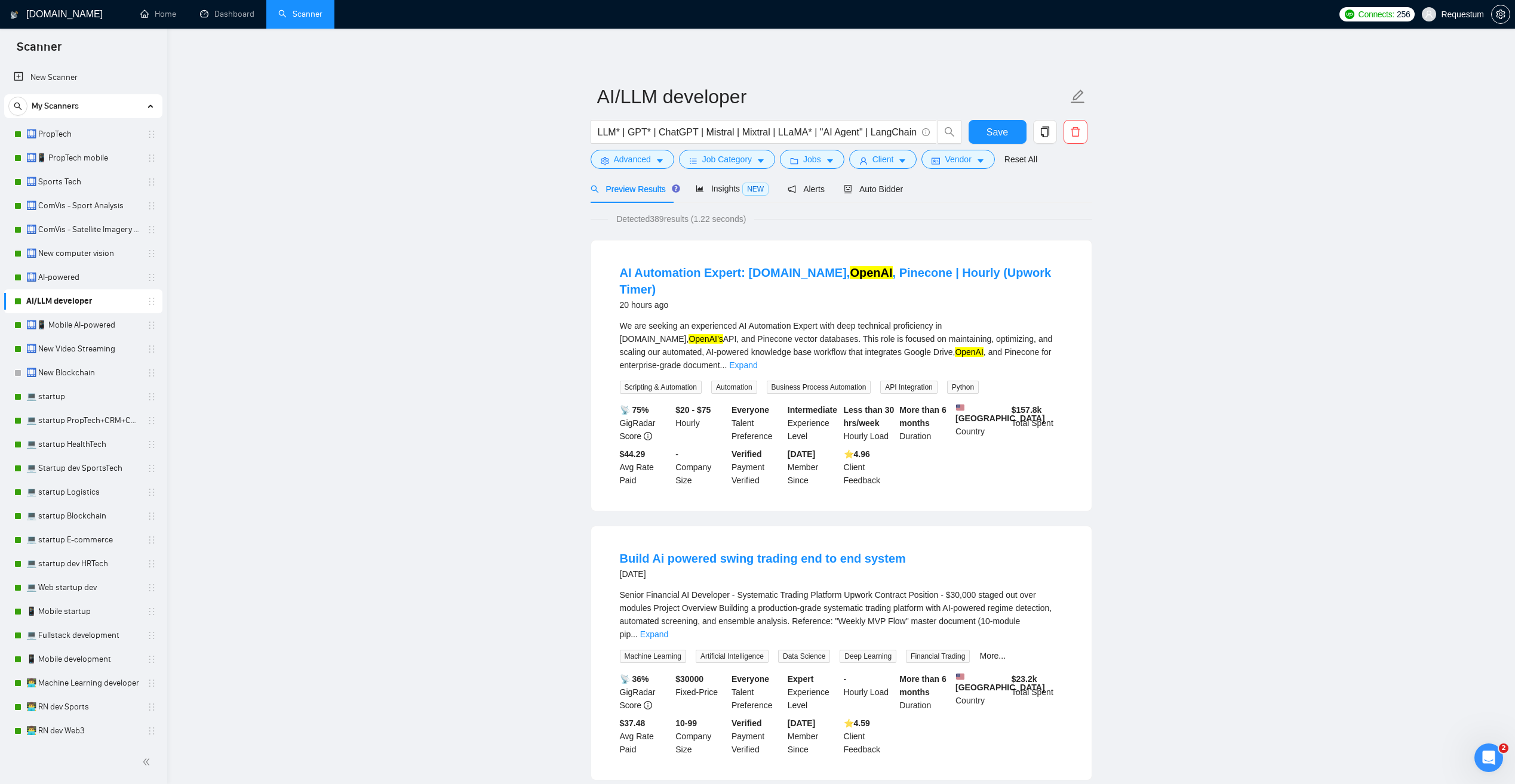
drag, startPoint x: 96, startPoint y: 274, endPoint x: 771, endPoint y: 194, distance: 679.7
click at [96, 274] on link "🛄 AI-powered" at bounding box center [83, 277] width 113 height 24
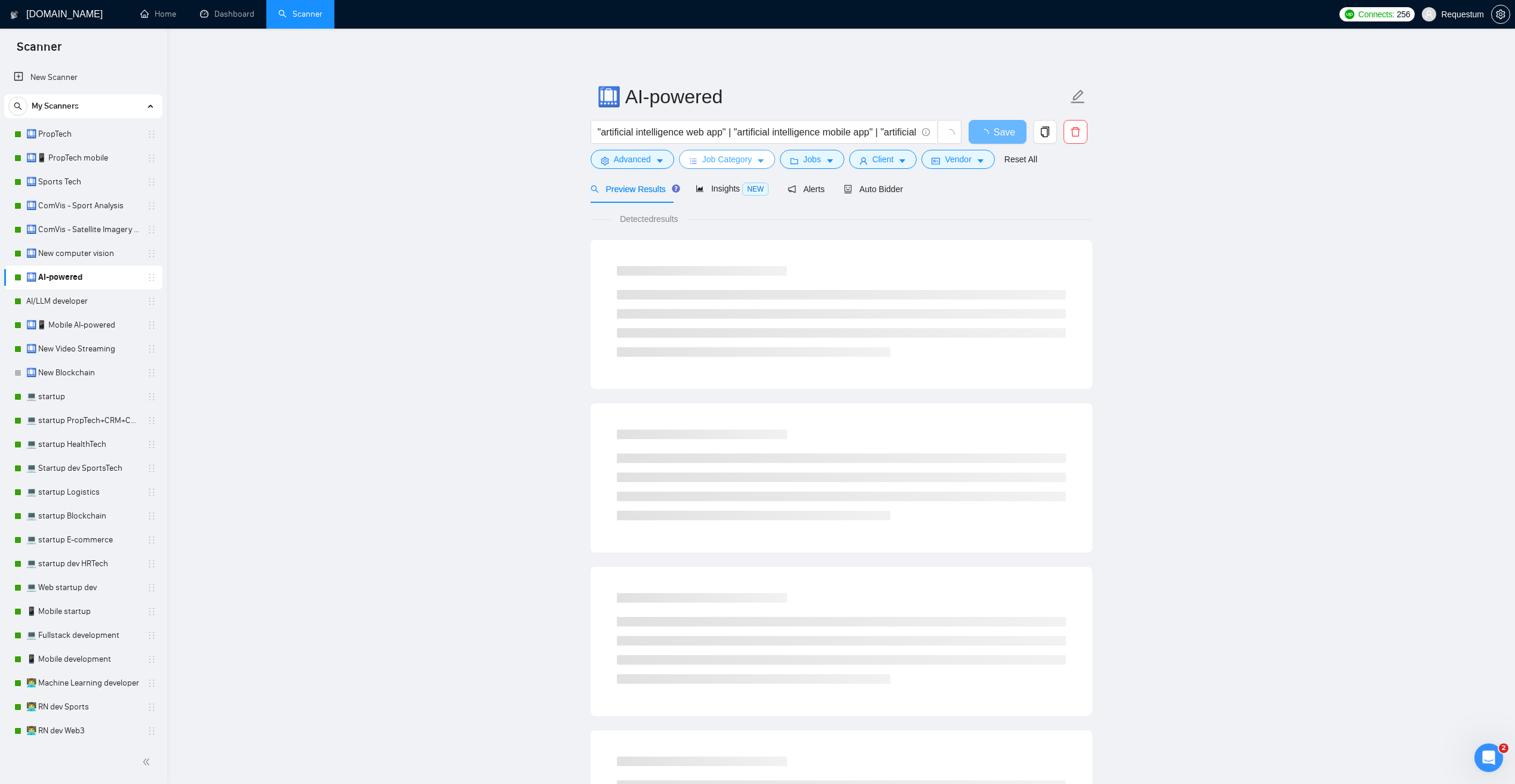
click at [760, 159] on icon "caret-down" at bounding box center [760, 161] width 8 height 8
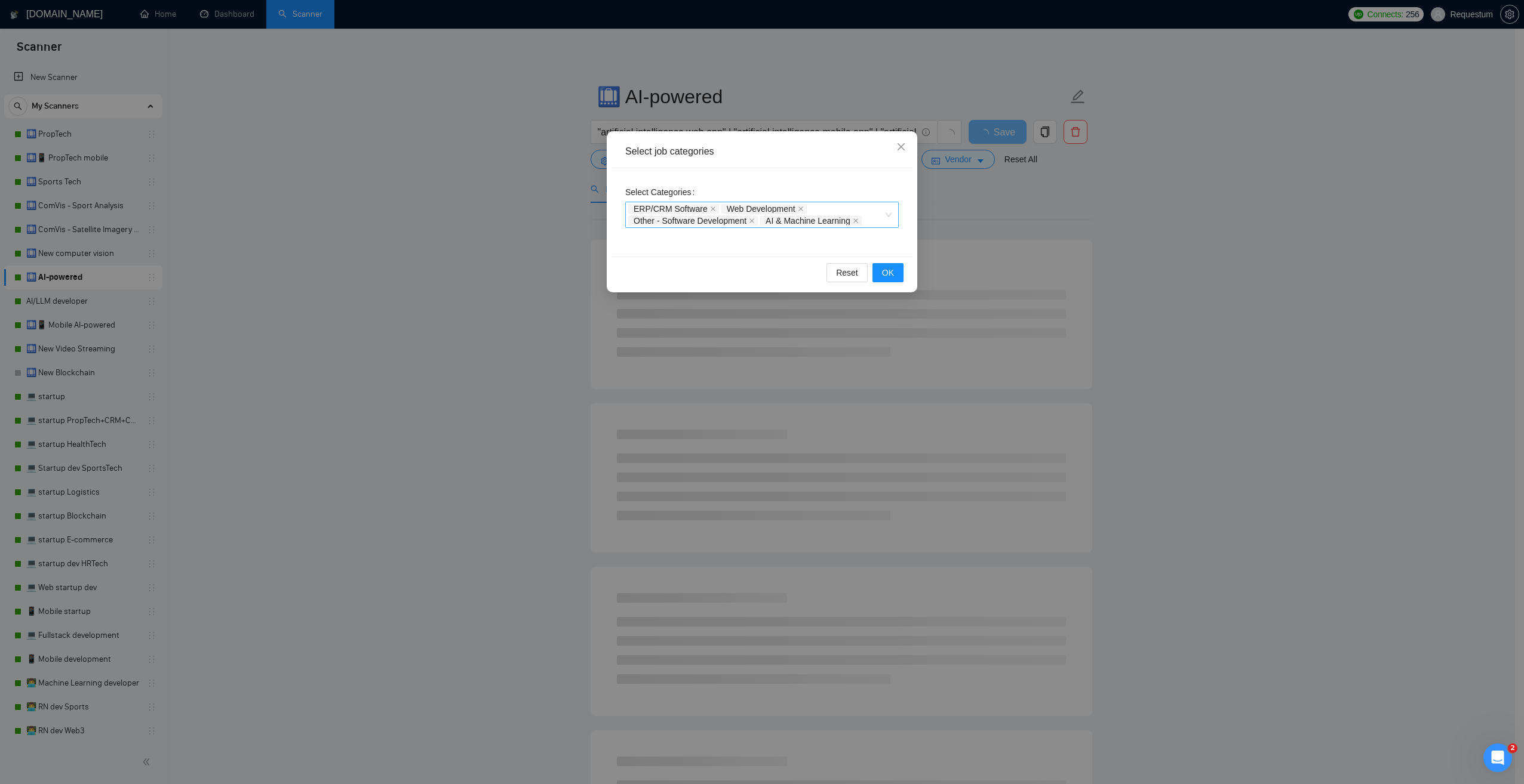
click at [890, 216] on div "ERP/CRM Software Web Development Other - Software Development AI & Machine Lear…" at bounding box center [762, 215] width 273 height 26
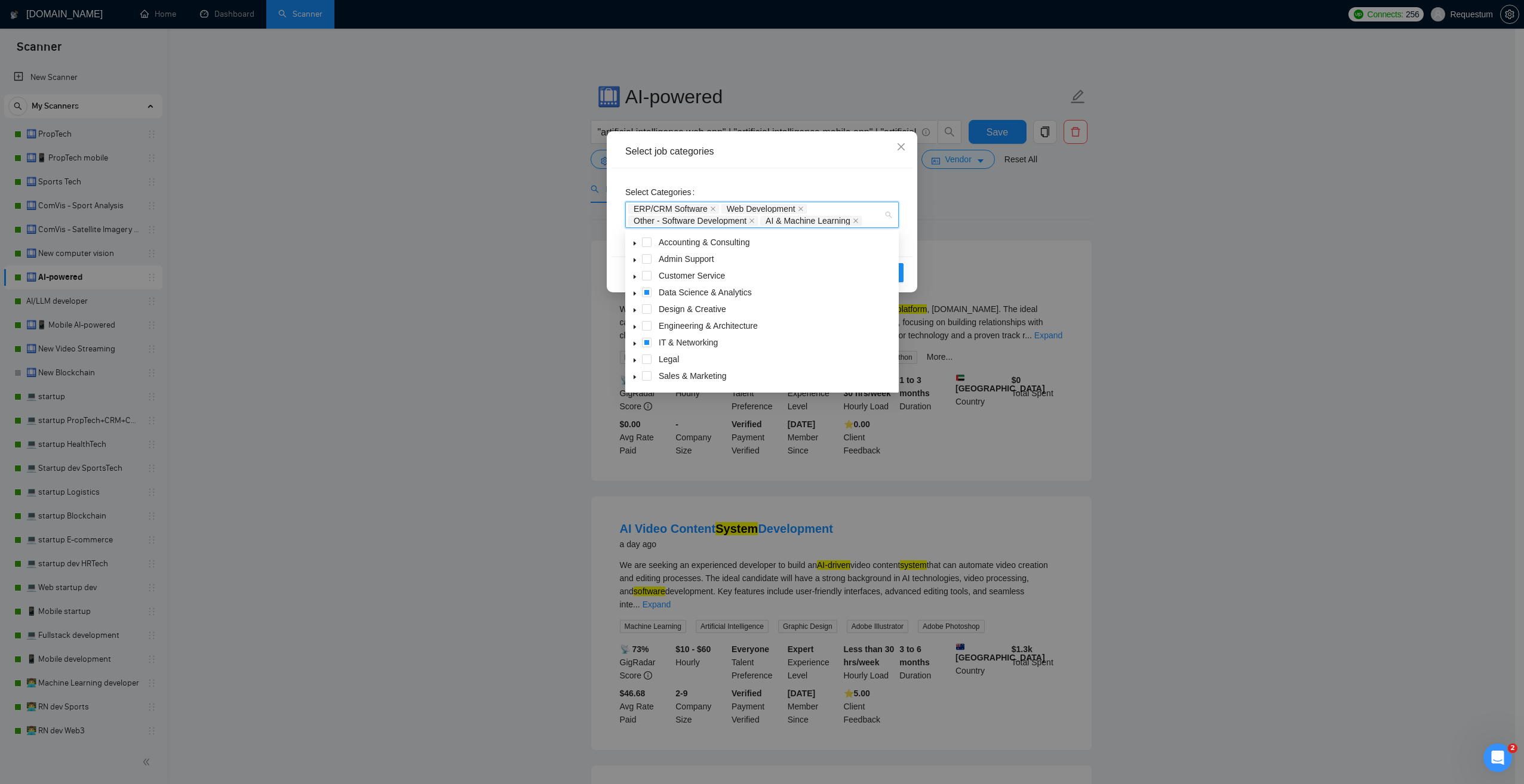
click at [635, 292] on icon "caret-down" at bounding box center [635, 294] width 6 height 6
click at [636, 340] on span at bounding box center [634, 343] width 14 height 14
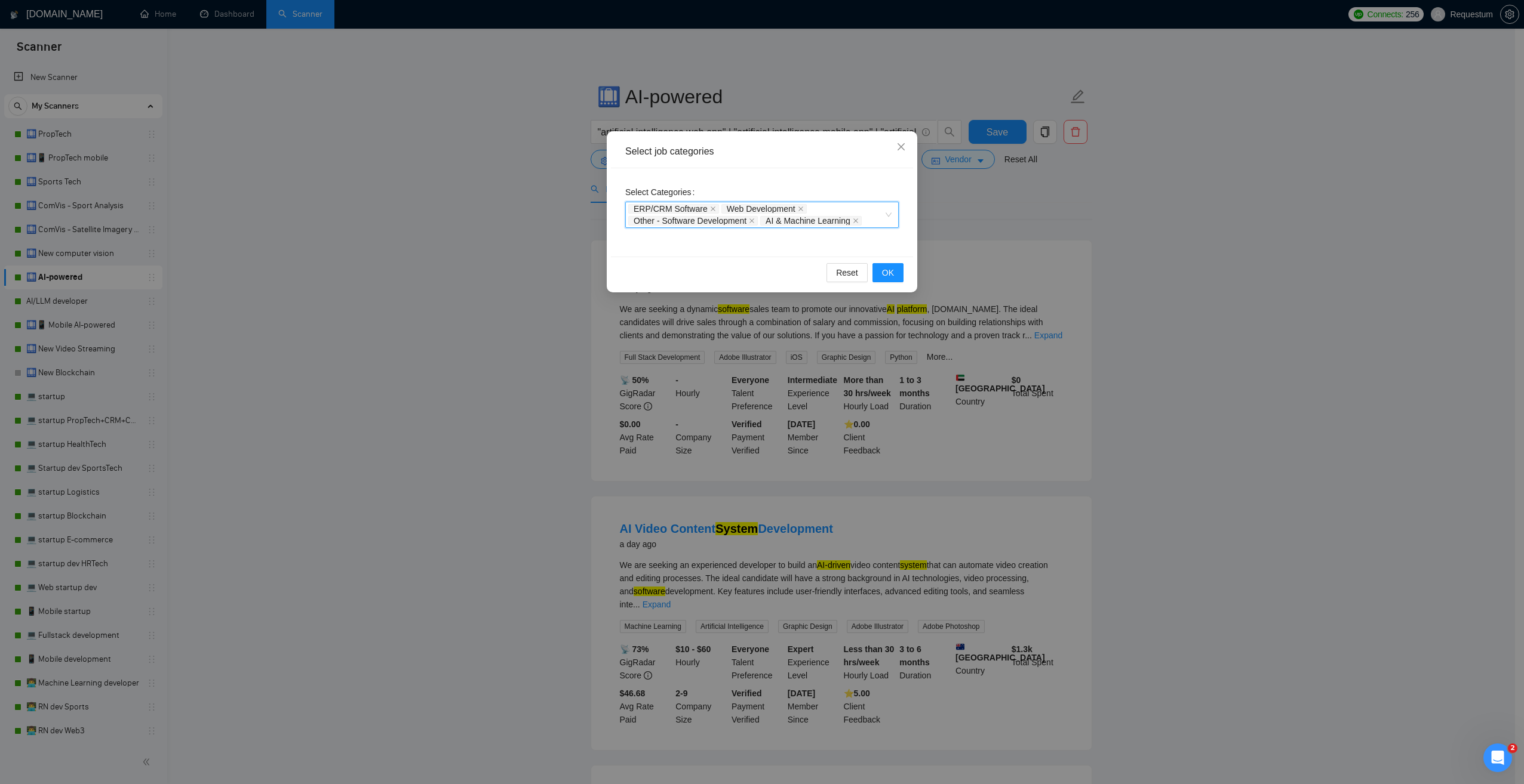
click at [888, 216] on div "ERP/CRM Software Web Development Other - Software Development AI & Machine Lear…" at bounding box center [762, 215] width 273 height 26
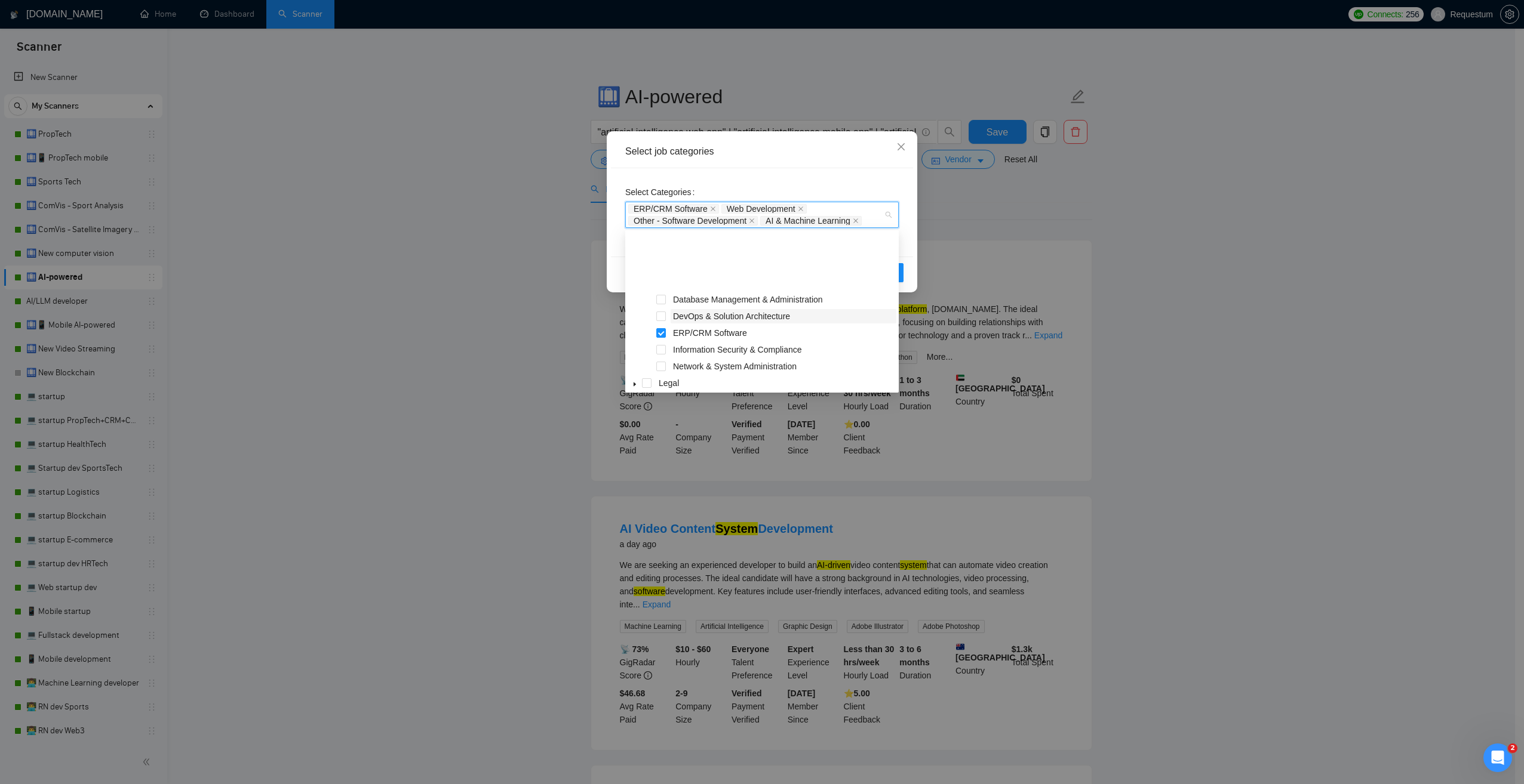
scroll to position [131, 0]
click at [636, 363] on icon "caret-down" at bounding box center [635, 363] width 6 height 6
click at [636, 294] on icon "caret-down" at bounding box center [635, 294] width 6 height 6
click at [422, 322] on div "Select job categories Select Categories ERP/CRM Software Web Development Other …" at bounding box center [762, 392] width 1524 height 784
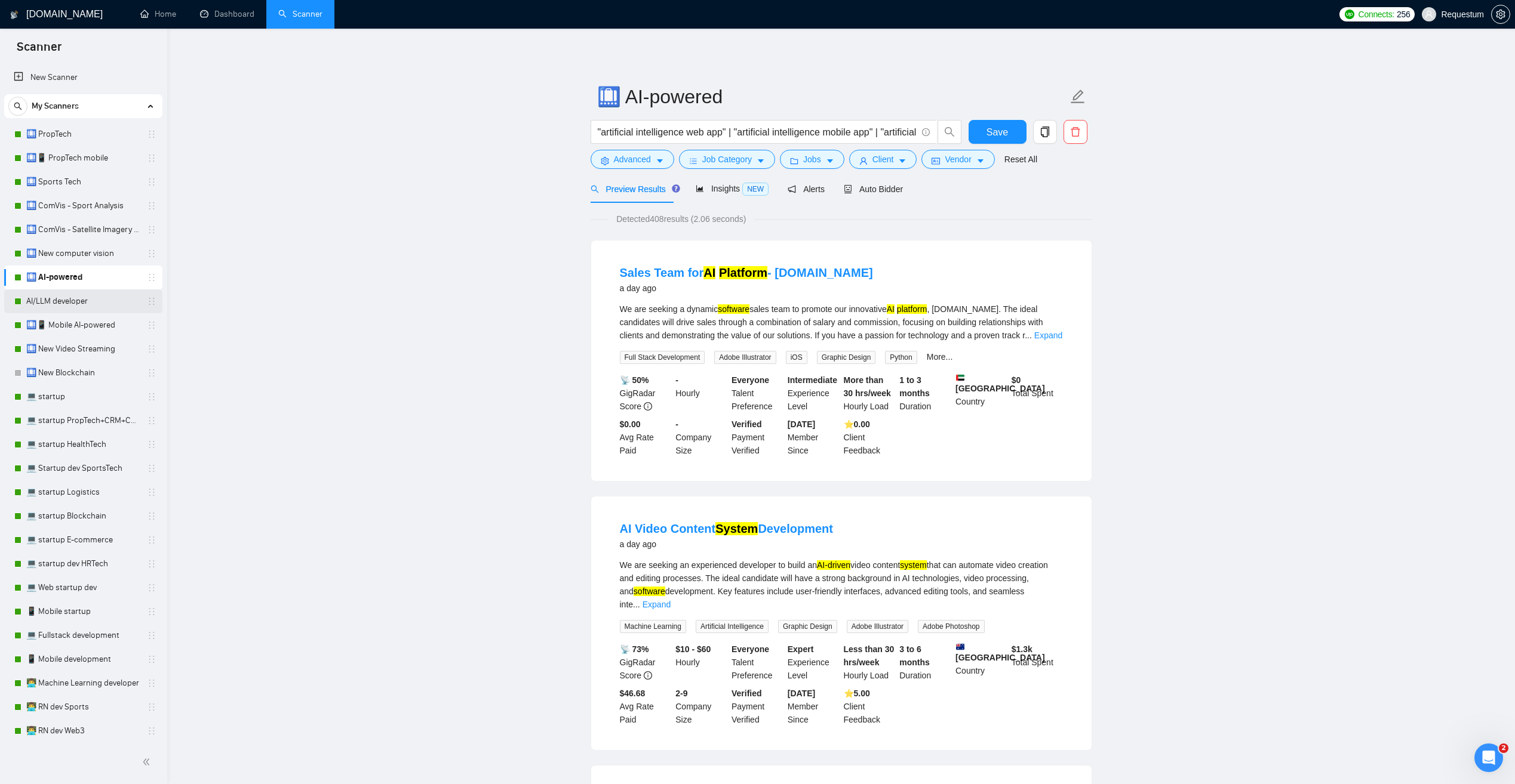
click at [85, 300] on link "AI/LLM developer" at bounding box center [83, 301] width 113 height 24
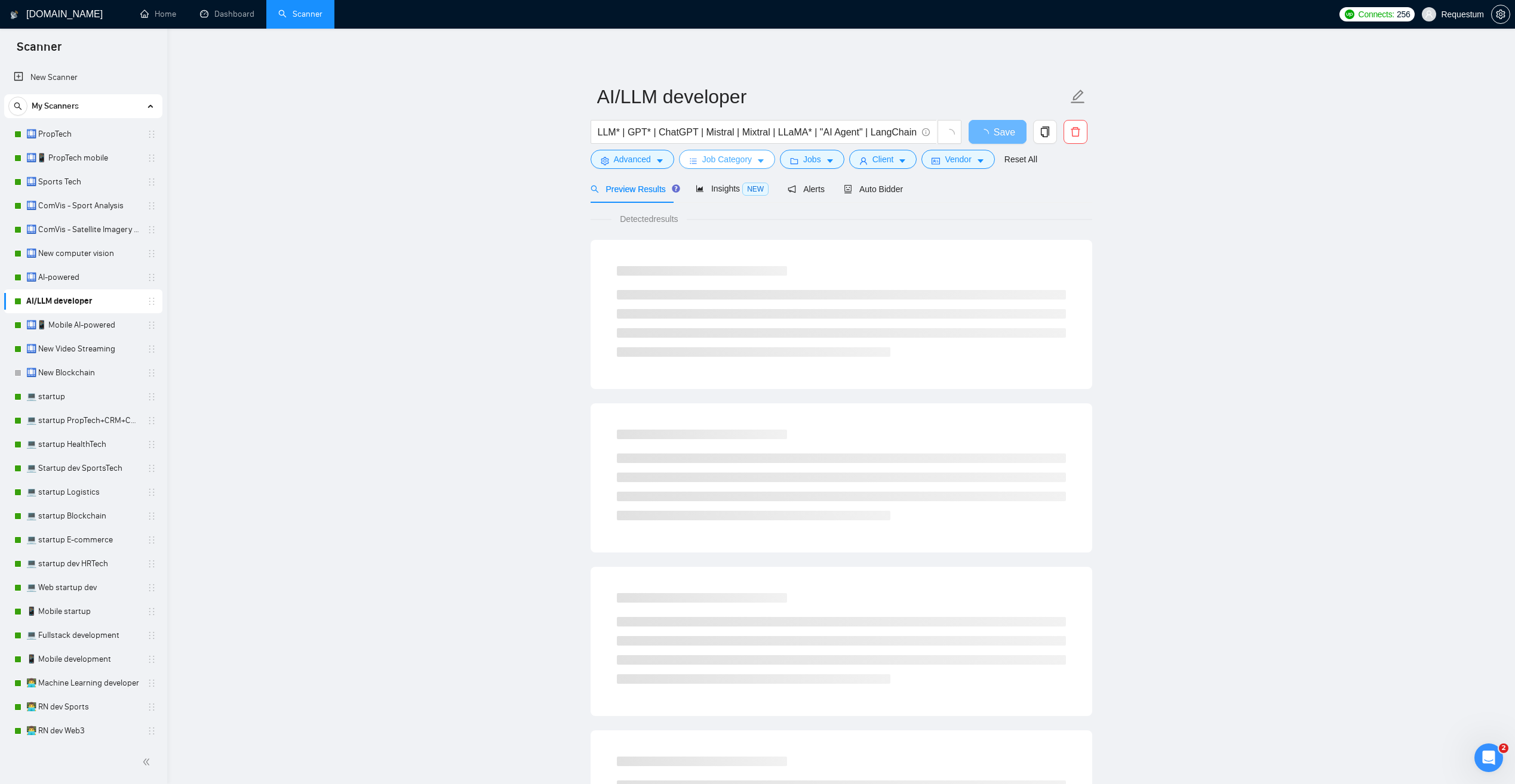
click at [731, 159] on span "Job Category" at bounding box center [728, 159] width 50 height 13
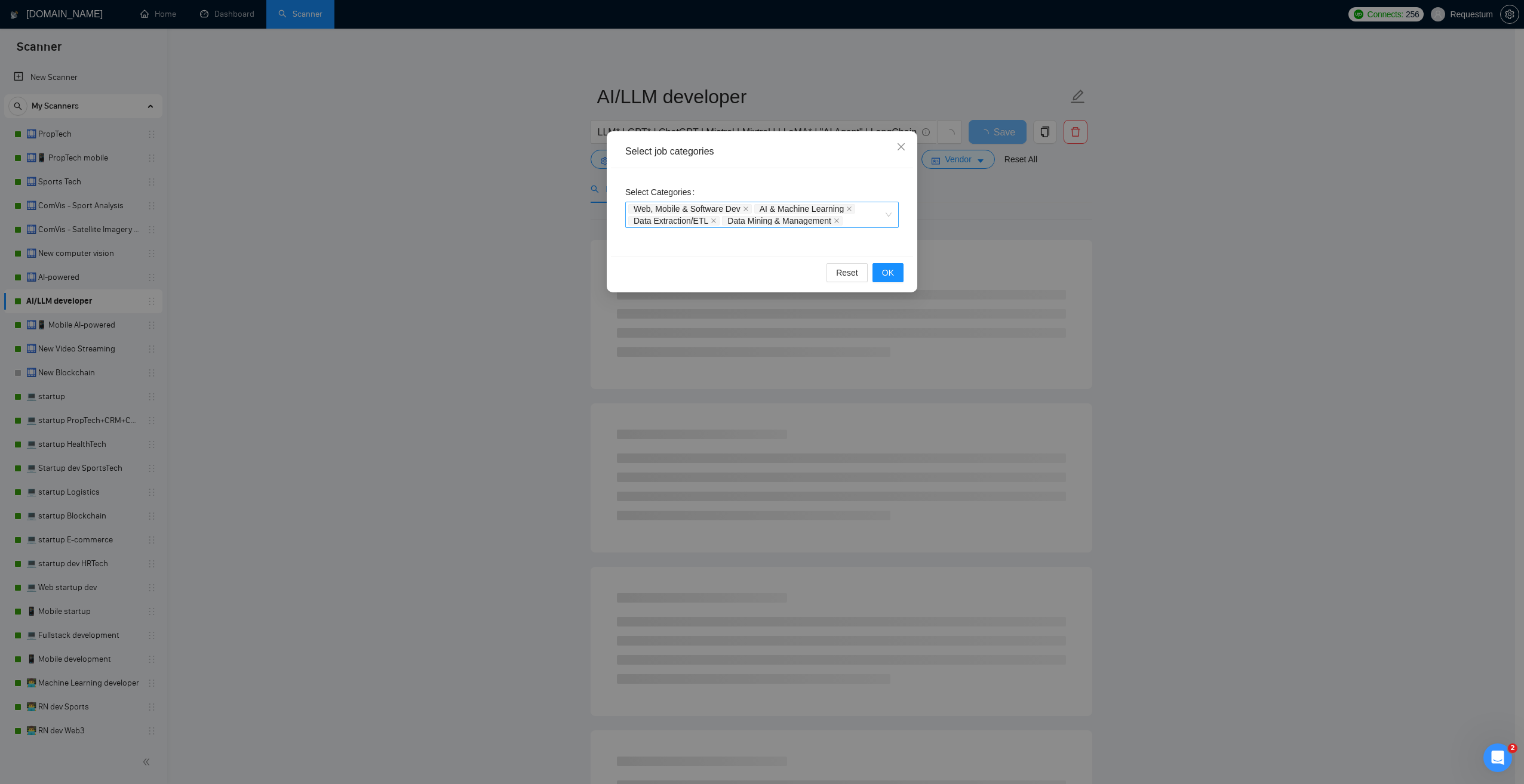
click at [890, 216] on div "Web, Mobile & Software Dev AI & Machine Learning Data Extraction/ETL Data Minin…" at bounding box center [762, 215] width 273 height 26
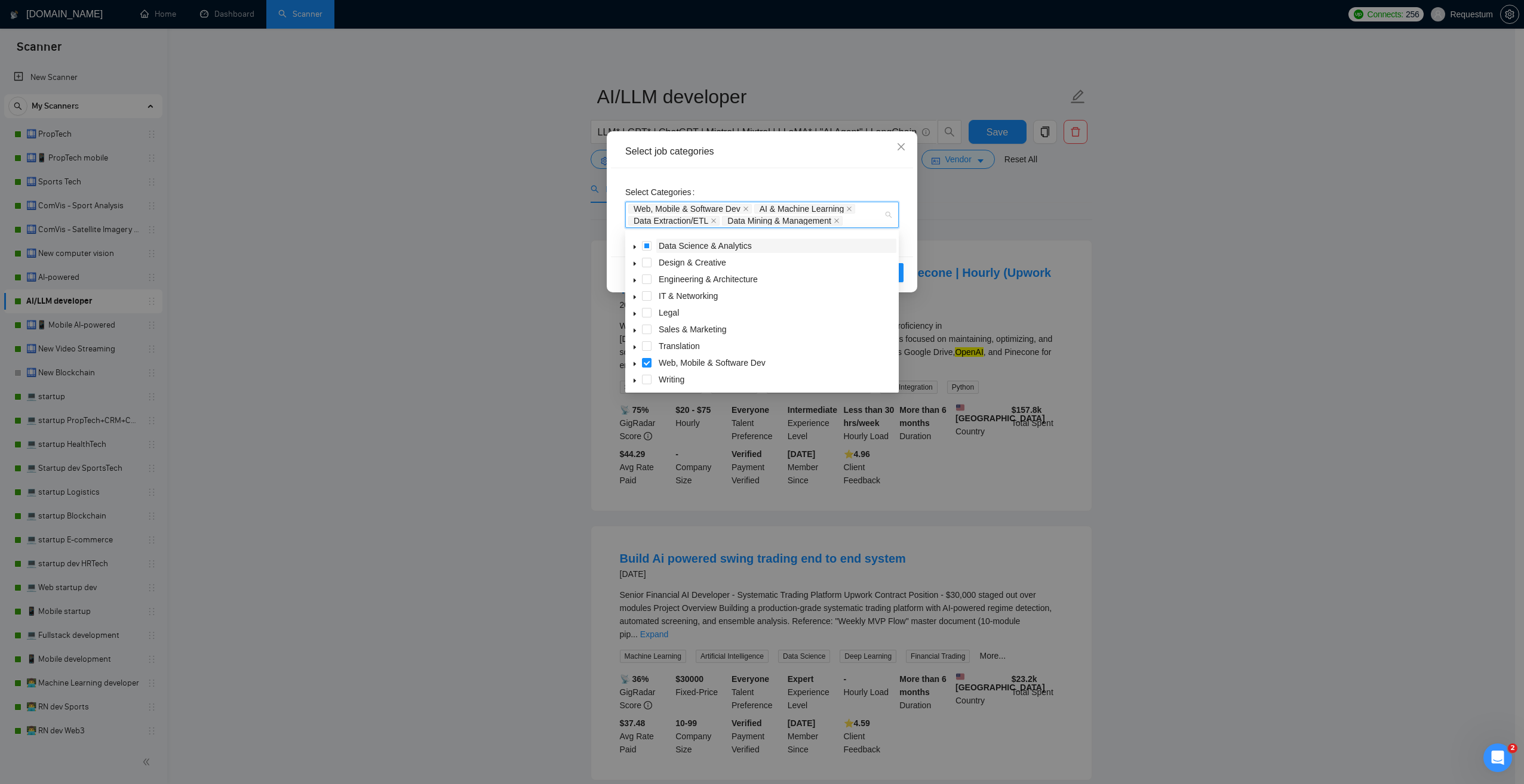
scroll to position [48, 0]
click at [638, 360] on span at bounding box center [634, 362] width 14 height 14
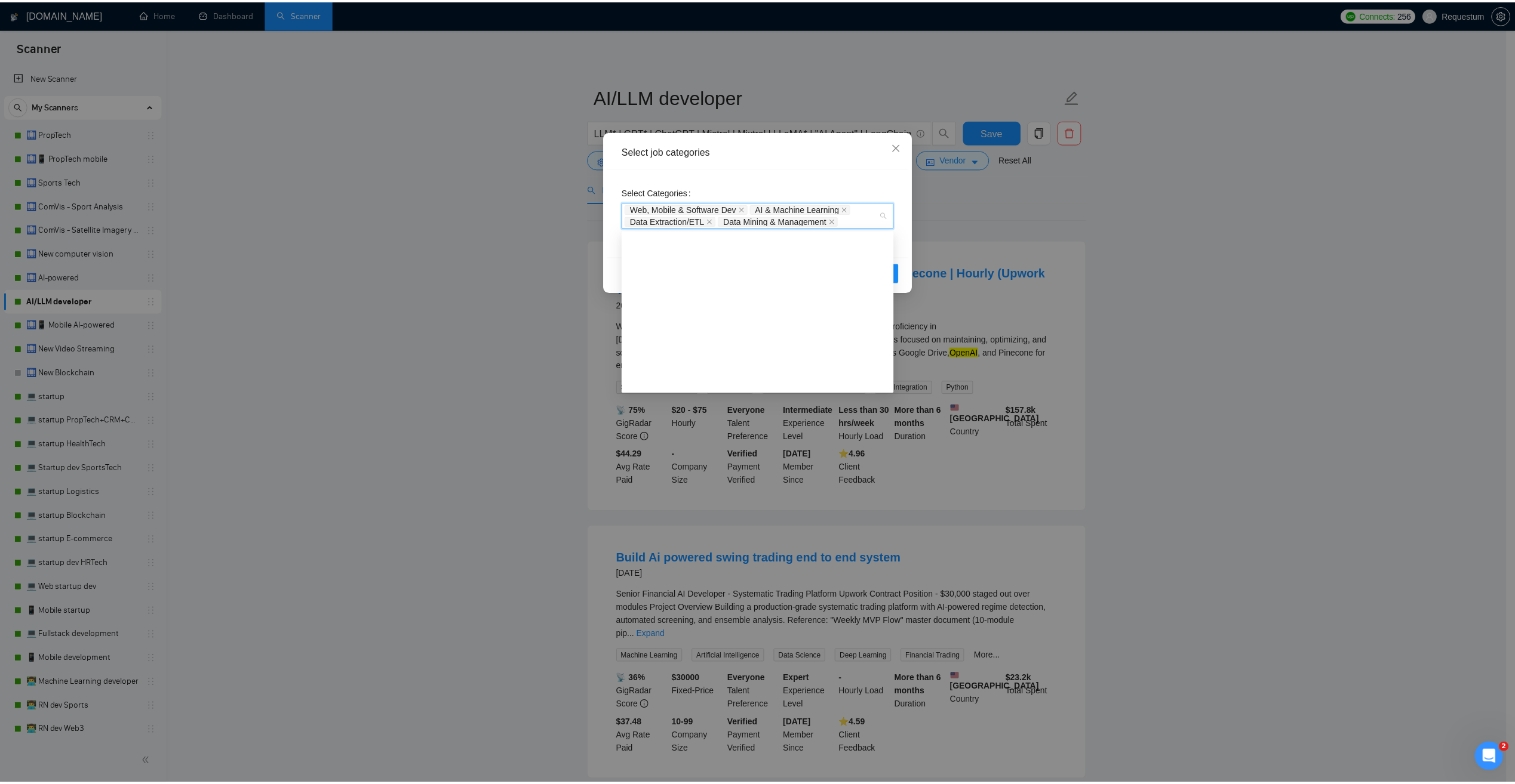
scroll to position [248, 0]
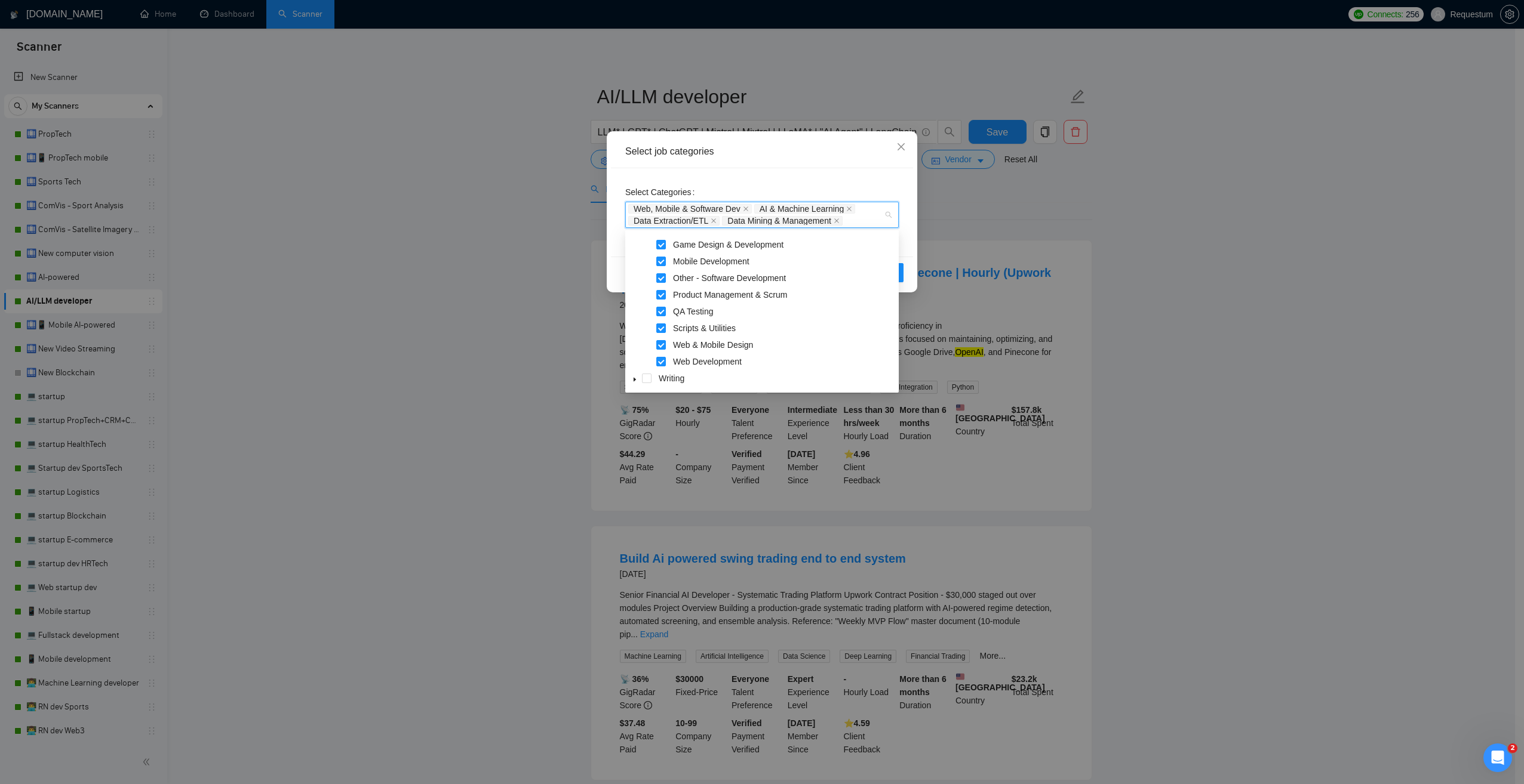
click at [459, 349] on div "Select job categories Select Categories Web, Mobile & Software Dev AI & Machine…" at bounding box center [762, 392] width 1524 height 784
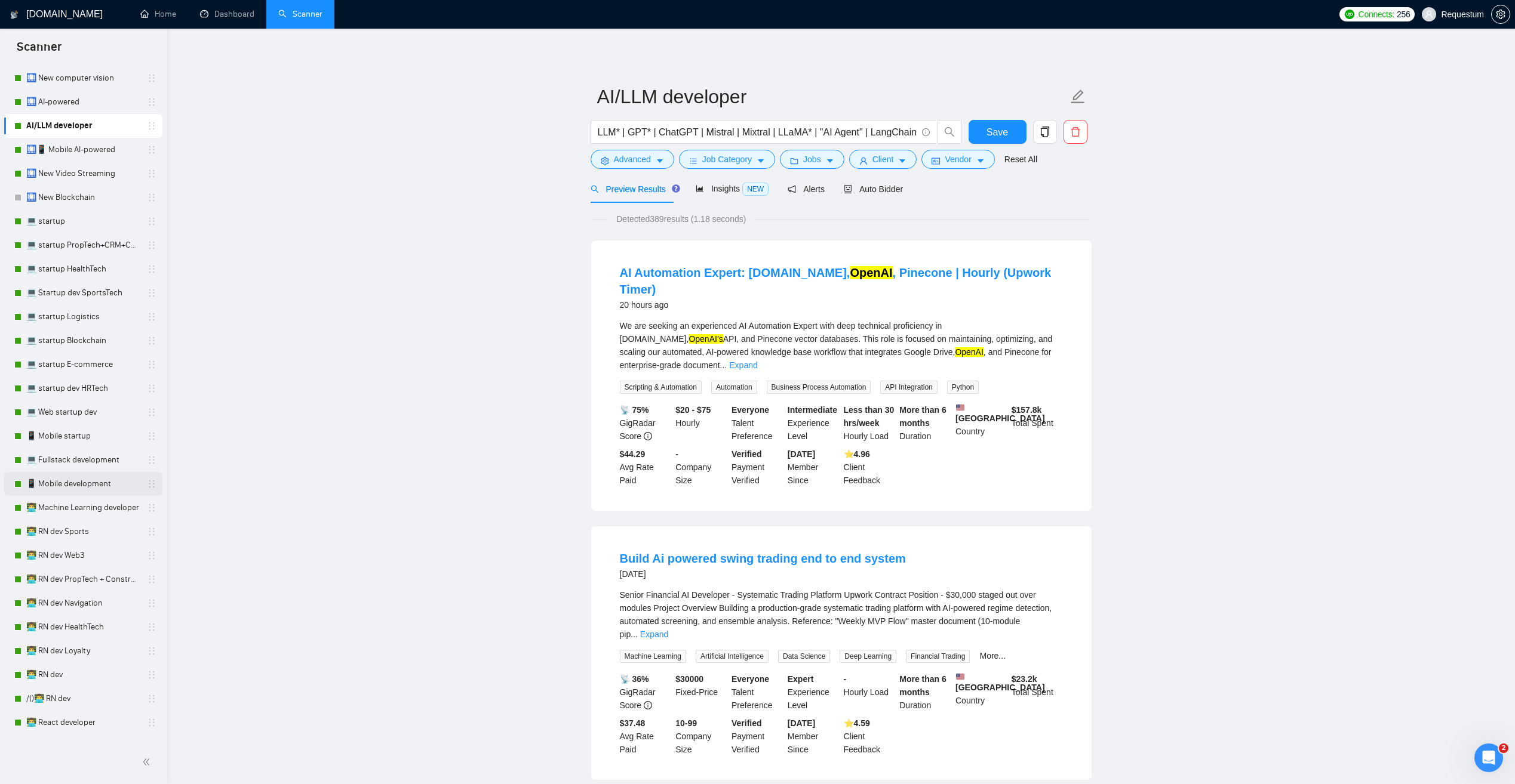
scroll to position [179, 0]
click at [68, 506] on link "👨‍💻 Machine Learning developer" at bounding box center [83, 505] width 113 height 24
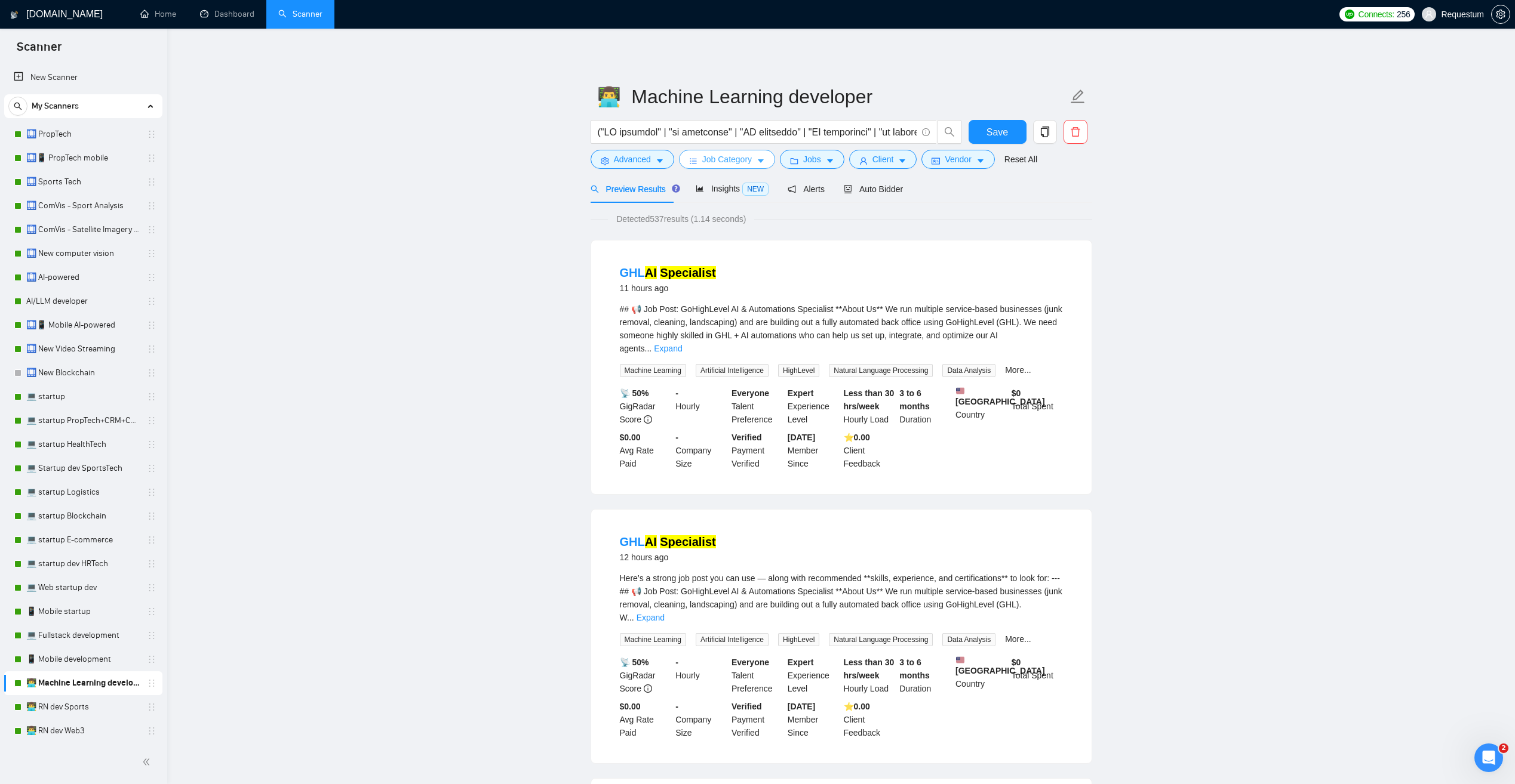
click at [734, 161] on span "Job Category" at bounding box center [728, 159] width 50 height 13
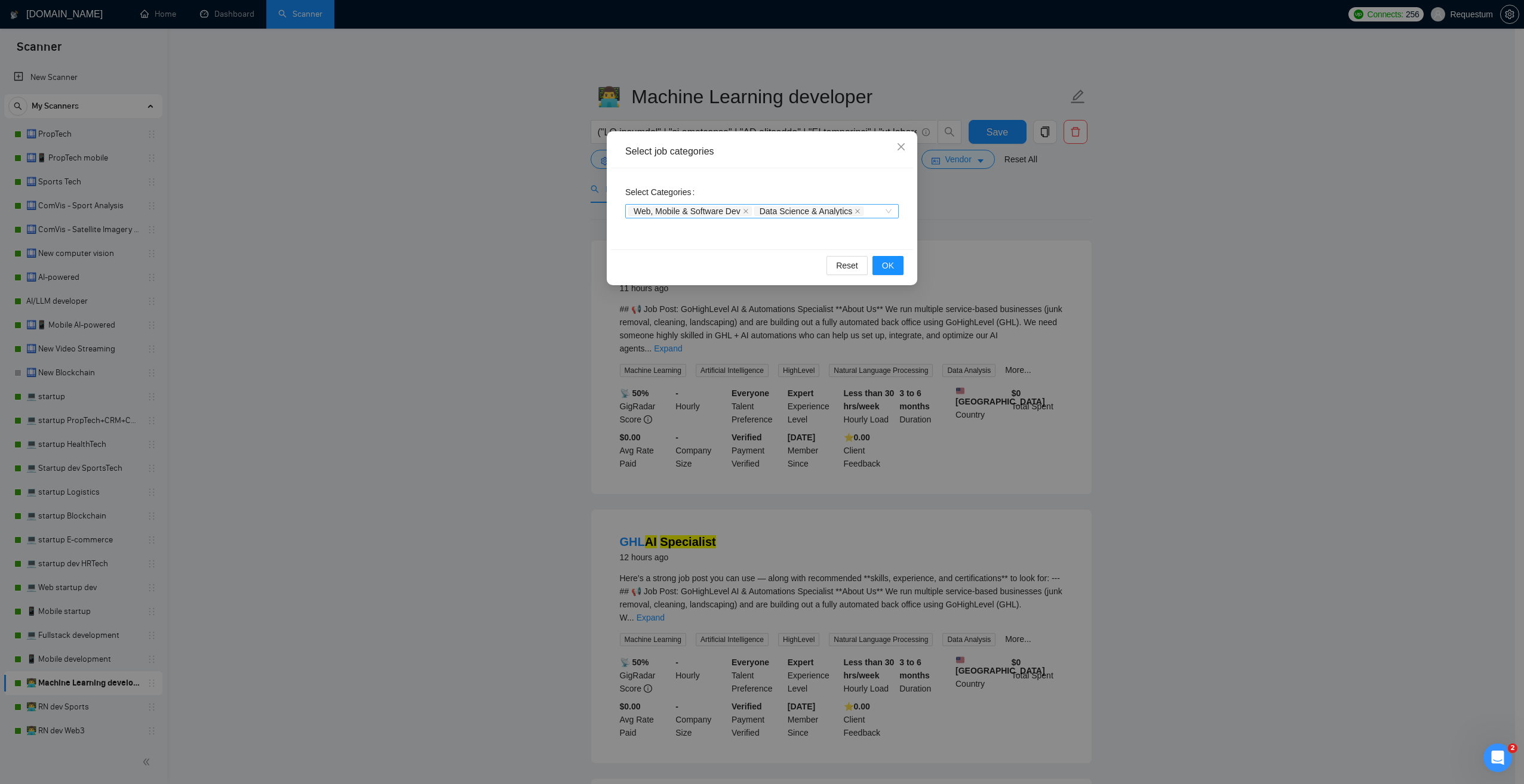
click at [889, 213] on div "Web, Mobile & Software Dev Data Science & Analytics" at bounding box center [762, 211] width 273 height 14
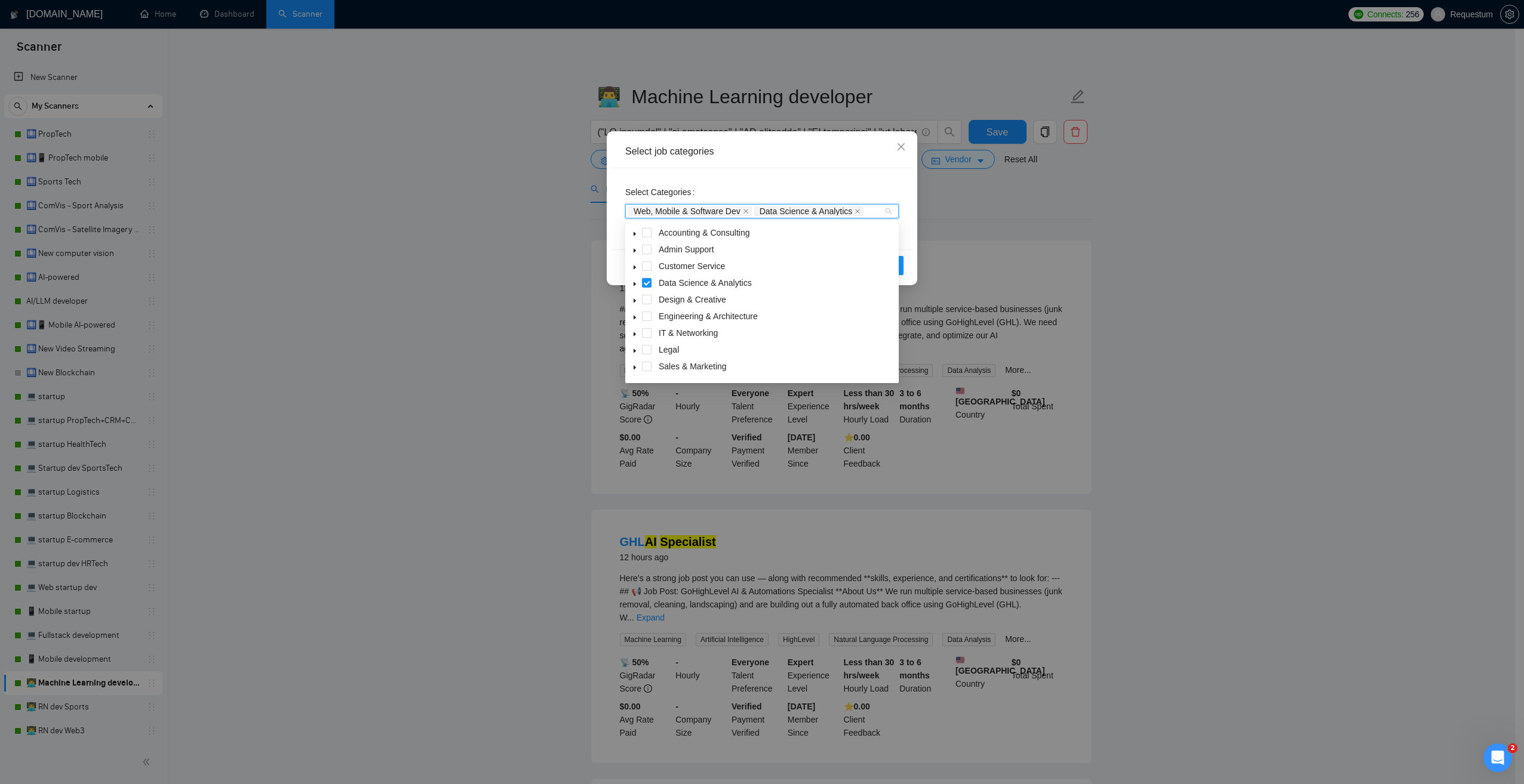
click at [630, 281] on span at bounding box center [634, 283] width 14 height 14
click at [632, 282] on icon "caret-down" at bounding box center [635, 284] width 6 height 6
click at [636, 354] on icon "caret-down" at bounding box center [635, 354] width 6 height 6
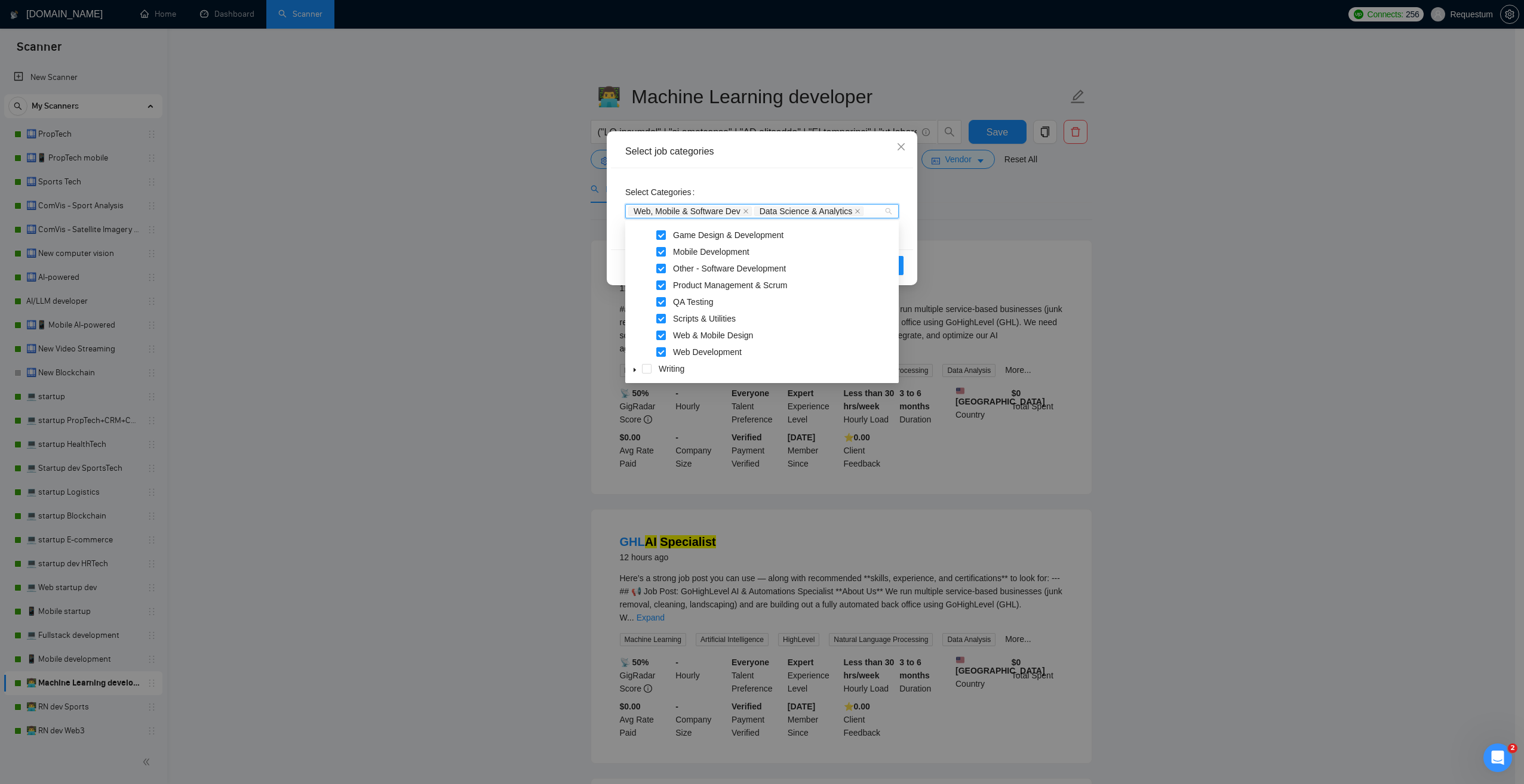
click at [454, 322] on div "Select job categories Select Categories Web, Mobile & Software Dev Data Science…" at bounding box center [762, 392] width 1524 height 784
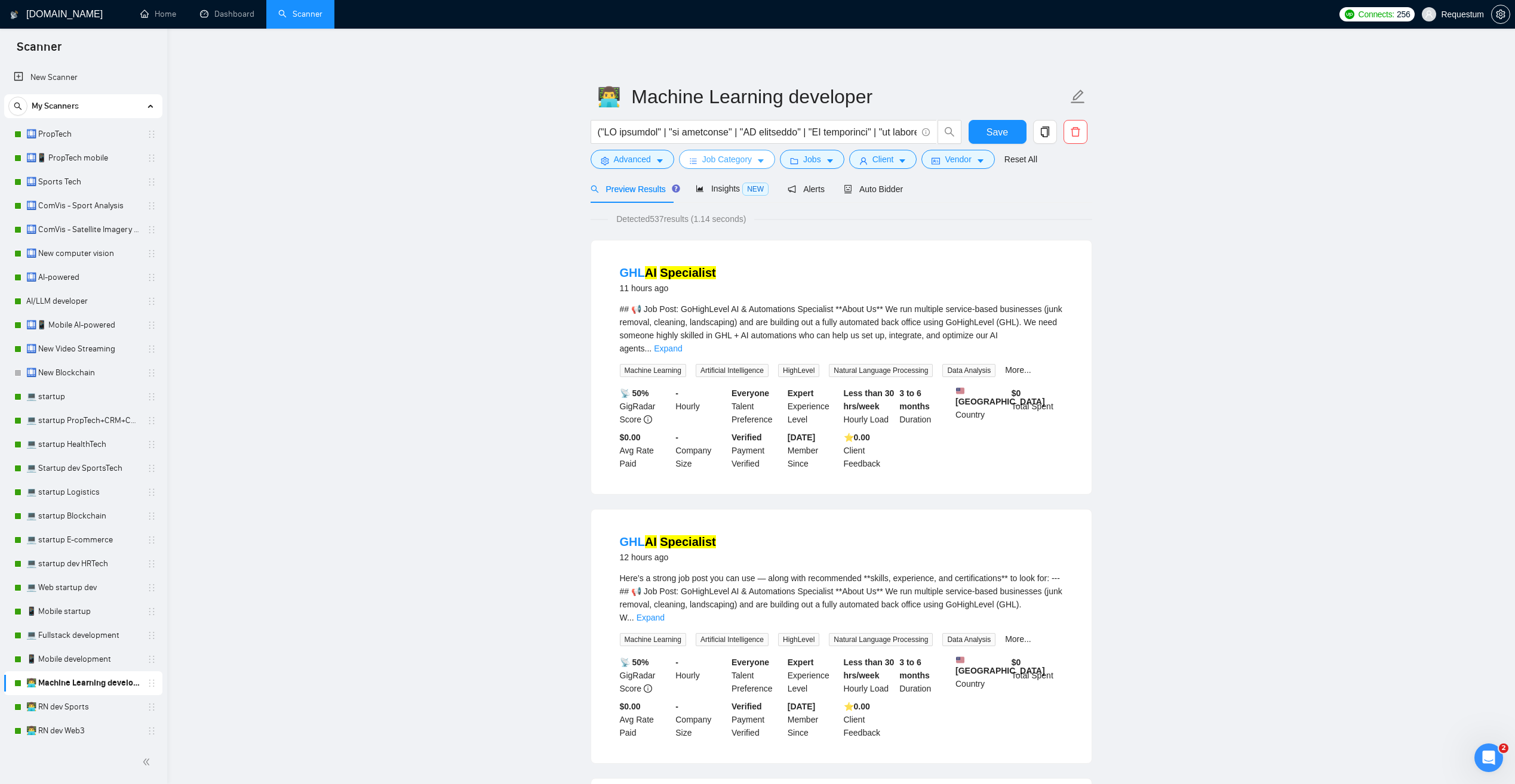
click at [740, 156] on span "Job Category" at bounding box center [728, 159] width 50 height 13
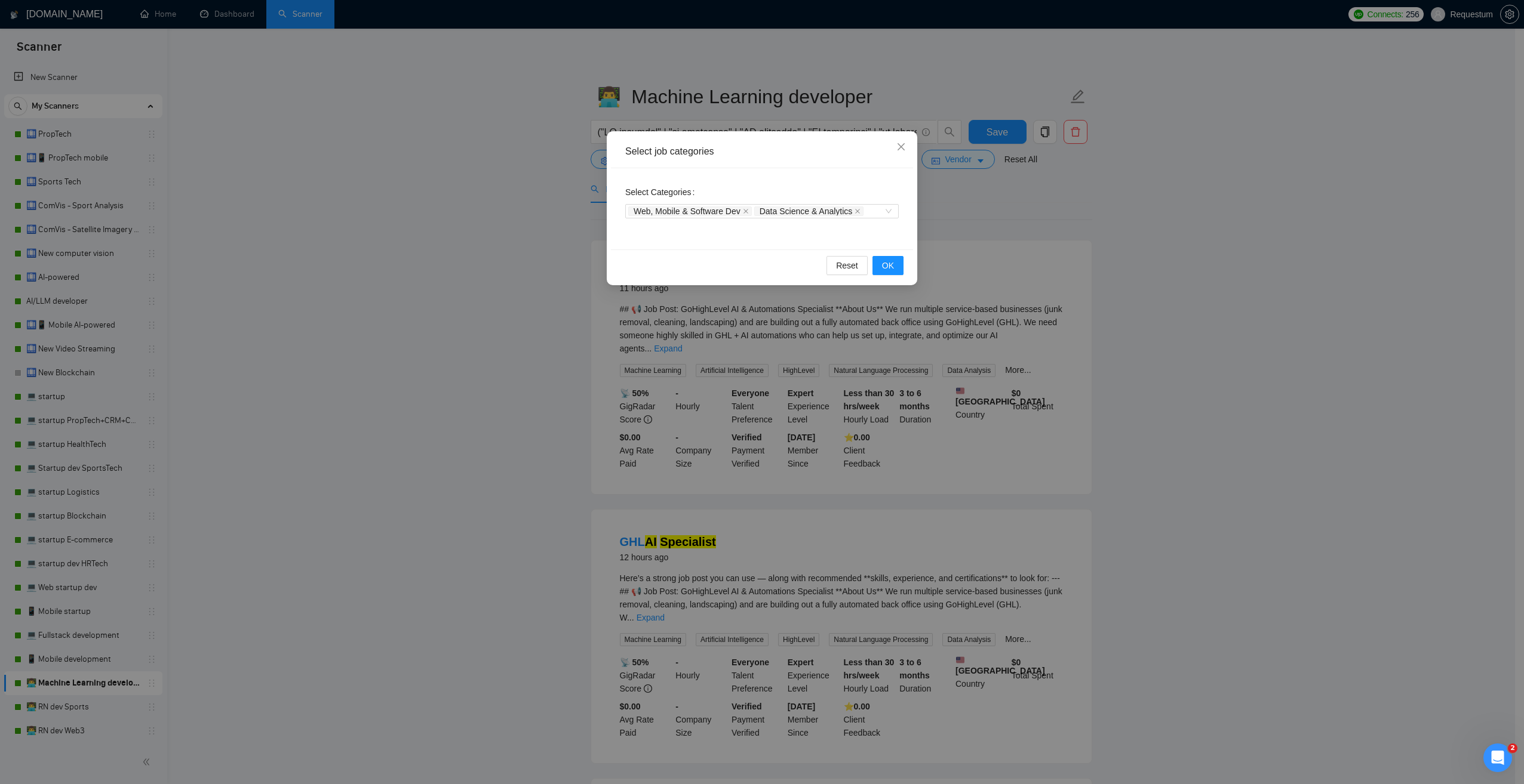
click at [463, 227] on div "Select job categories Select Categories Web, Mobile & Software Dev Data Science…" at bounding box center [762, 392] width 1524 height 784
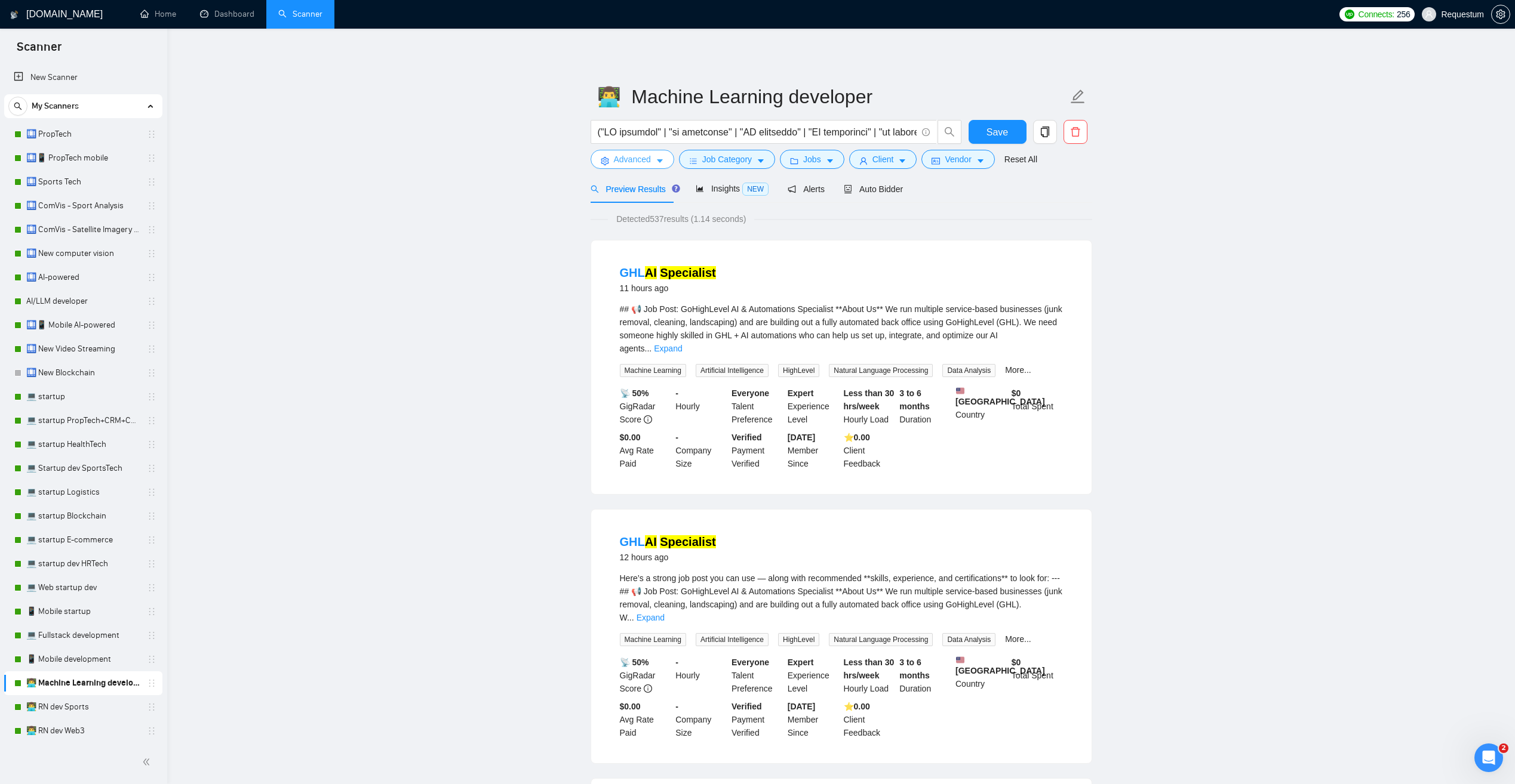
click at [641, 161] on span "Advanced" at bounding box center [632, 159] width 37 height 13
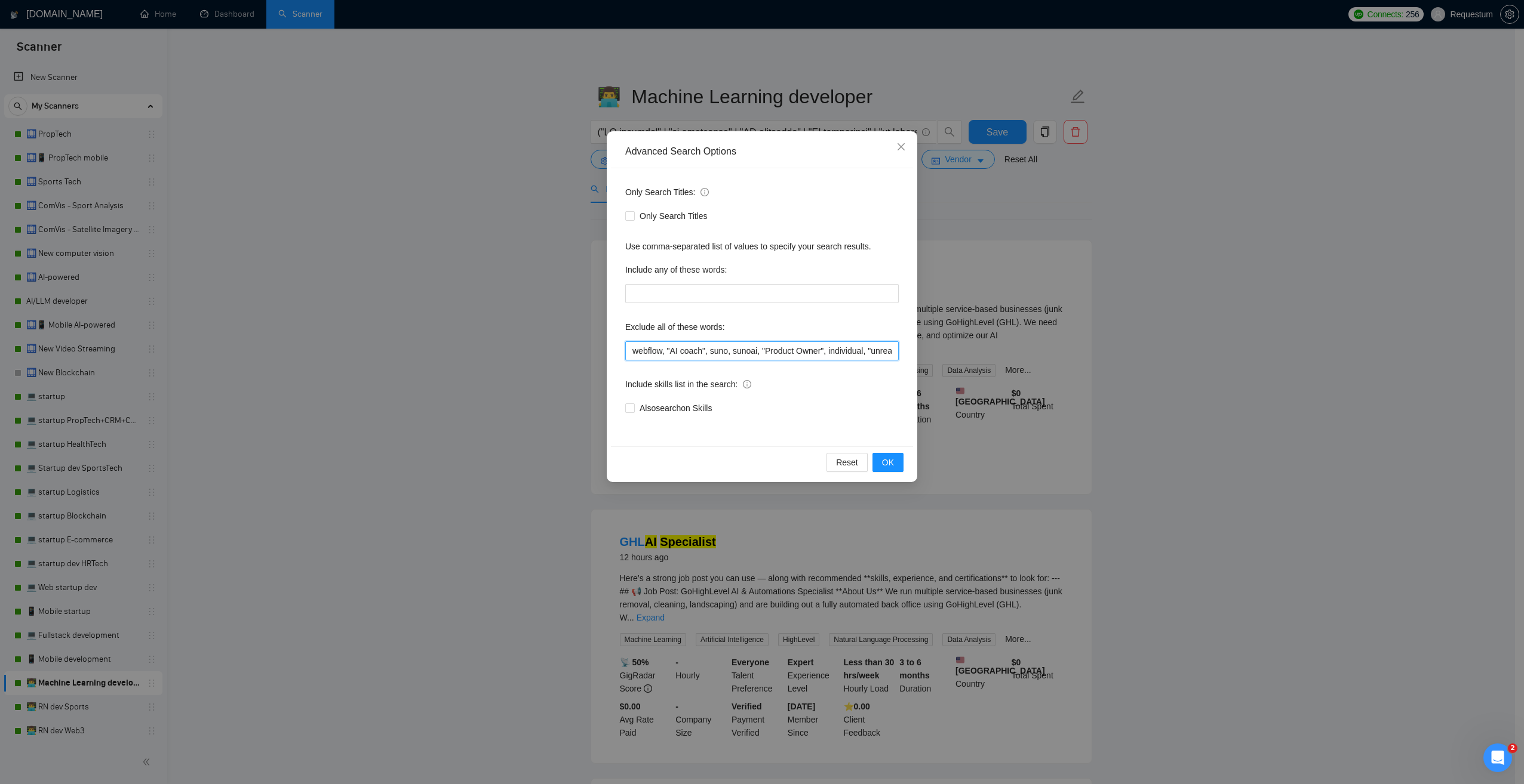
click at [743, 354] on input "webflow, "AI coach", suno, sunoai, "Product Owner", individual, "unreal engine"…" at bounding box center [762, 351] width 273 height 19
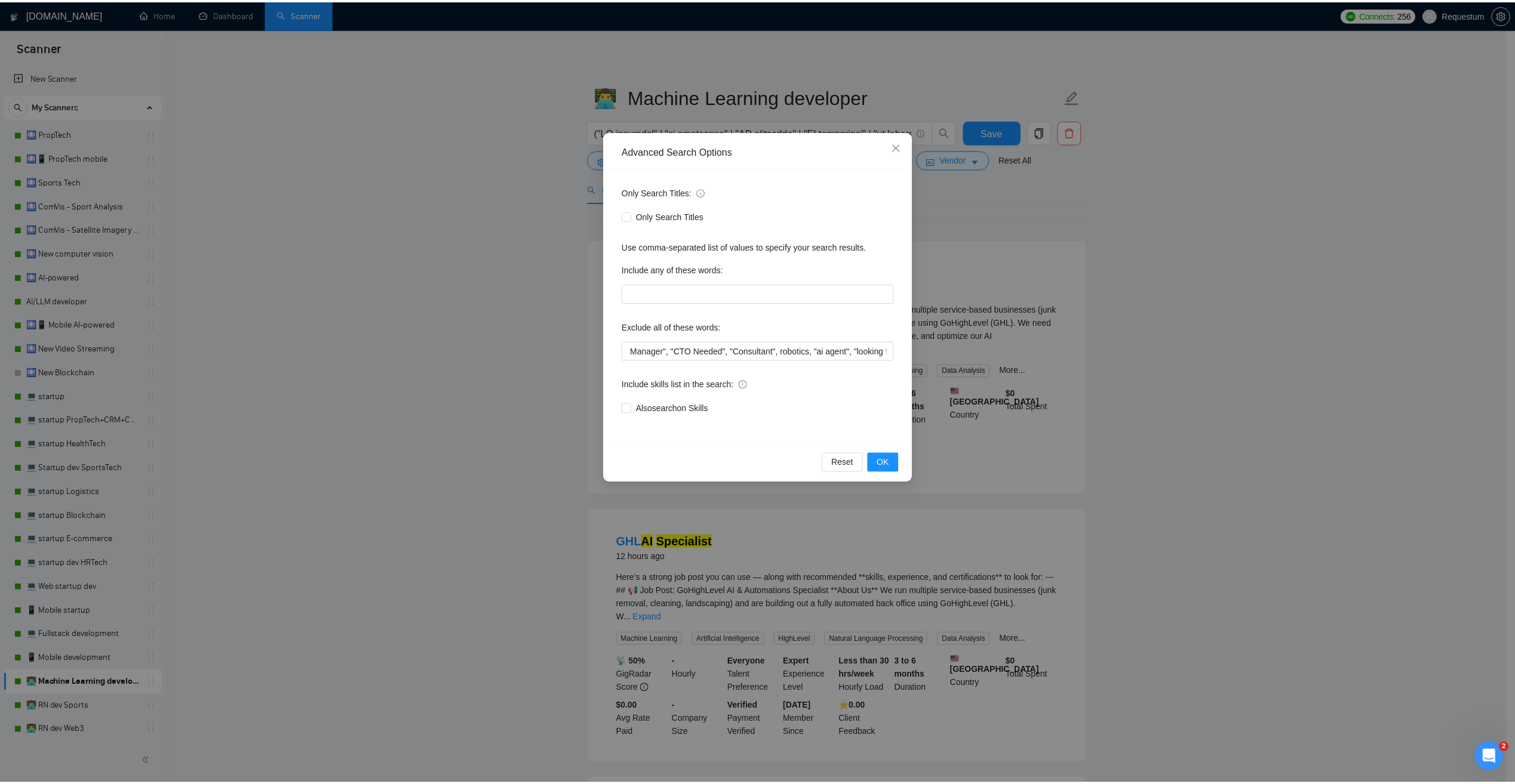
scroll to position [0, 0]
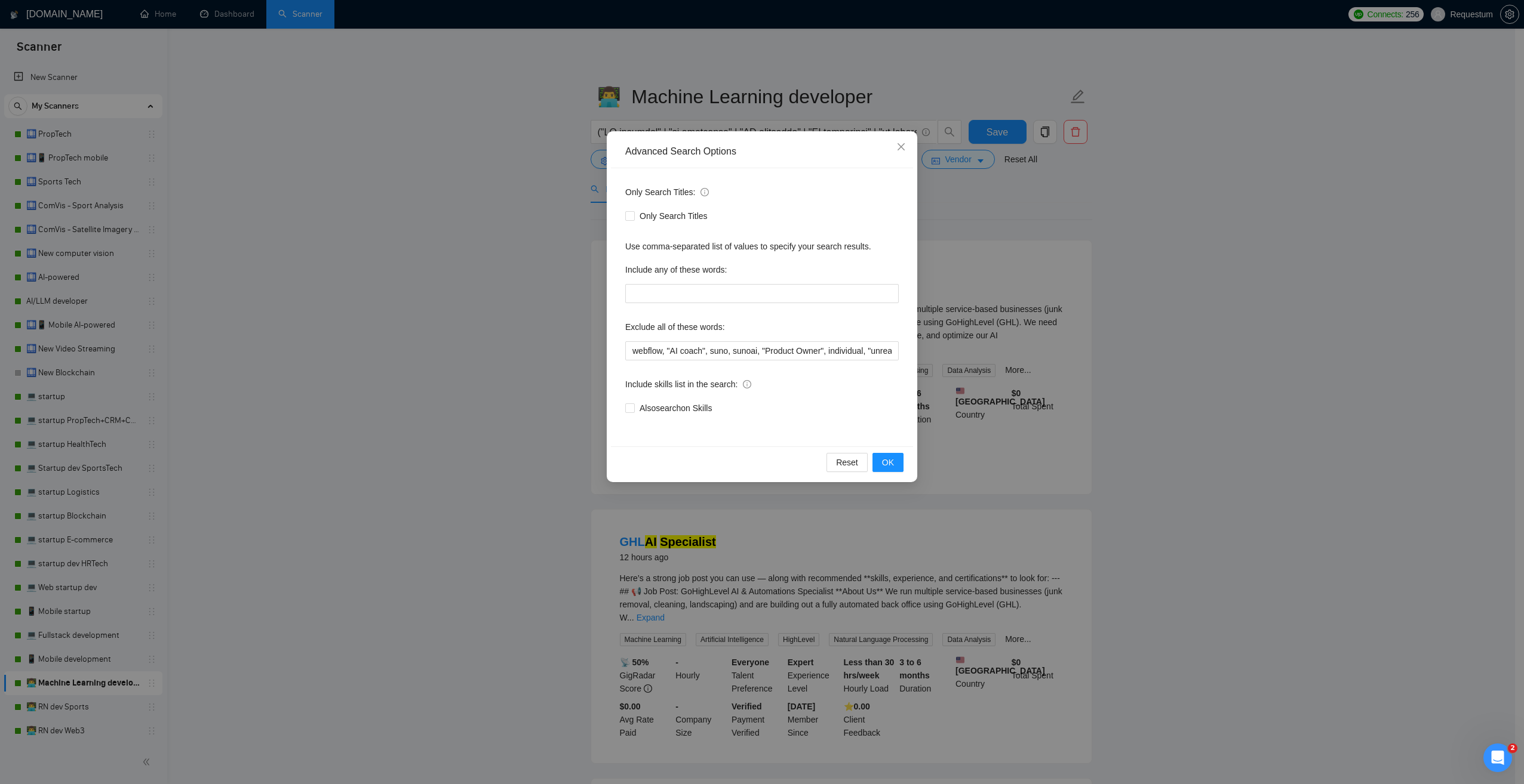
click at [1262, 275] on div "Advanced Search Options Only Search Titles: Only Search Titles Use comma-separa…" at bounding box center [762, 392] width 1524 height 784
